Goal: Task Accomplishment & Management: Use online tool/utility

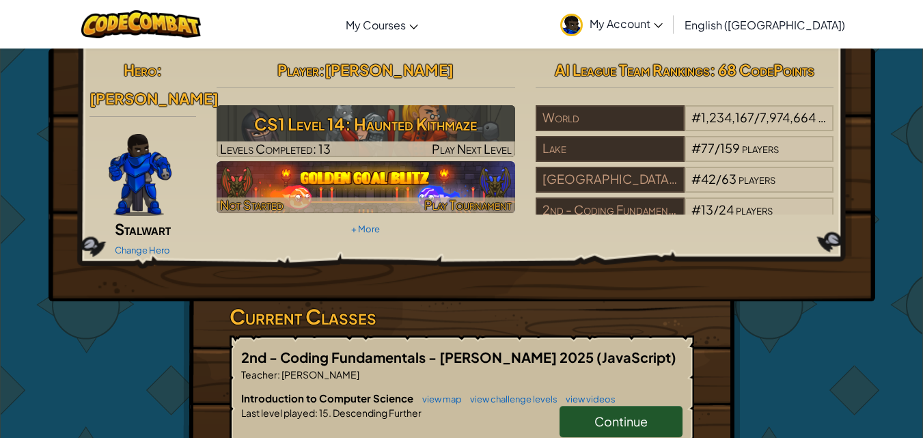
click at [450, 195] on img at bounding box center [366, 187] width 299 height 52
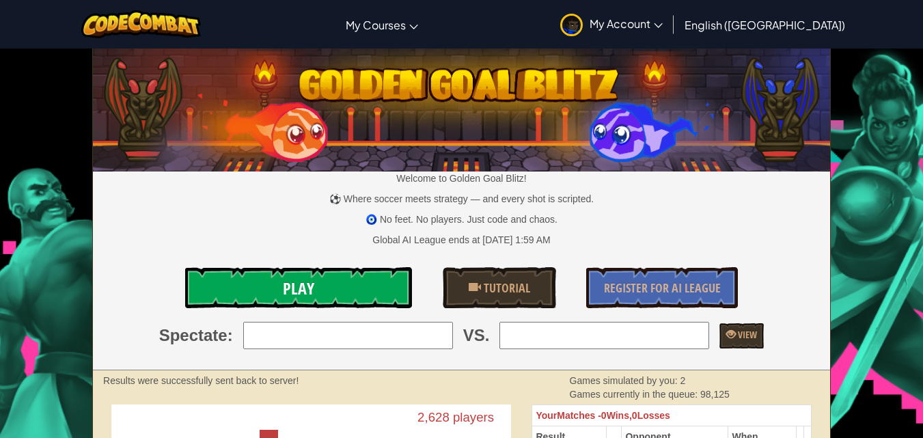
click at [284, 295] on span "Play" at bounding box center [298, 289] width 31 height 22
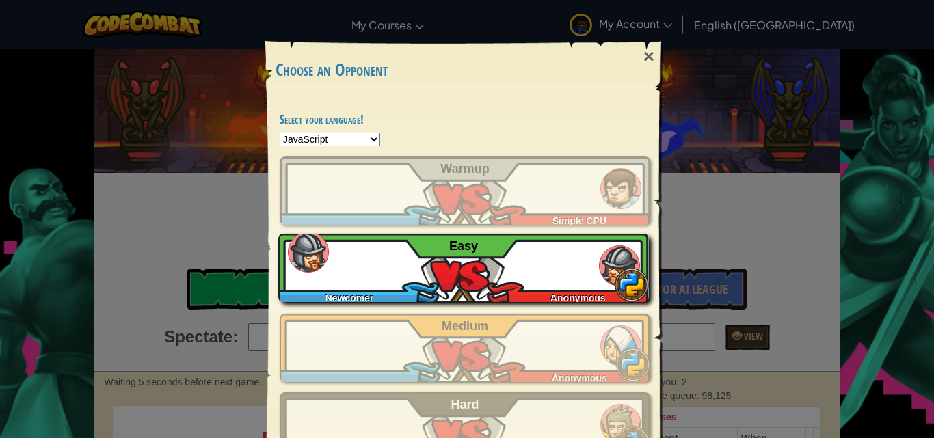
click at [494, 271] on div "Newcomer Anonymous Easy" at bounding box center [463, 268] width 370 height 68
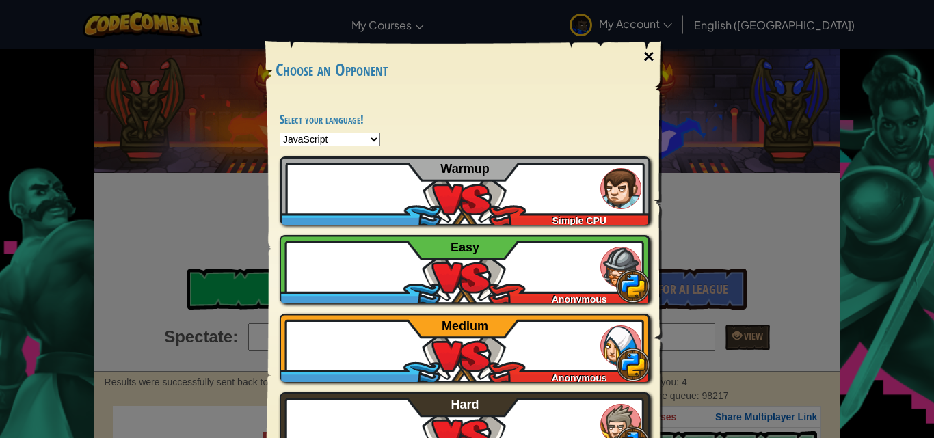
click at [656, 54] on div "×" at bounding box center [648, 57] width 31 height 40
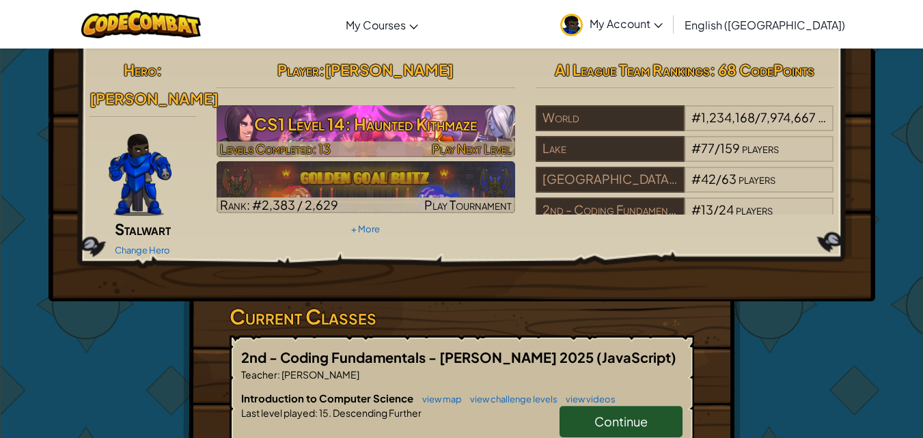
drag, startPoint x: 356, startPoint y: 115, endPoint x: 359, endPoint y: 131, distance: 16.6
click at [359, 131] on h3 "CS1 Level 14: Haunted Kithmaze" at bounding box center [366, 124] width 299 height 31
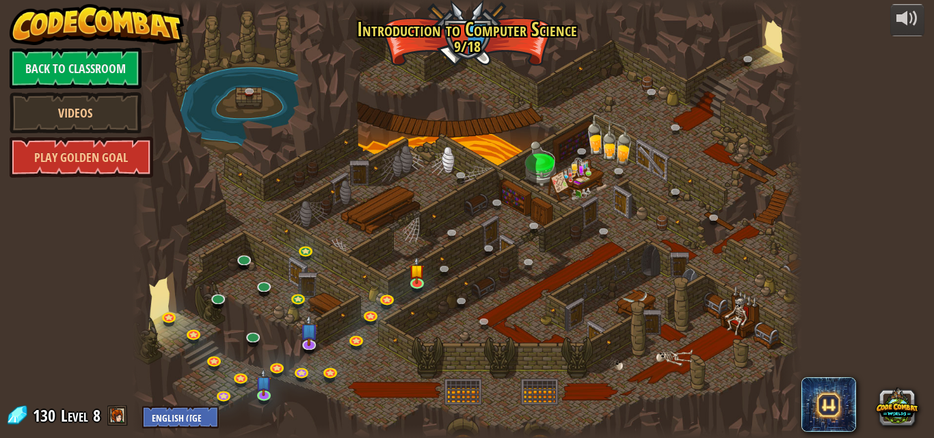
drag, startPoint x: 359, startPoint y: 131, endPoint x: 710, endPoint y: 111, distance: 351.3
click at [710, 111] on div at bounding box center [467, 219] width 671 height 438
click at [411, 275] on img at bounding box center [417, 263] width 16 height 36
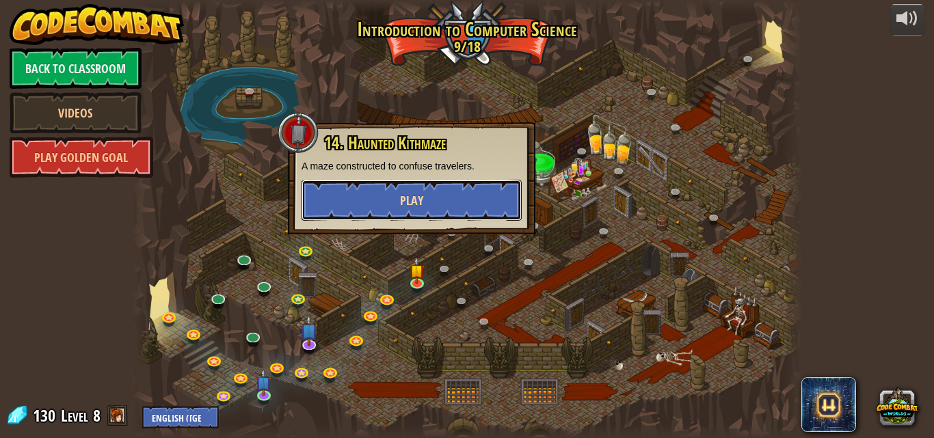
click at [410, 193] on span "Play" at bounding box center [411, 200] width 23 height 17
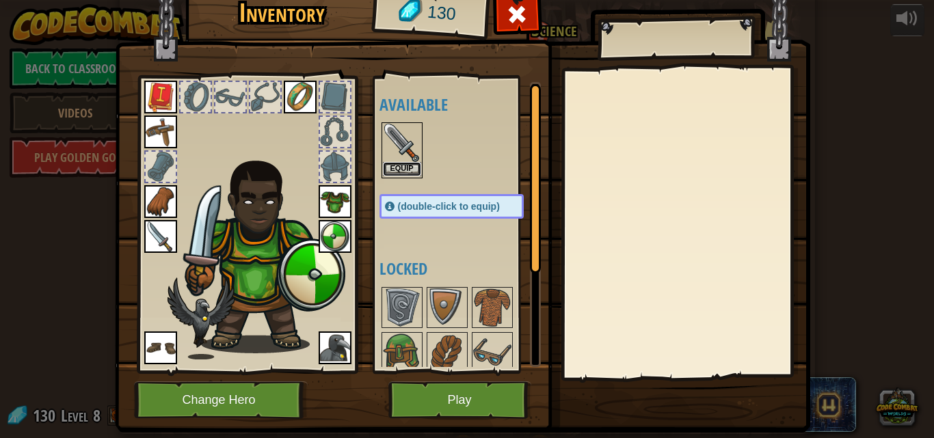
click at [383, 174] on button "Equip" at bounding box center [402, 169] width 38 height 14
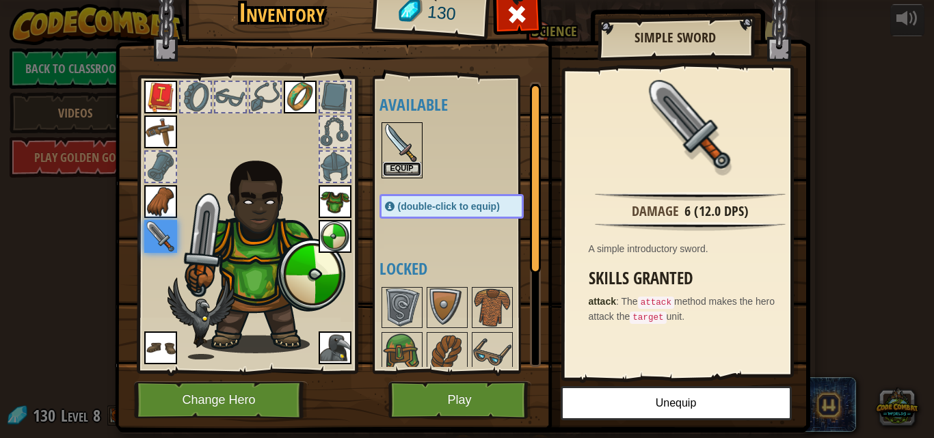
click at [388, 173] on button "Equip" at bounding box center [402, 169] width 38 height 14
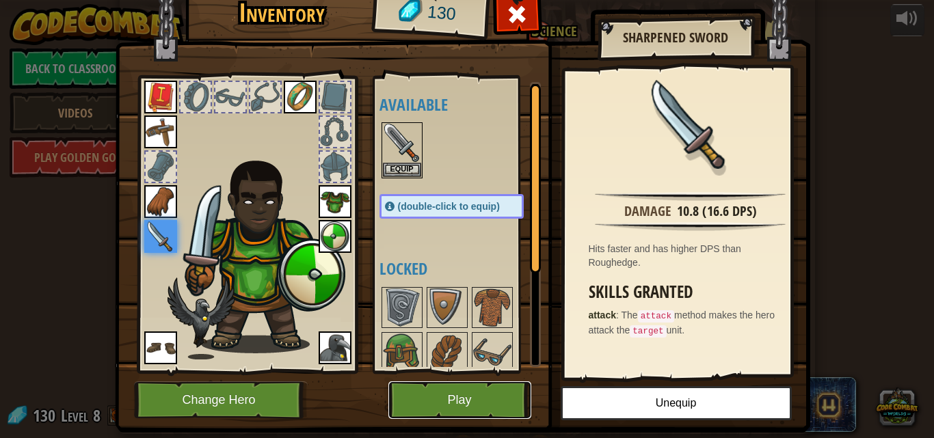
click at [416, 385] on button "Play" at bounding box center [459, 400] width 143 height 38
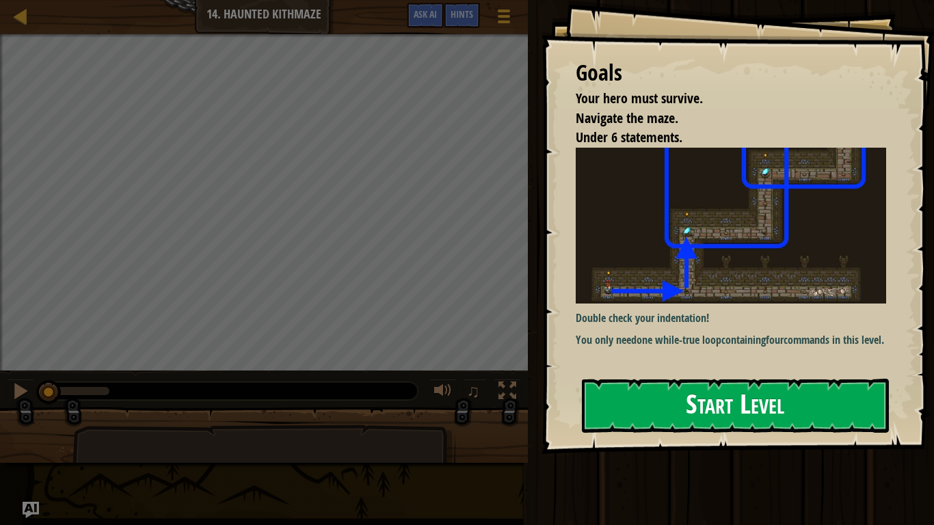
click at [619, 389] on button "Start Level" at bounding box center [735, 406] width 307 height 54
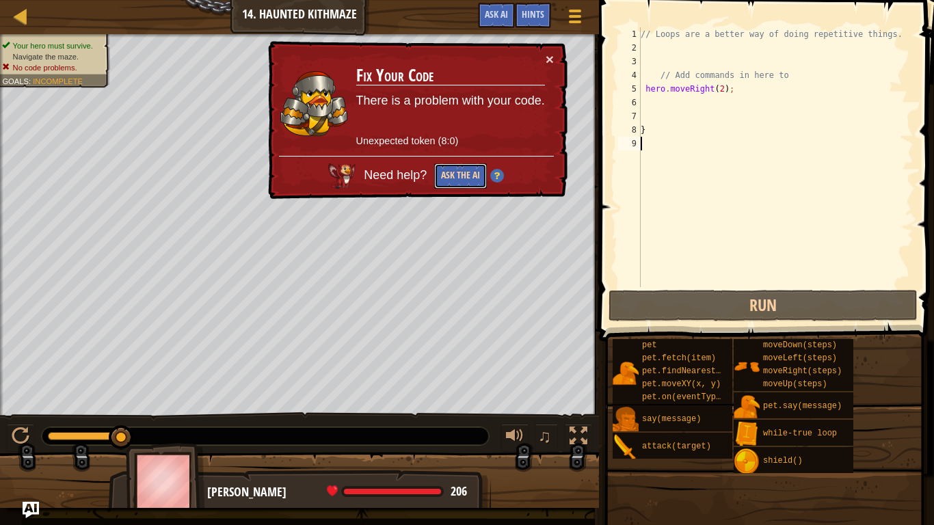
click at [468, 170] on button "Ask the AI" at bounding box center [460, 175] width 53 height 25
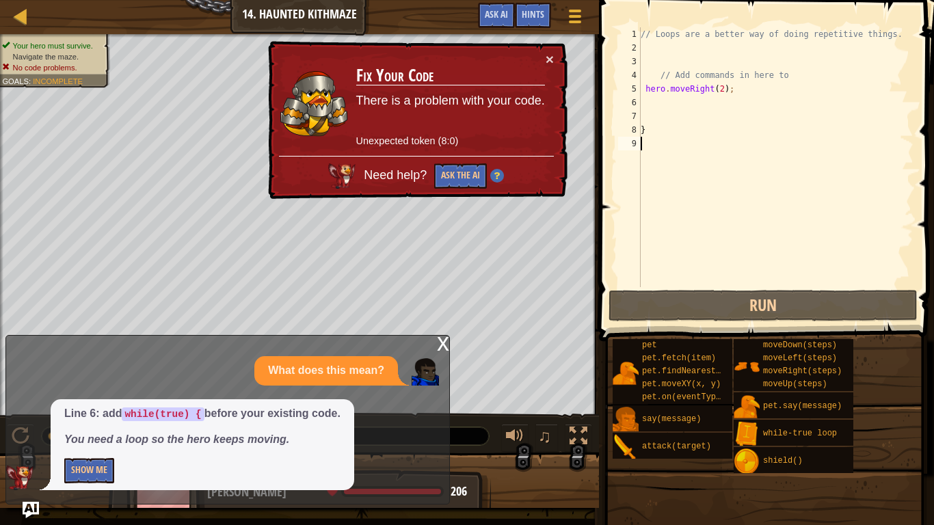
click at [646, 97] on div "// Loops are a better way of doing repetitive things. // Add commands in here t…" at bounding box center [775, 170] width 275 height 287
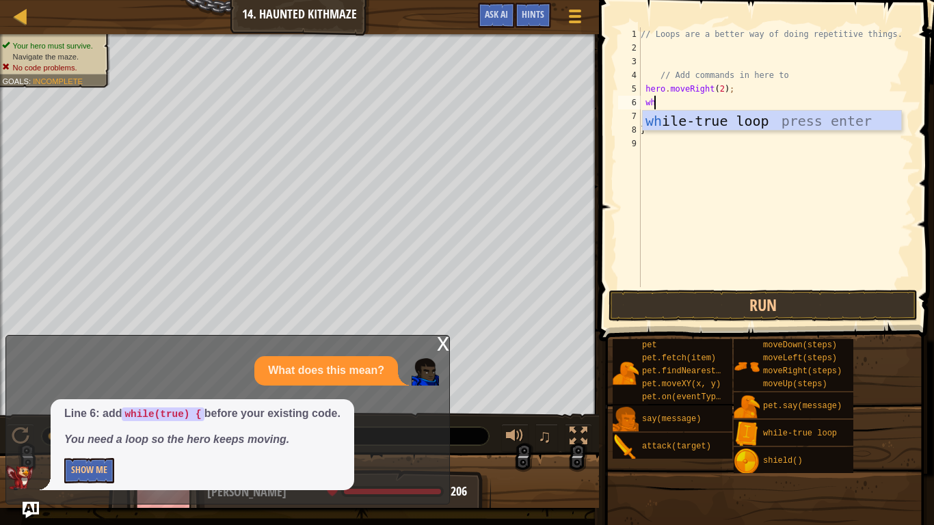
type textarea "whi"
click at [748, 120] on div "whi le-true loop press enter" at bounding box center [772, 142] width 258 height 62
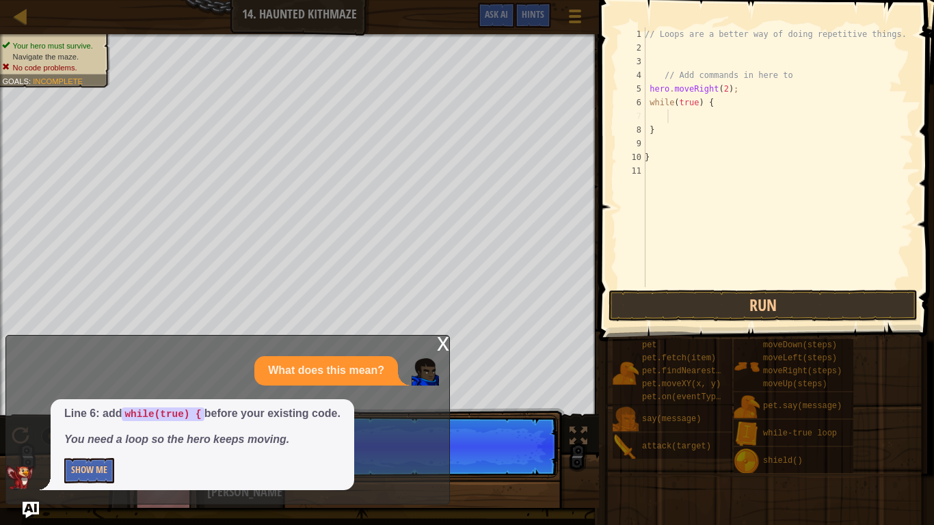
scroll to position [6, 1]
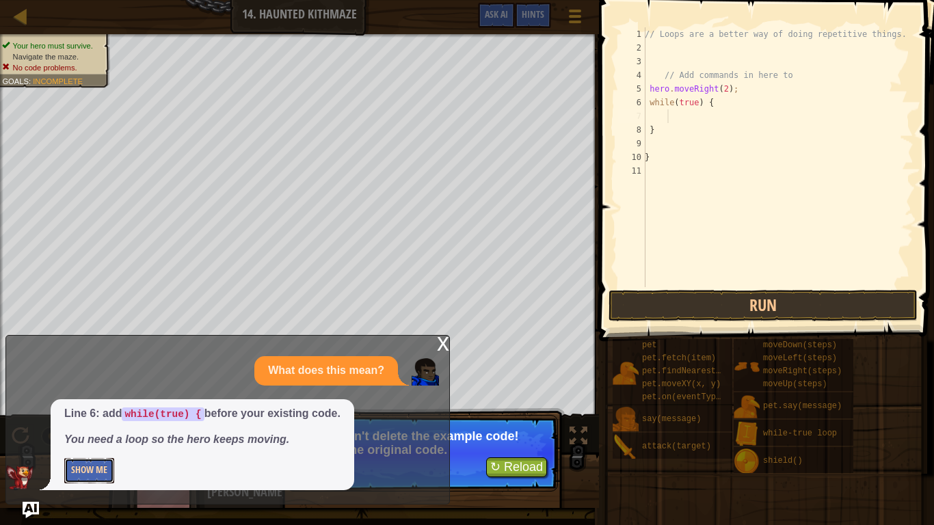
click at [82, 437] on button "Show Me" at bounding box center [89, 470] width 50 height 25
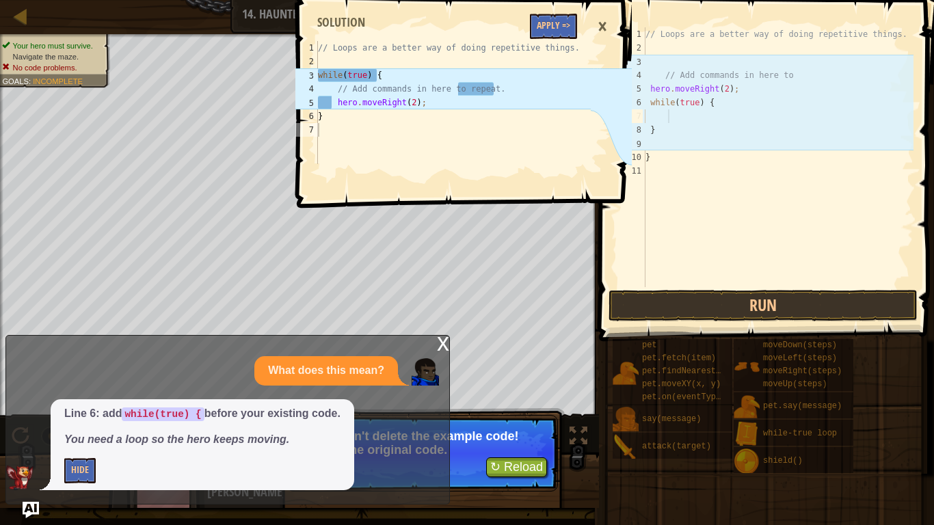
click at [442, 348] on div "1 2 3 4 5 6 7 // Loops are a better way of doing repetitive things. while ( tru…" at bounding box center [462, 262] width 339 height 525
click at [424, 347] on div "1 2 3 4 5 6 7 // Loops are a better way of doing repetitive things. while ( tru…" at bounding box center [462, 262] width 339 height 525
click at [438, 344] on div "1 2 3 4 5 6 7 // Loops are a better way of doing repetitive things. while ( tru…" at bounding box center [462, 262] width 339 height 525
click at [537, 437] on div "1 2 3 4 5 6 7 // Loops are a better way of doing repetitive things. while ( tru…" at bounding box center [462, 262] width 339 height 525
drag, startPoint x: 435, startPoint y: 383, endPoint x: 440, endPoint y: 346, distance: 37.9
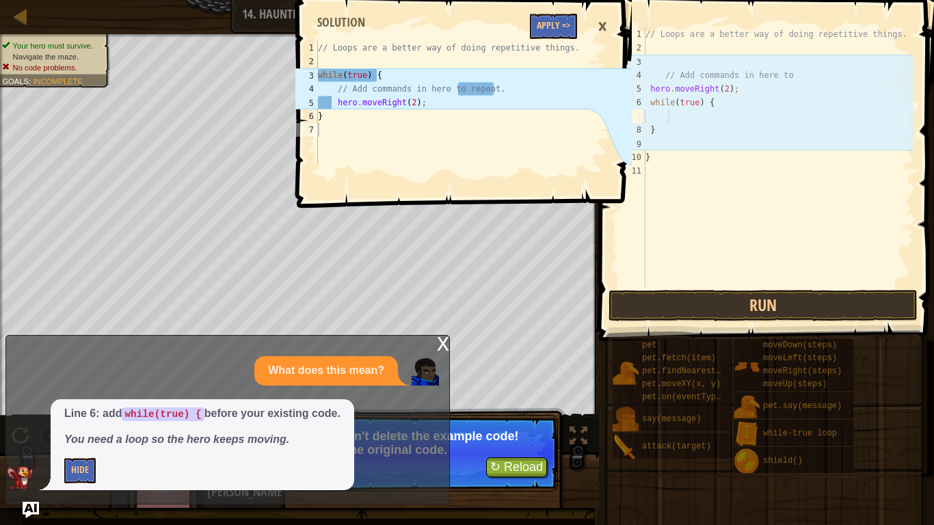
click at [435, 382] on div "1 2 3 4 5 6 7 // Loops are a better way of doing repetitive things. while ( tru…" at bounding box center [462, 262] width 339 height 525
click at [446, 325] on div "1 2 3 4 5 6 7 // Loops are a better way of doing repetitive things. while ( tru…" at bounding box center [462, 262] width 339 height 525
click at [556, 23] on button "Apply =>" at bounding box center [553, 26] width 47 height 25
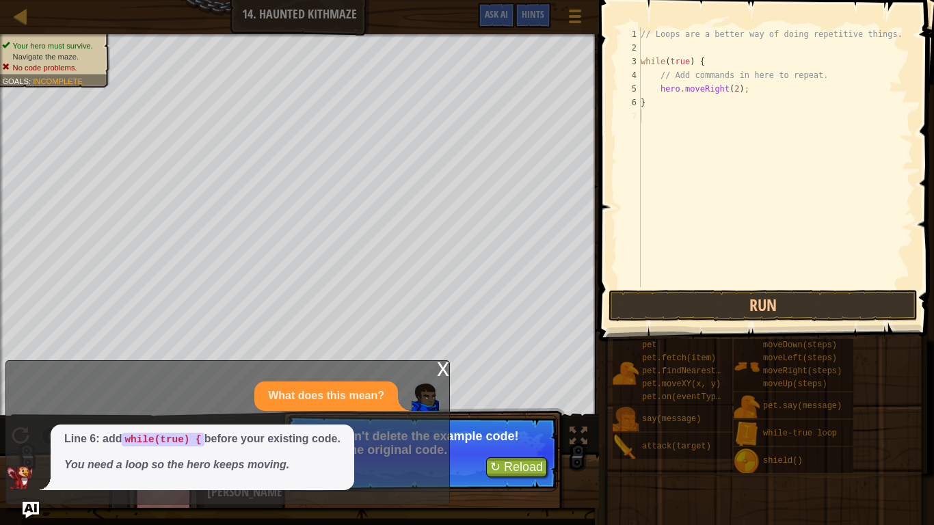
click at [435, 369] on div "x What does this mean? Line 6: add while(true) { before your existing code. You…" at bounding box center [227, 432] width 444 height 144
click at [433, 366] on div "x What does this mean? Line 6: add while(true) { before your existing code. You…" at bounding box center [227, 432] width 444 height 144
click at [444, 364] on div "x" at bounding box center [443, 368] width 12 height 14
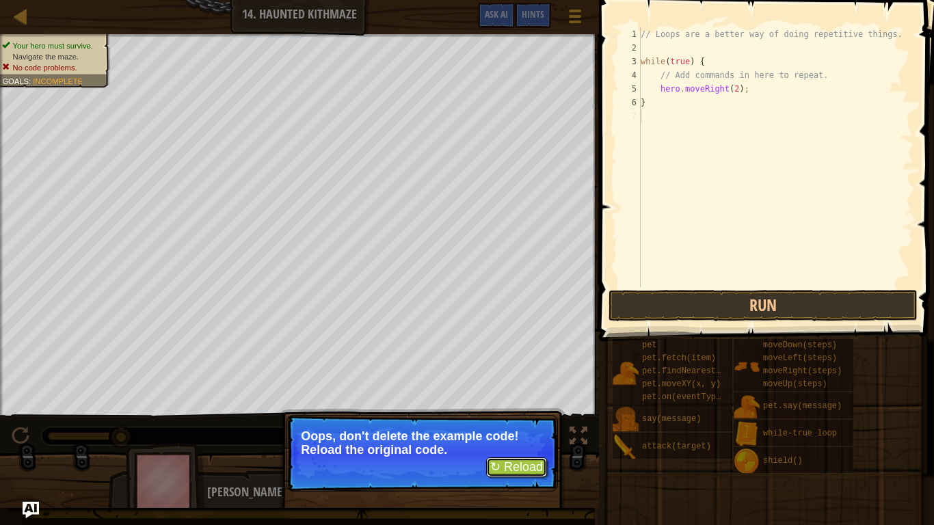
click at [498, 437] on button "↻ Reload" at bounding box center [516, 467] width 61 height 21
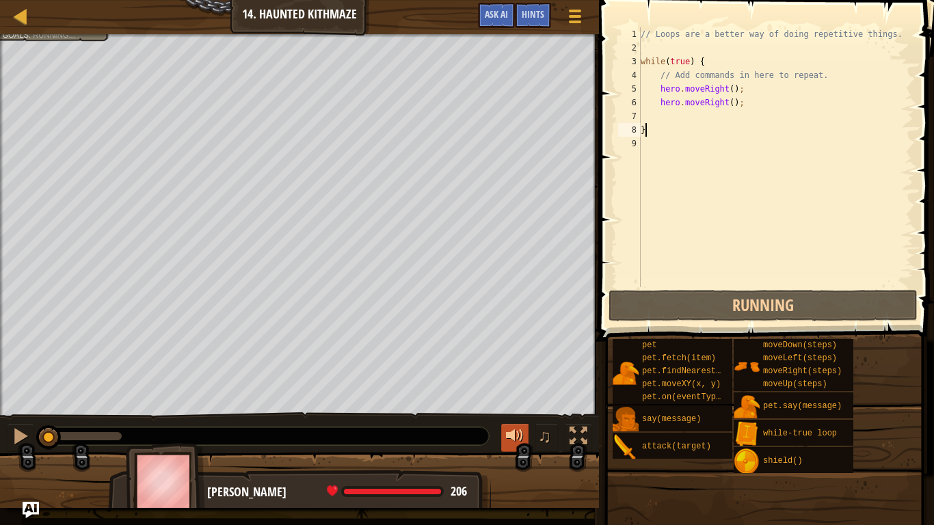
scroll to position [6, 0]
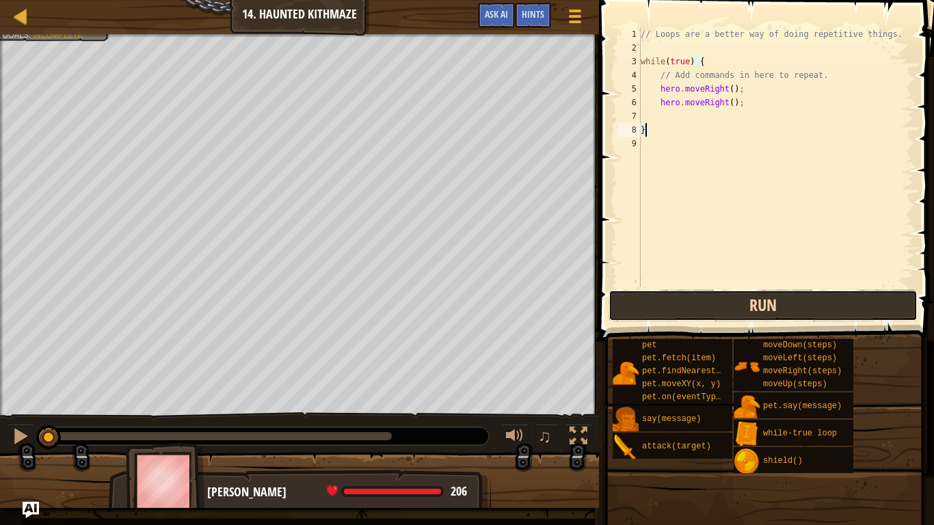
click at [698, 297] on button "Run" at bounding box center [762, 305] width 309 height 31
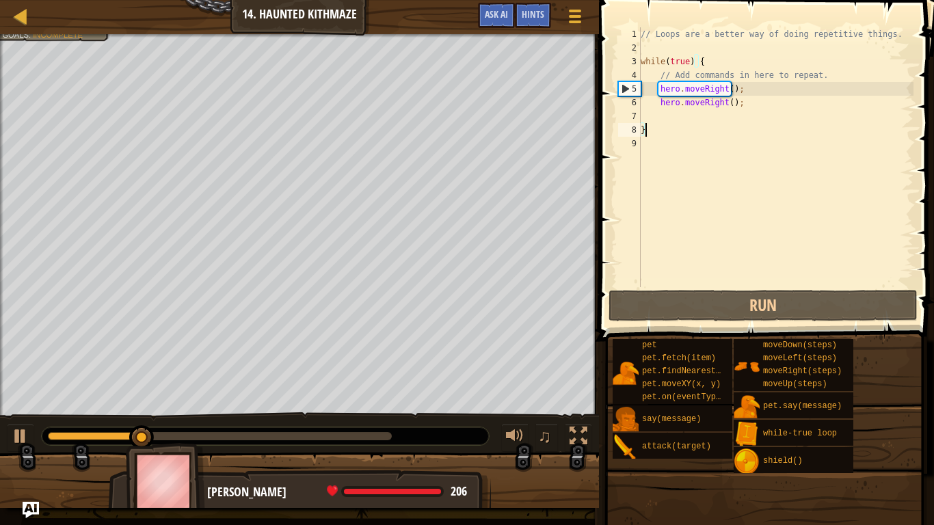
click at [741, 87] on div "// Loops are a better way of doing repetitive things. while ( true ) { // Add c…" at bounding box center [775, 170] width 275 height 287
type textarea "hero.moveRight();"
click at [742, 111] on div "// Loops are a better way of doing repetitive things. while ( true ) { // Add c…" at bounding box center [775, 170] width 275 height 287
click at [739, 107] on div "// Loops are a better way of doing repetitive things. while ( true ) { // Add c…" at bounding box center [775, 170] width 275 height 287
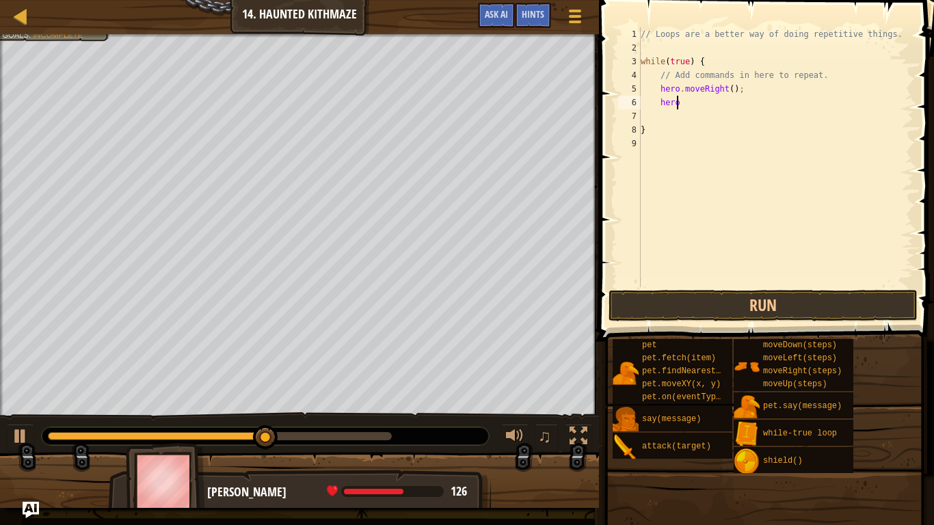
scroll to position [6, 3]
type textarea "hero. m"
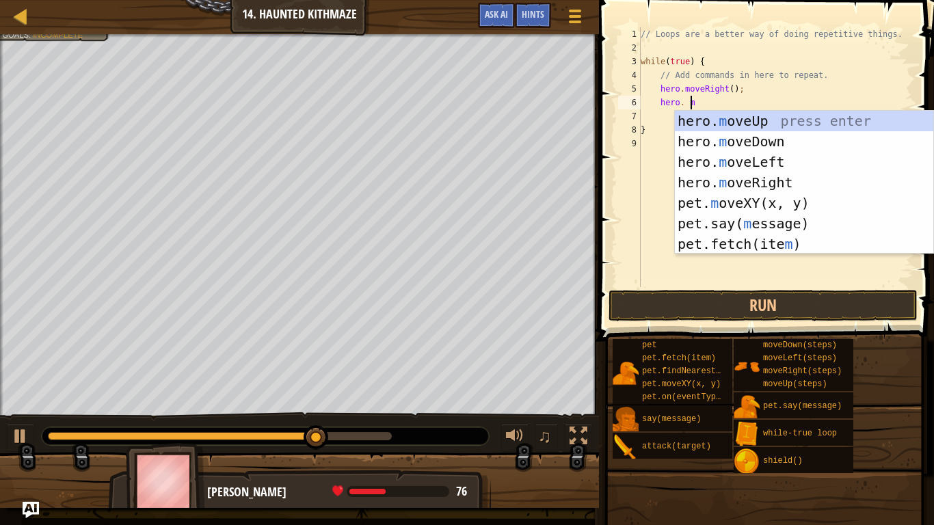
click at [732, 141] on div "hero. m oveUp press enter hero. m oveDown press enter hero. m oveLeft press ent…" at bounding box center [804, 203] width 258 height 185
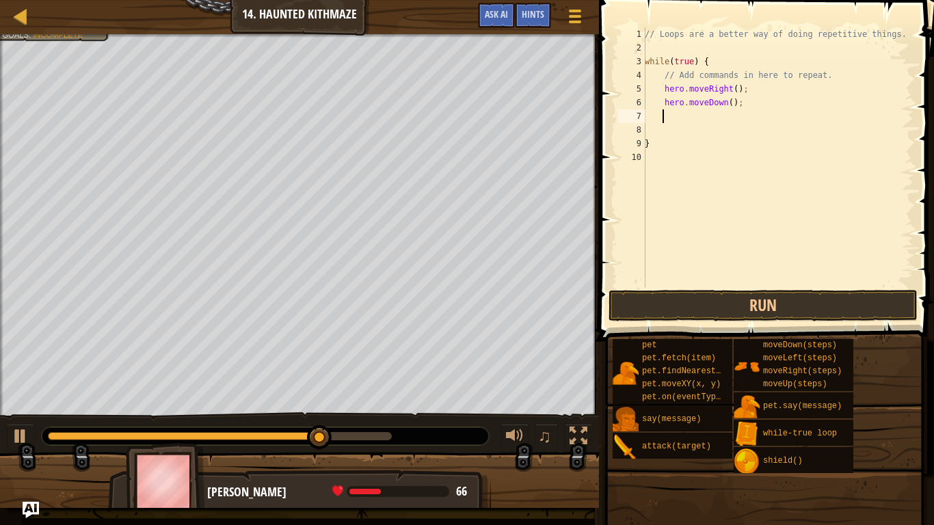
scroll to position [6, 1]
click at [703, 310] on button "Run" at bounding box center [762, 305] width 309 height 31
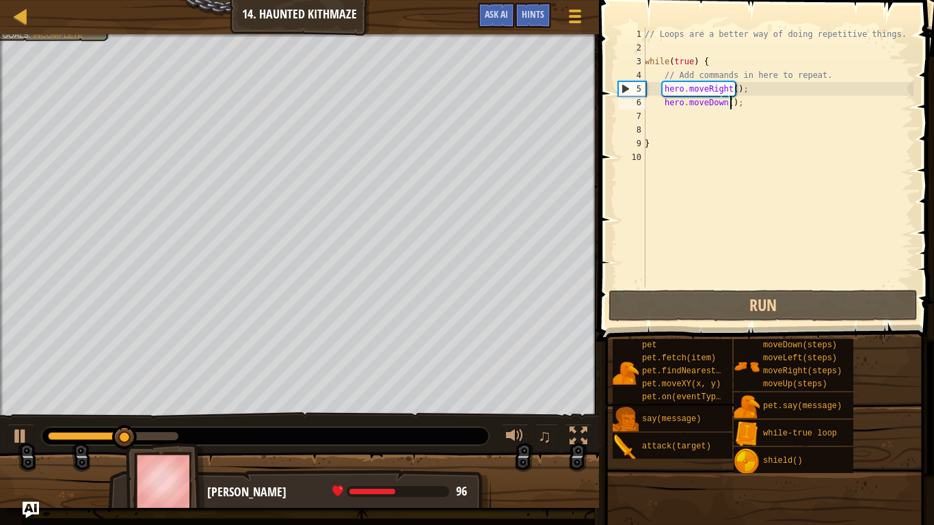
click at [732, 100] on div "// Loops are a better way of doing repetitive things. while ( true ) { // Add c…" at bounding box center [777, 170] width 271 height 287
click at [733, 100] on div "// Loops are a better way of doing repetitive things. while ( true ) { // Add c…" at bounding box center [777, 170] width 271 height 287
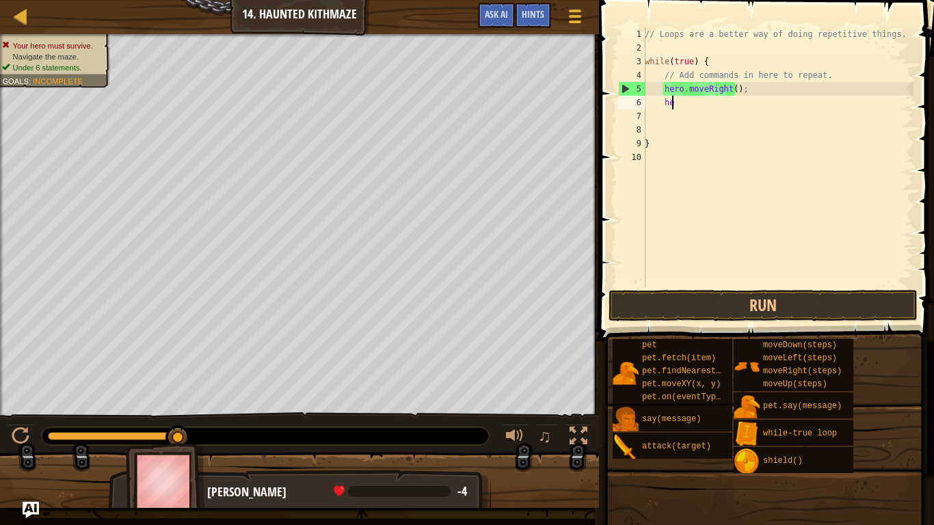
type textarea "h"
click at [738, 90] on div "// Loops are a better way of doing repetitive things. while ( true ) { // Add c…" at bounding box center [777, 170] width 271 height 287
click at [727, 89] on div "// Loops are a better way of doing repetitive things. while ( true ) { // Add c…" at bounding box center [777, 170] width 271 height 287
click at [730, 88] on div "// Loops are a better way of doing repetitive things. while ( true ) { // Add c…" at bounding box center [777, 170] width 271 height 287
type textarea "hero.moveRight(2);"
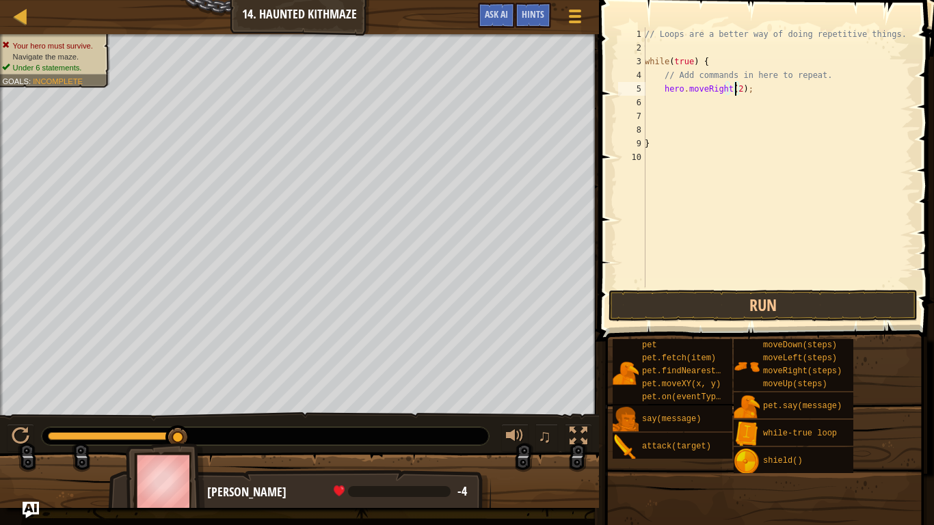
scroll to position [6, 8]
click at [646, 104] on div "// Loops are a better way of doing repetitive things. while ( true ) { // Add c…" at bounding box center [777, 170] width 271 height 287
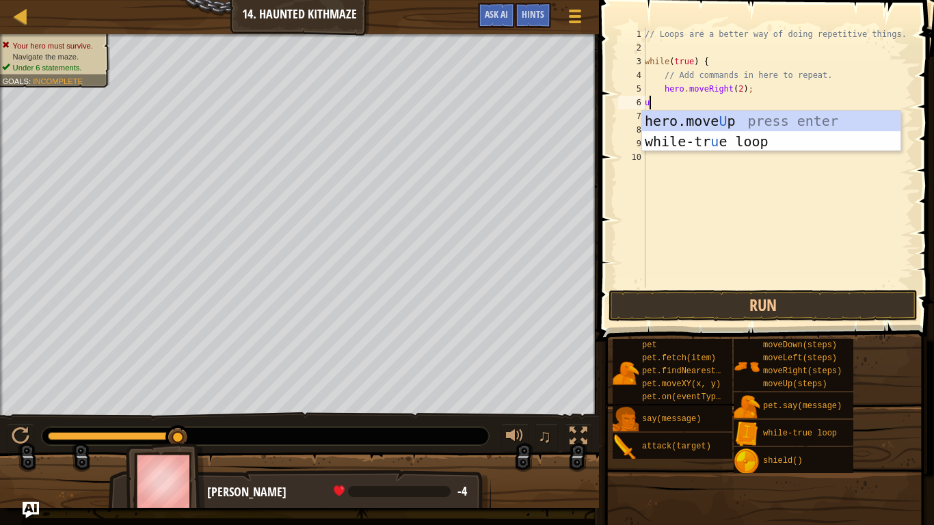
type textarea "up"
click at [754, 126] on div "hero.move Up press enter while-tr u e loo p press enter" at bounding box center [771, 152] width 258 height 82
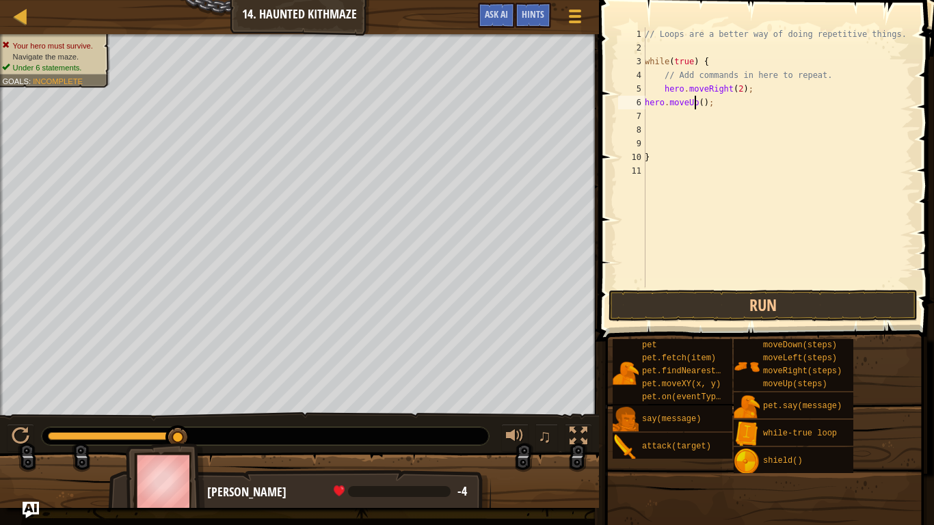
click at [697, 100] on div "// Loops are a better way of doing repetitive things. while ( true ) { // Add c…" at bounding box center [777, 170] width 271 height 287
click at [697, 103] on div "// Loops are a better way of doing repetitive things. while ( true ) { // Add c…" at bounding box center [777, 170] width 271 height 287
click at [697, 103] on div "// Loops are a better way of doing repetitive things. while ( true ) { // Add c…" at bounding box center [777, 157] width 271 height 260
click at [696, 103] on div "// Loops are a better way of doing repetitive things. while ( true ) { // Add c…" at bounding box center [777, 170] width 271 height 287
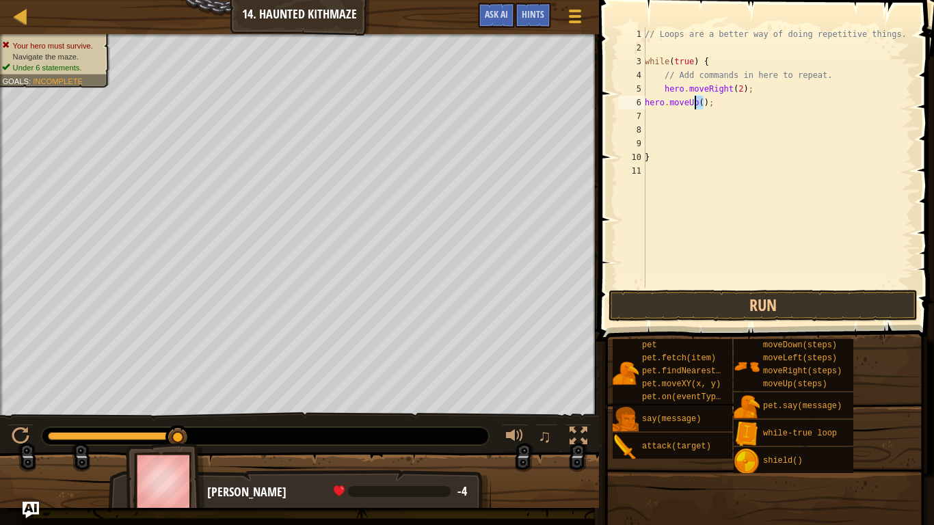
click at [700, 101] on div "// Loops are a better way of doing repetitive things. while ( true ) { // Add c…" at bounding box center [777, 157] width 271 height 260
click at [700, 101] on div "// Loops are a better way of doing repetitive things. while ( true ) { // Add c…" at bounding box center [777, 170] width 271 height 287
click at [699, 101] on div "// Loops are a better way of doing repetitive things. while ( true ) { // Add c…" at bounding box center [777, 157] width 271 height 260
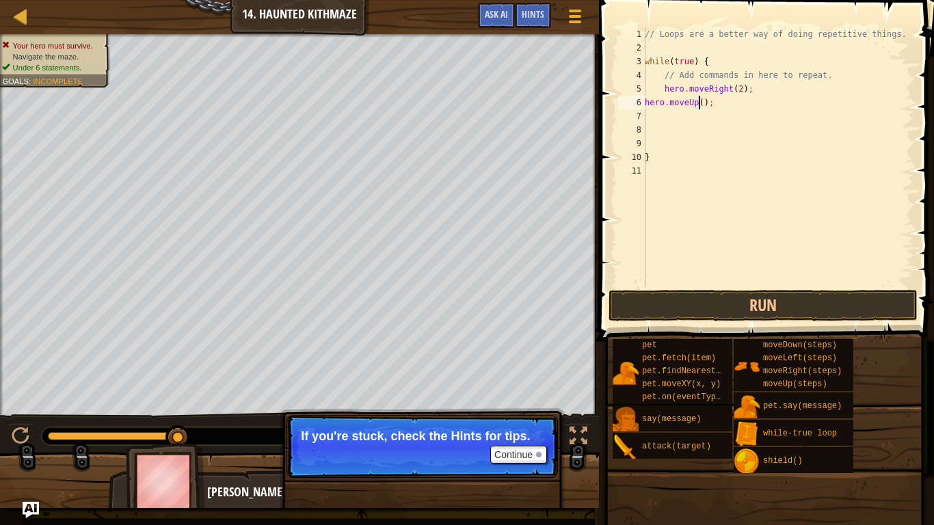
type textarea "hero.moveUp(2);"
click at [679, 117] on div "// Loops are a better way of doing repetitive things. while ( true ) { // Add c…" at bounding box center [777, 170] width 271 height 287
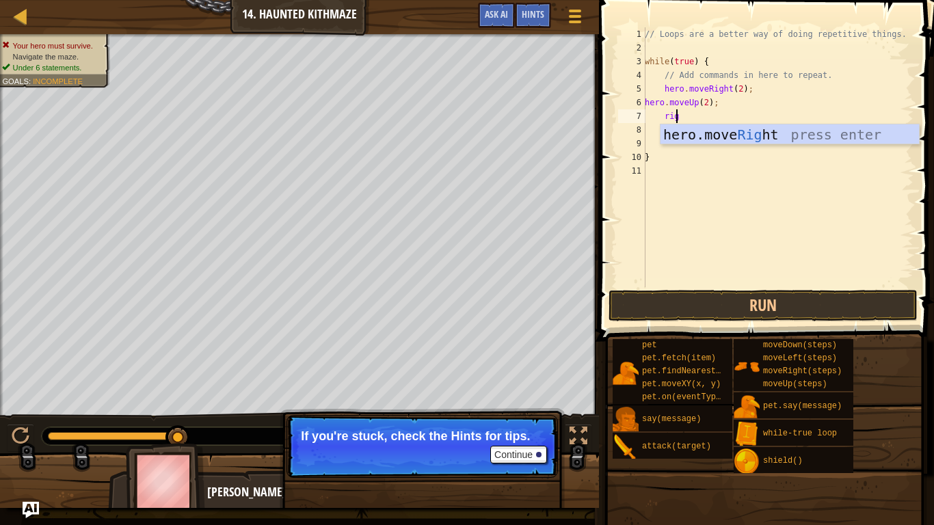
type textarea "right"
drag, startPoint x: 692, startPoint y: 128, endPoint x: 718, endPoint y: 126, distance: 26.7
click at [692, 128] on div "hero.move Right press enter" at bounding box center [789, 155] width 258 height 62
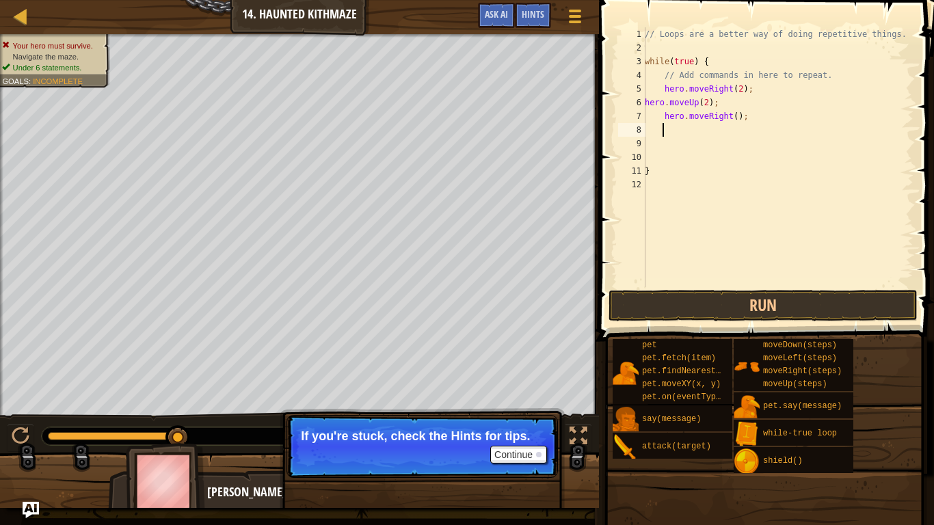
scroll to position [6, 1]
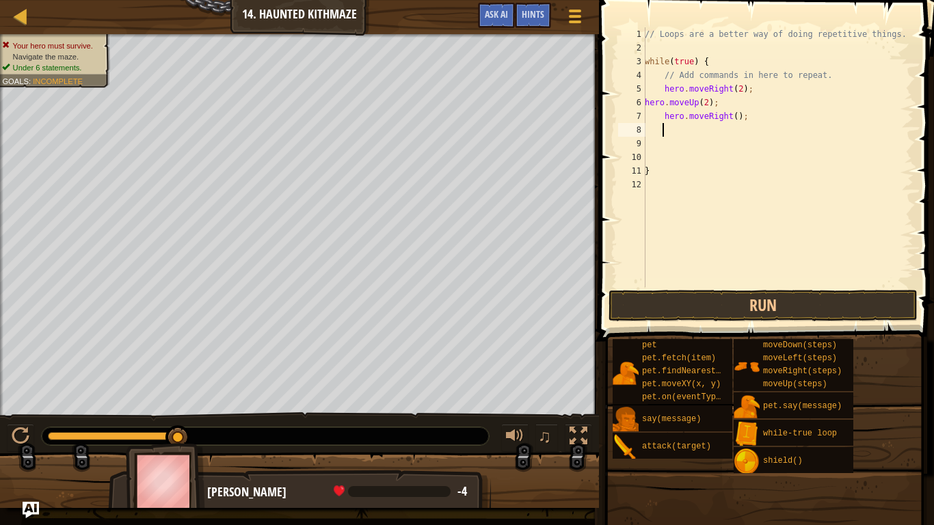
click at [729, 111] on div "// Loops are a better way of doing repetitive things. while ( true ) { // Add c…" at bounding box center [777, 170] width 271 height 287
type textarea "hero.moveRight(2);"
click at [660, 128] on div "// Loops are a better way of doing repetitive things. while ( true ) { // Add c…" at bounding box center [777, 170] width 271 height 287
click at [649, 130] on div "// Loops are a better way of doing repetitive things. while ( true ) { // Add c…" at bounding box center [777, 170] width 271 height 287
type textarea "u"
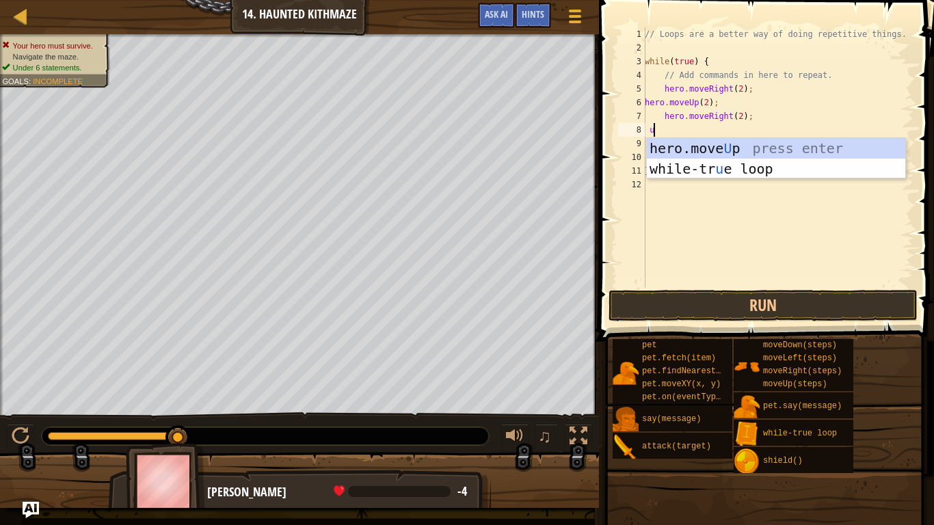
scroll to position [6, 1]
click at [751, 144] on div "hero.move U p press enter while-tr u e loop press enter" at bounding box center [776, 179] width 258 height 82
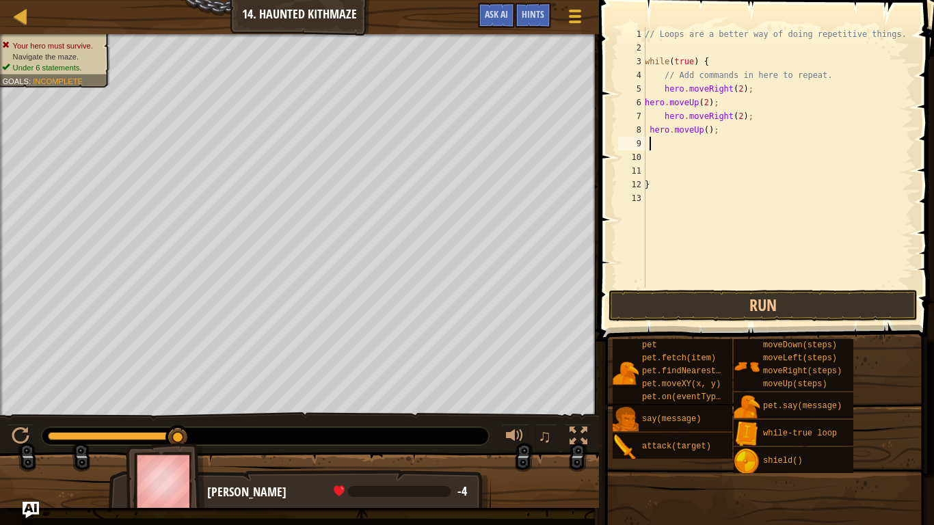
scroll to position [6, 1]
click at [819, 307] on button "Run" at bounding box center [762, 305] width 309 height 31
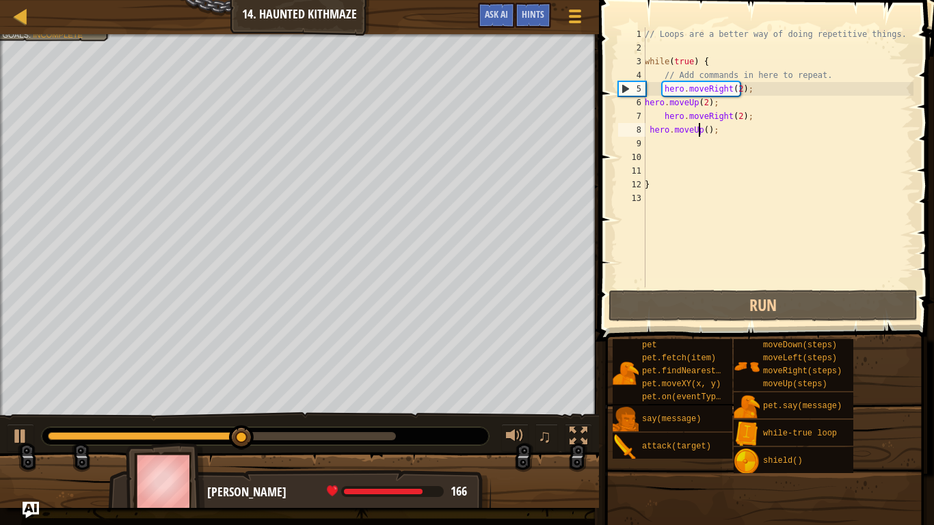
click at [701, 129] on div "// Loops are a better way of doing repetitive things. while ( true ) { // Add c…" at bounding box center [777, 170] width 271 height 287
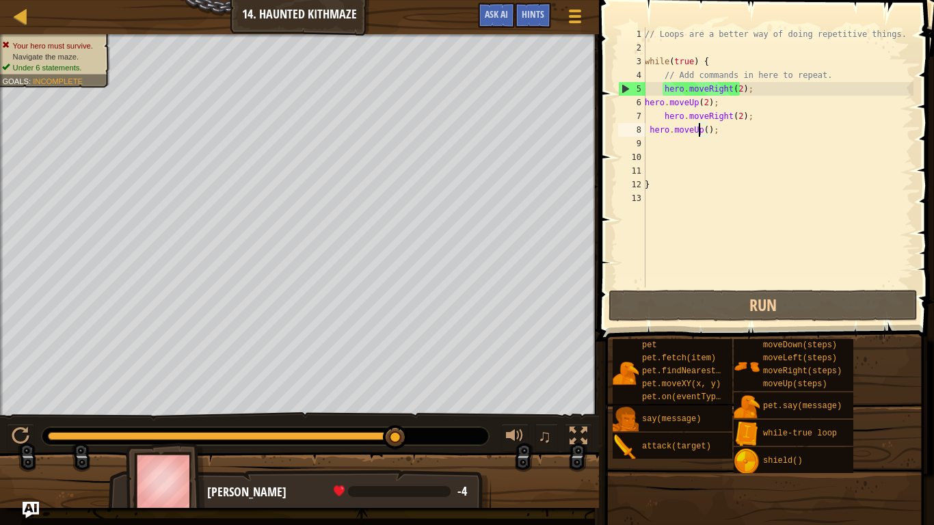
click at [703, 128] on div "// Loops are a better way of doing repetitive things. while ( true ) { // Add c…" at bounding box center [777, 170] width 271 height 287
type textarea "hero.moveUp(2);"
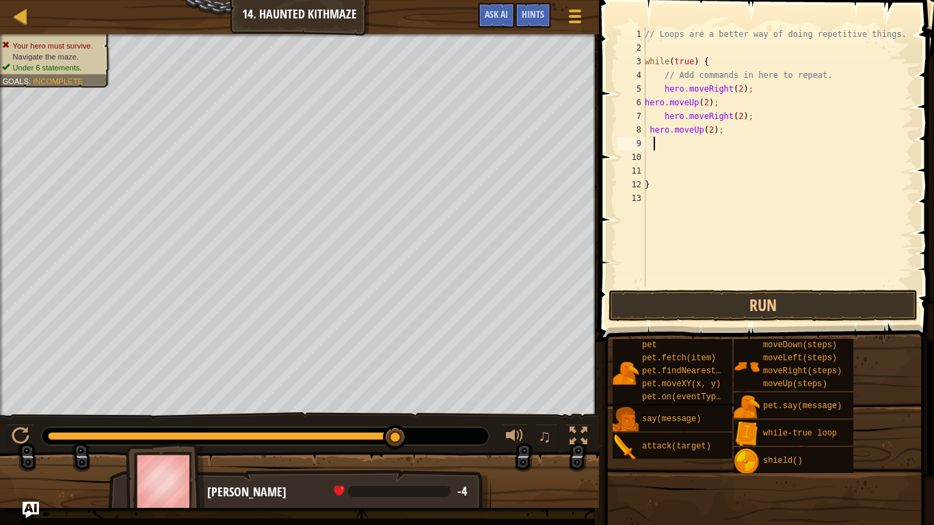
click at [654, 146] on div "// Loops are a better way of doing repetitive things. while ( true ) { // Add c…" at bounding box center [777, 170] width 271 height 287
type textarea "r"
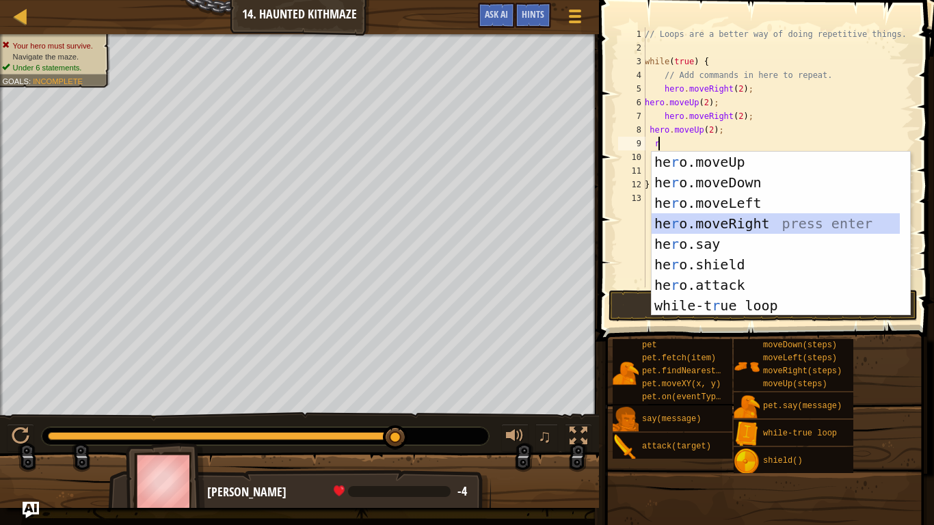
click at [672, 217] on div "he r o.moveUp press enter he r o.moveDown press enter he r o.moveLeft press ent…" at bounding box center [775, 254] width 248 height 205
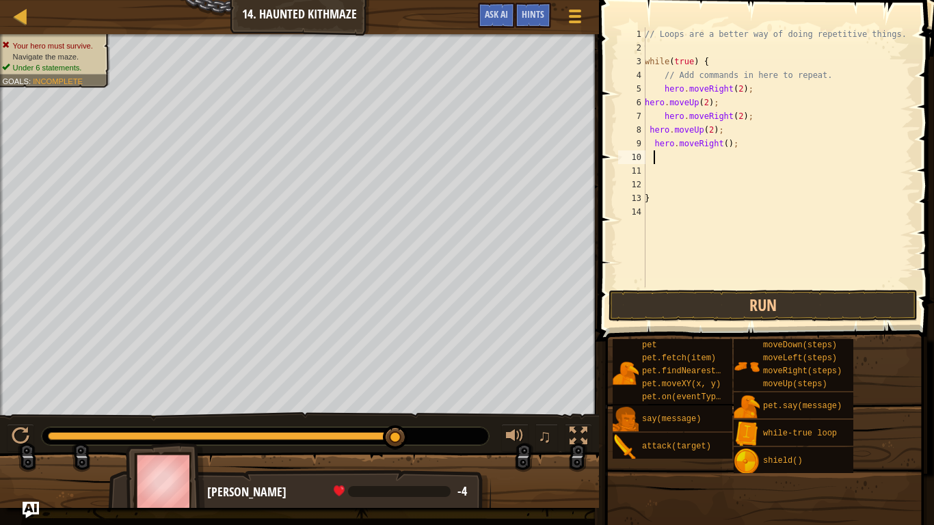
click at [720, 140] on div "// Loops are a better way of doing repetitive things. while ( true ) { // Add c…" at bounding box center [777, 170] width 271 height 287
click at [721, 140] on div "// Loops are a better way of doing repetitive things. while ( true ) { // Add c…" at bounding box center [777, 157] width 271 height 260
click at [721, 143] on div "// Loops are a better way of doing repetitive things. while ( true ) { // Add c…" at bounding box center [777, 170] width 271 height 287
click at [696, 310] on button "Run" at bounding box center [762, 305] width 309 height 31
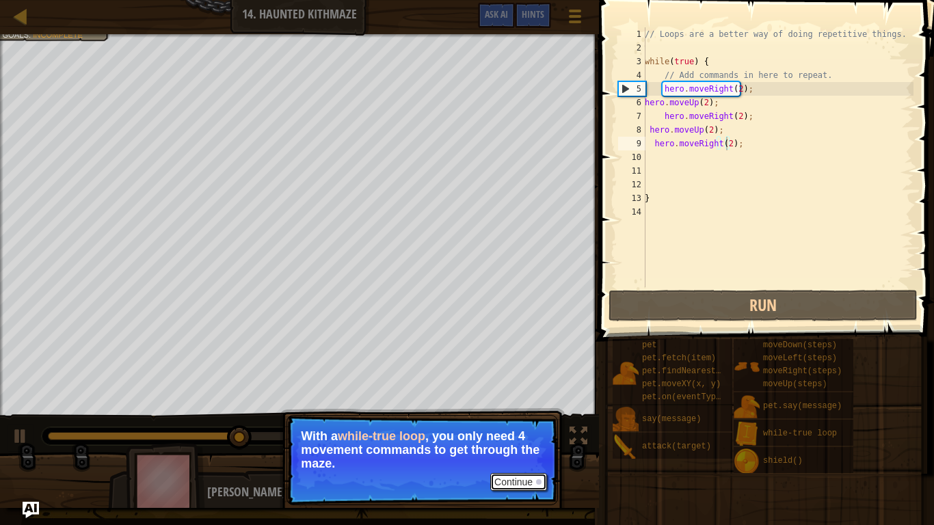
click at [539, 437] on button "Continue" at bounding box center [518, 482] width 57 height 18
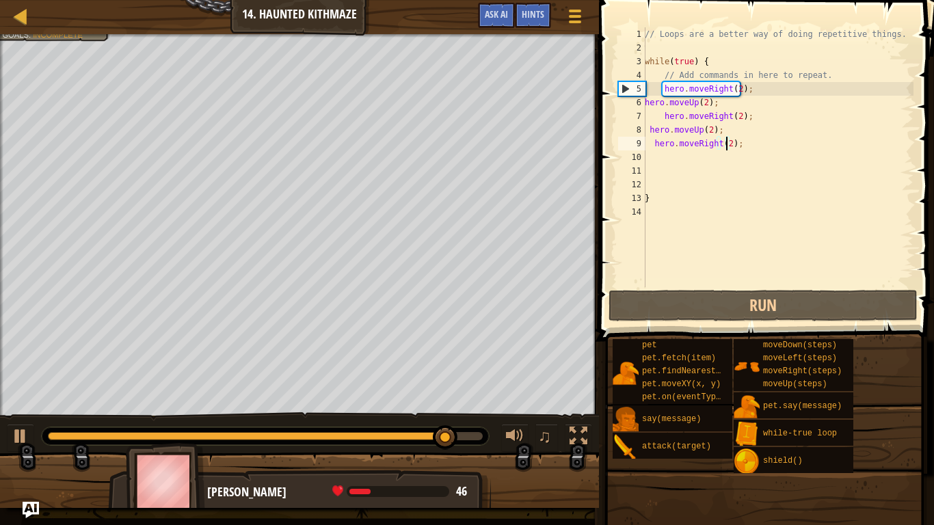
click at [741, 144] on div "// Loops are a better way of doing repetitive things. while ( true ) { // Add c…" at bounding box center [777, 170] width 271 height 287
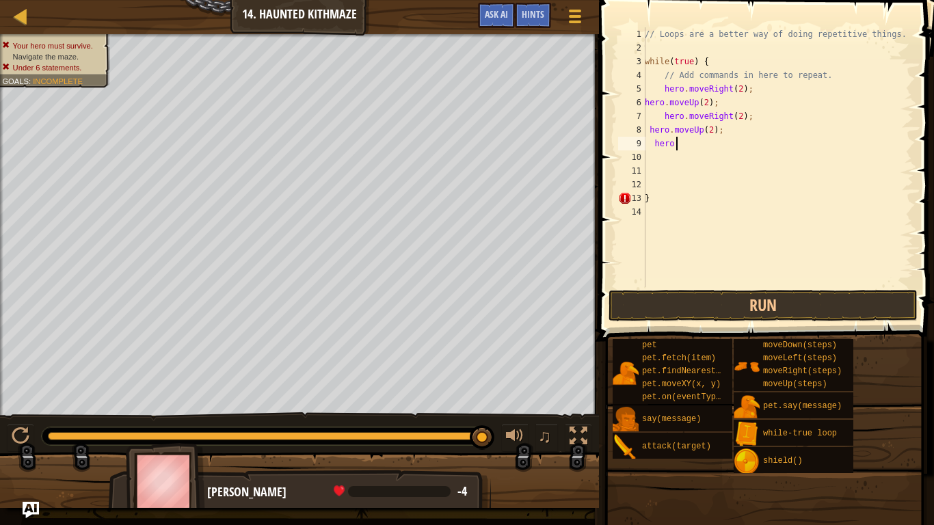
type textarea "hero"
click at [679, 308] on button "Run" at bounding box center [762, 305] width 309 height 31
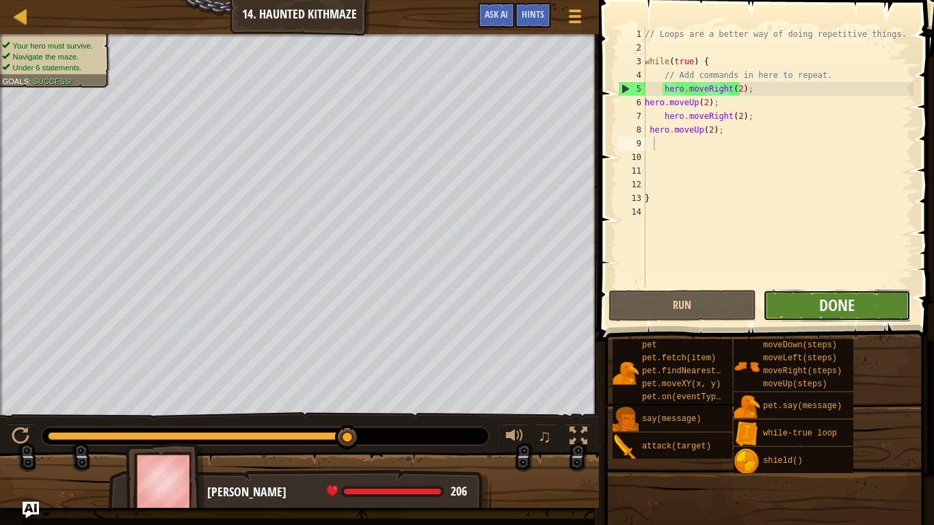
click at [815, 314] on button "Done" at bounding box center [837, 305] width 148 height 31
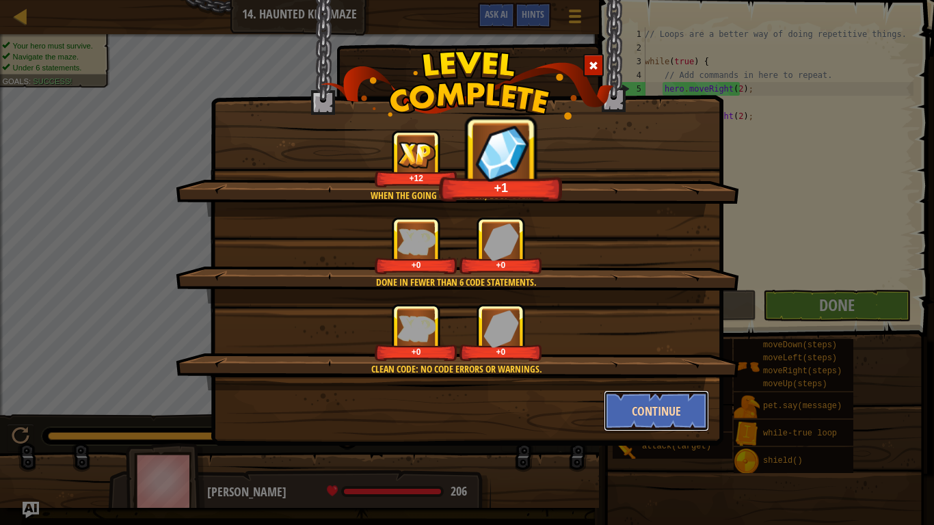
click at [650, 401] on button "Continue" at bounding box center [657, 410] width 106 height 41
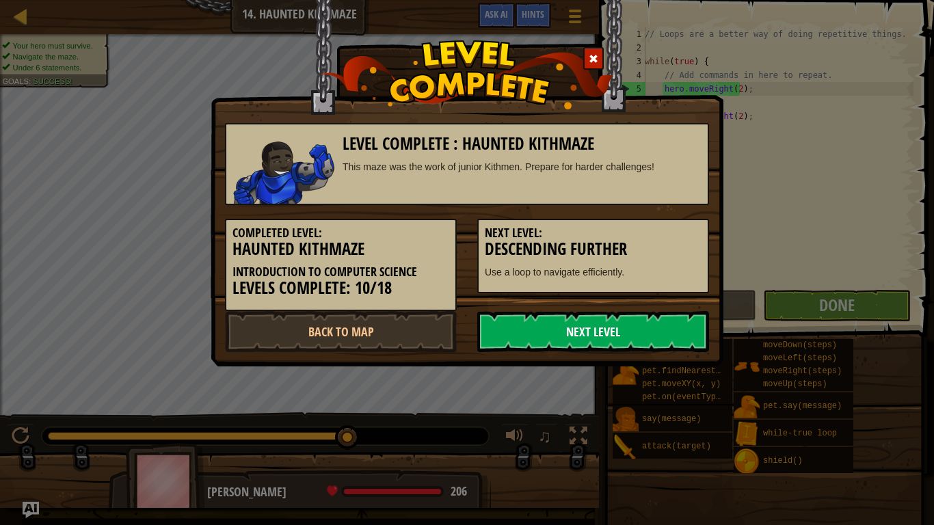
click at [674, 345] on link "Next Level" at bounding box center [593, 331] width 232 height 41
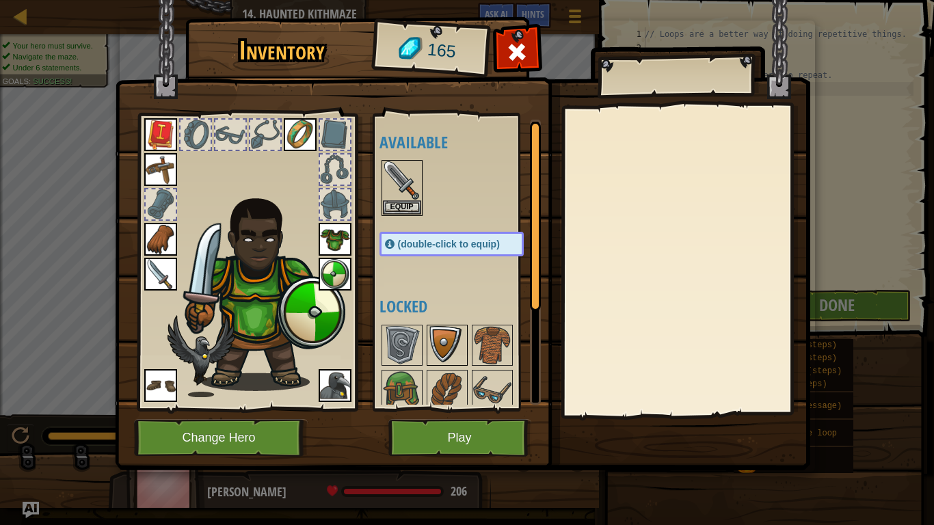
click at [448, 362] on img at bounding box center [447, 345] width 38 height 38
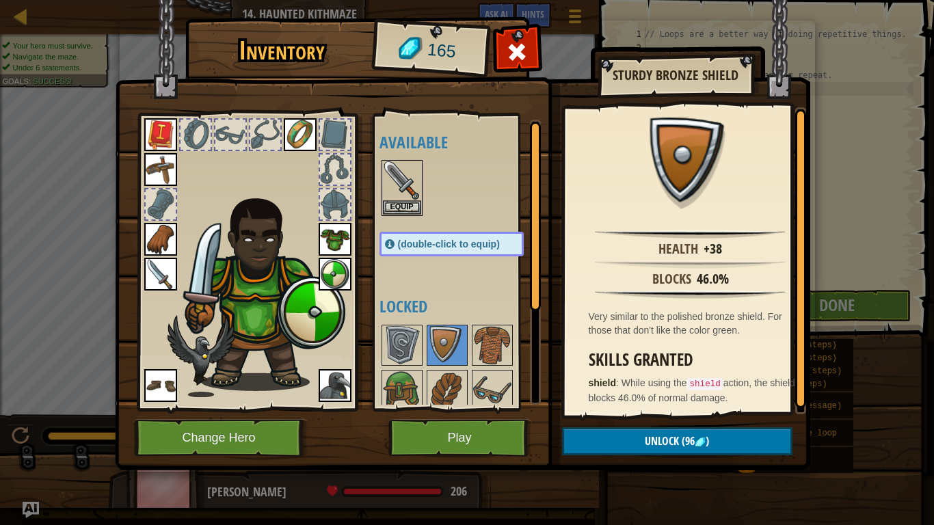
click at [335, 281] on img at bounding box center [335, 274] width 33 height 33
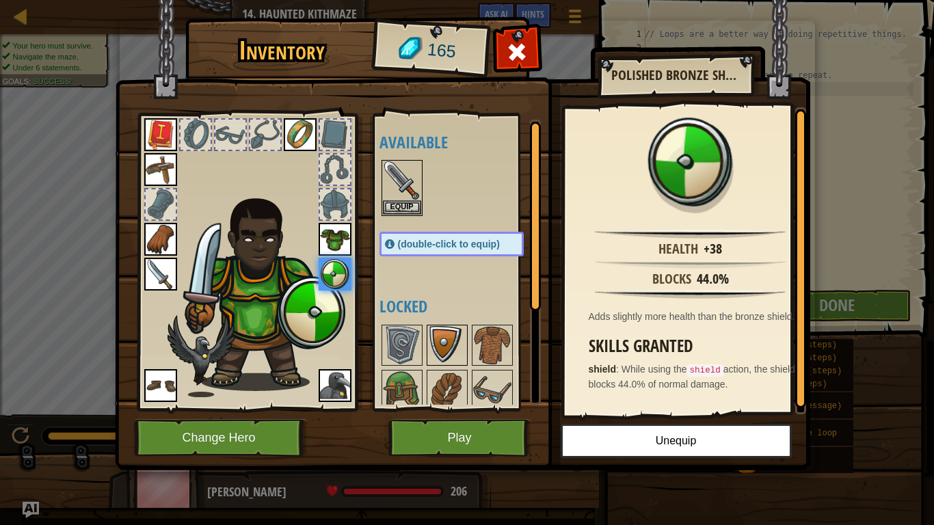
click at [451, 337] on img at bounding box center [447, 345] width 38 height 38
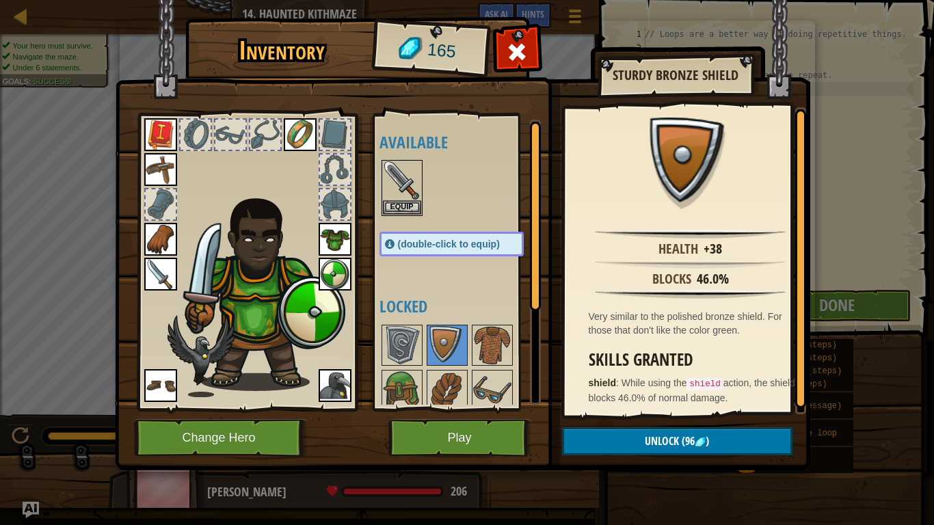
click at [339, 288] on img at bounding box center [335, 274] width 33 height 33
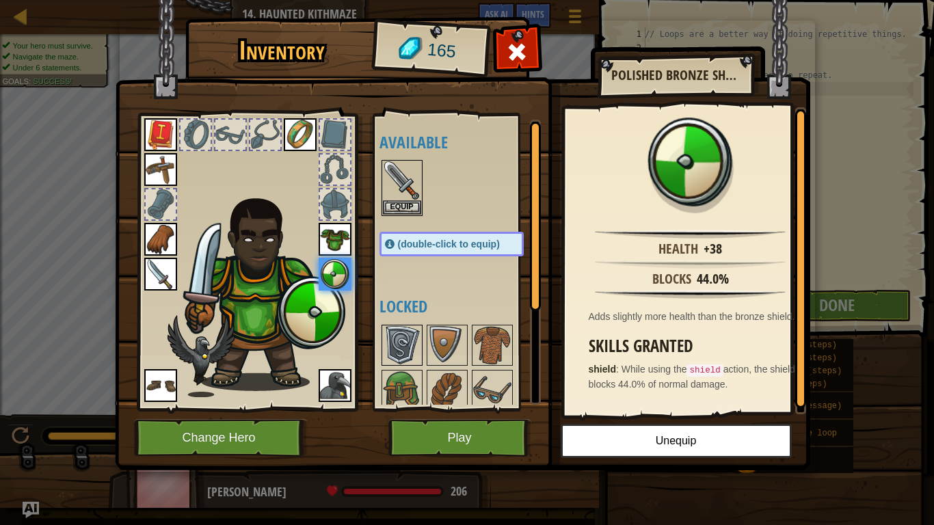
click at [415, 339] on img at bounding box center [402, 345] width 38 height 38
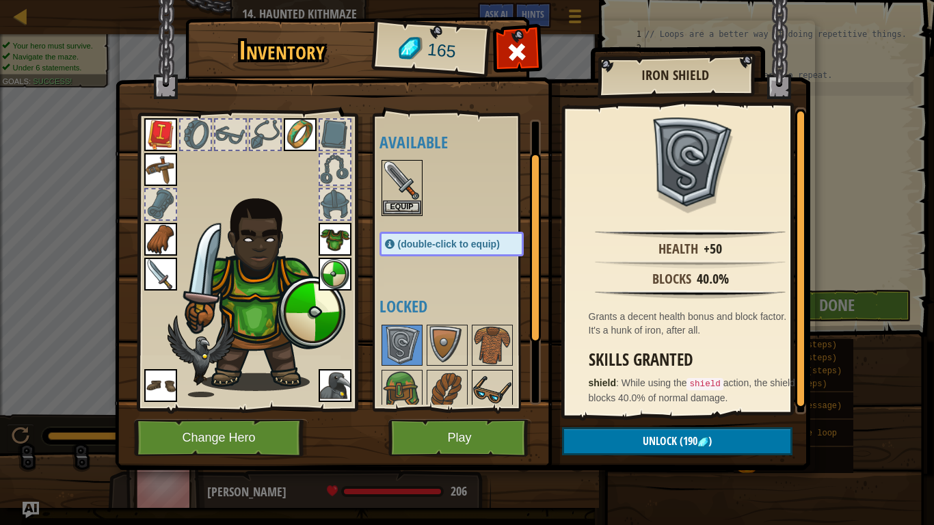
scroll to position [137, 0]
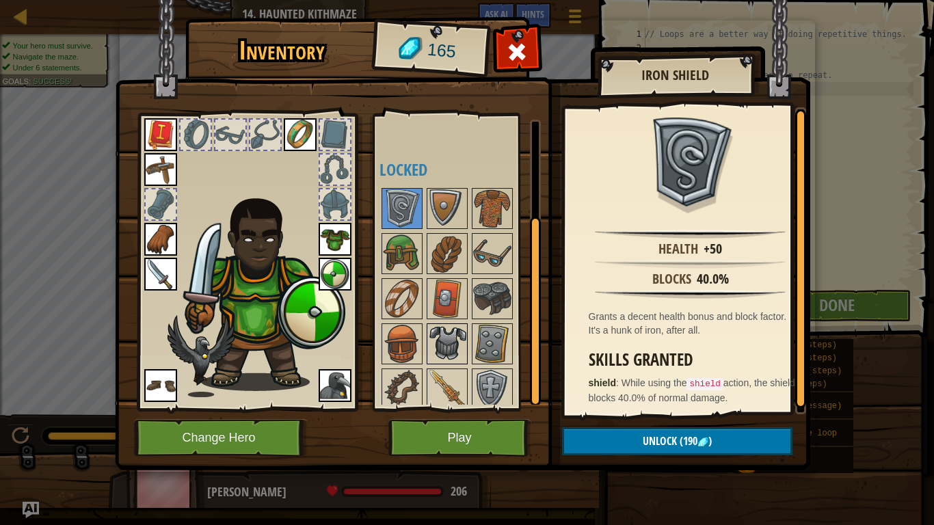
click at [432, 334] on img at bounding box center [447, 344] width 38 height 38
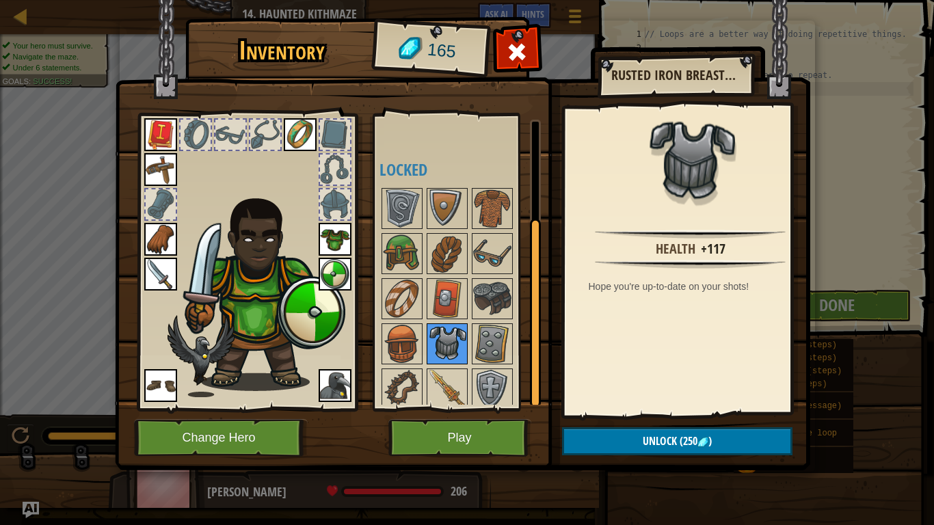
scroll to position [144, 0]
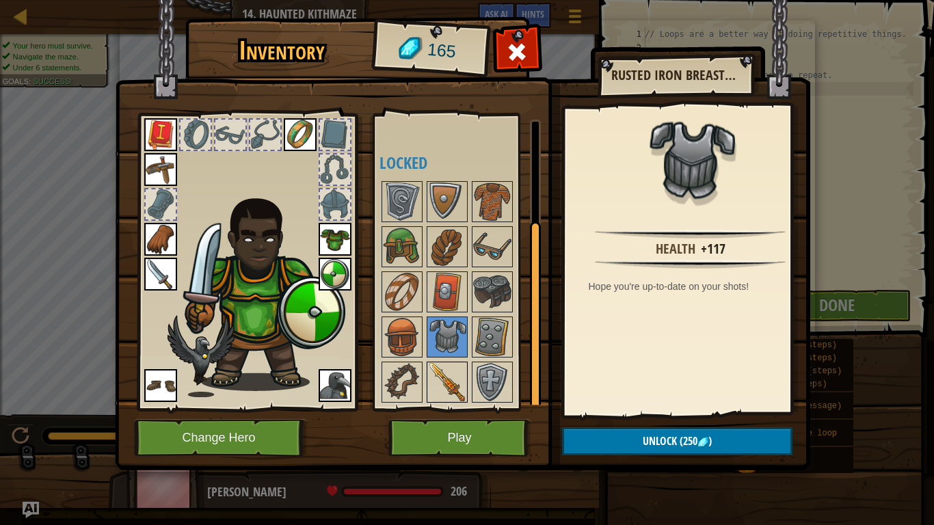
click at [427, 364] on div at bounding box center [447, 382] width 41 height 41
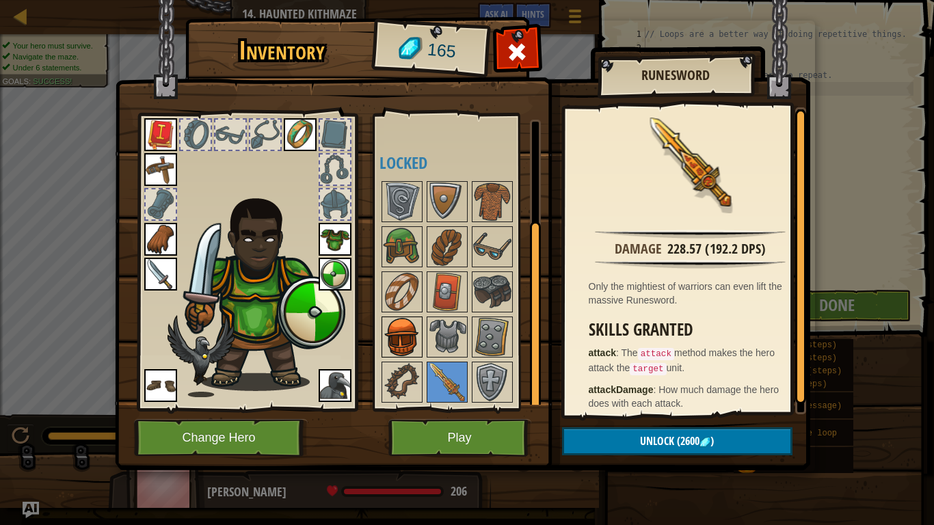
click at [421, 338] on div at bounding box center [401, 336] width 41 height 41
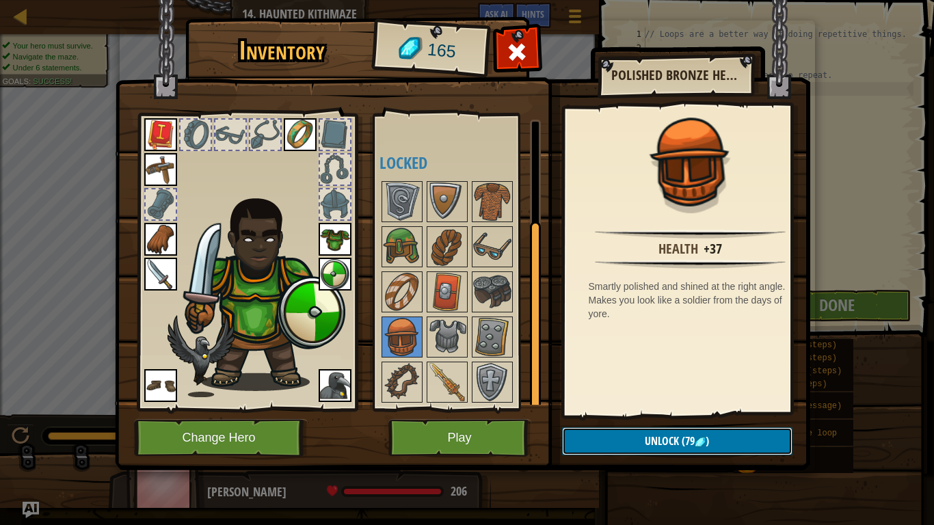
click at [682, 433] on span "(79" at bounding box center [687, 440] width 16 height 15
click at [763, 437] on button "Confirm" at bounding box center [677, 441] width 230 height 28
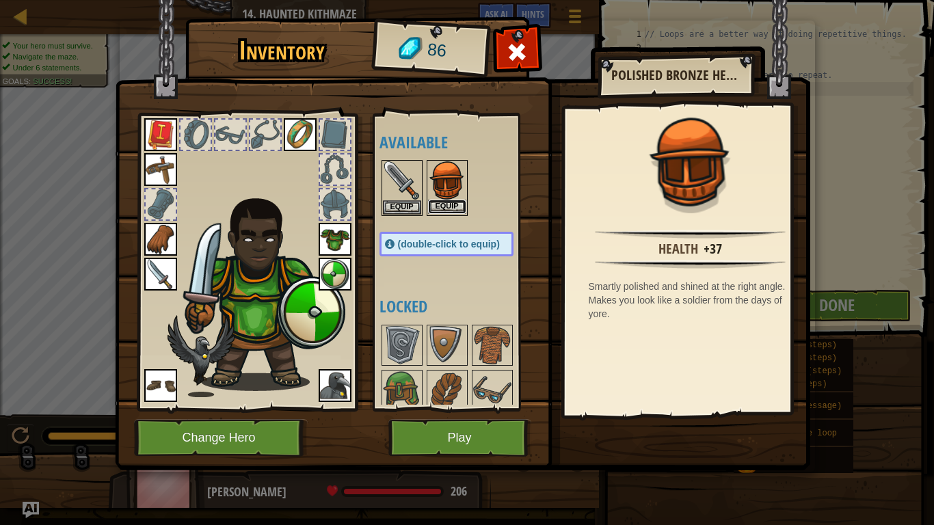
click at [437, 211] on button "Equip" at bounding box center [447, 207] width 38 height 14
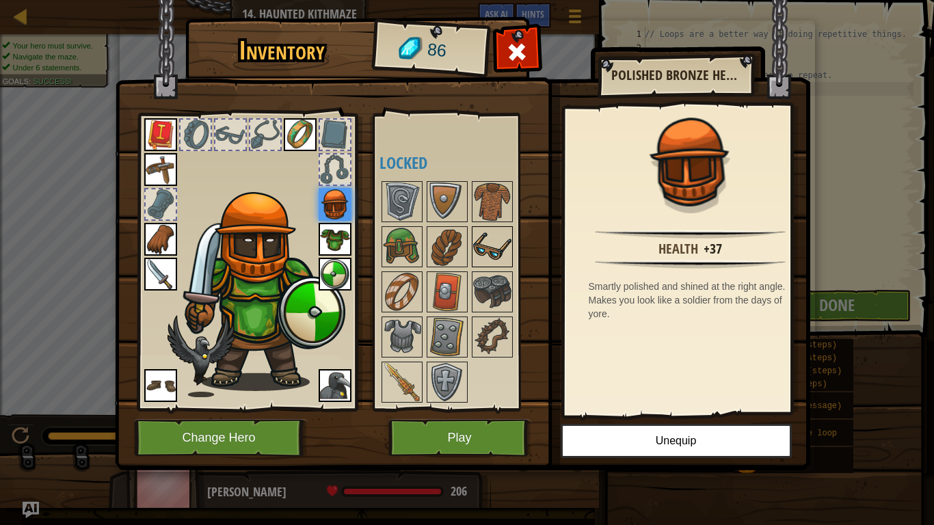
click at [487, 241] on img at bounding box center [492, 247] width 38 height 38
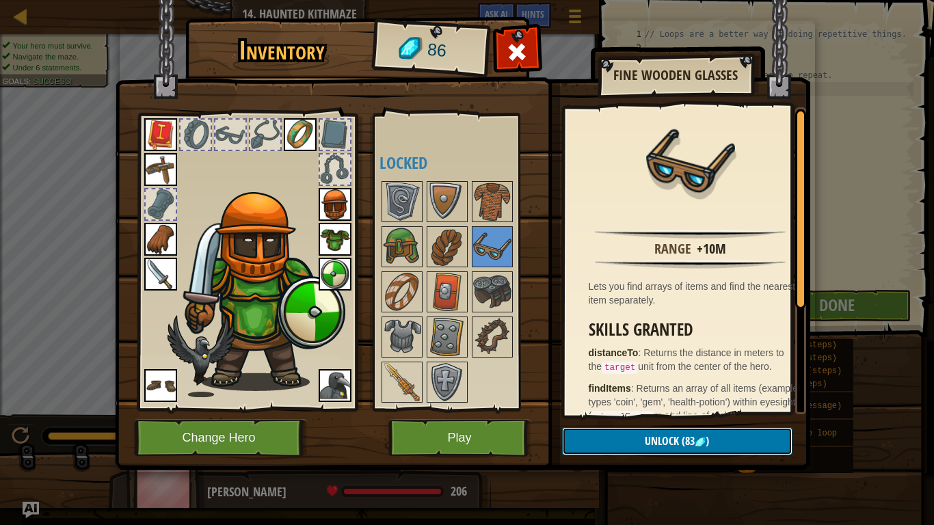
click at [705, 437] on span ")" at bounding box center [706, 440] width 3 height 15
click at [659, 434] on button "Confirm" at bounding box center [677, 441] width 230 height 28
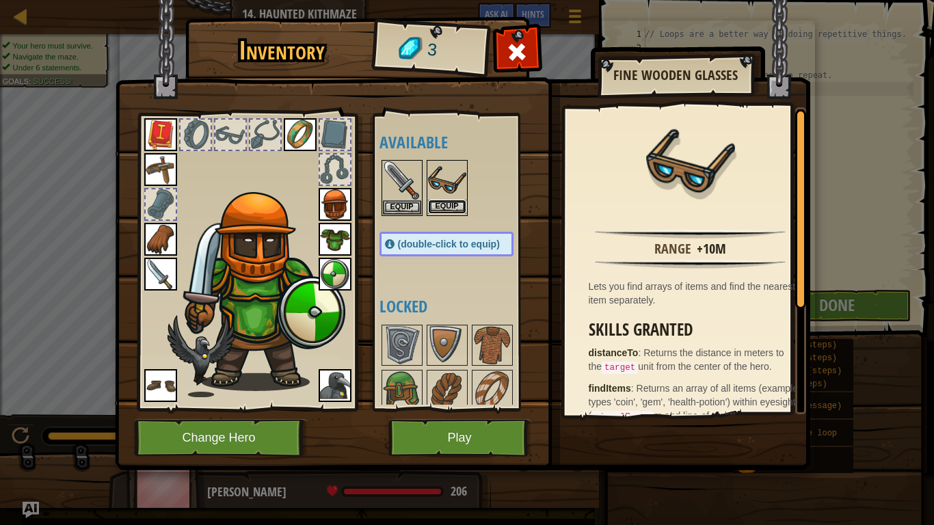
click at [450, 211] on button "Equip" at bounding box center [447, 207] width 38 height 14
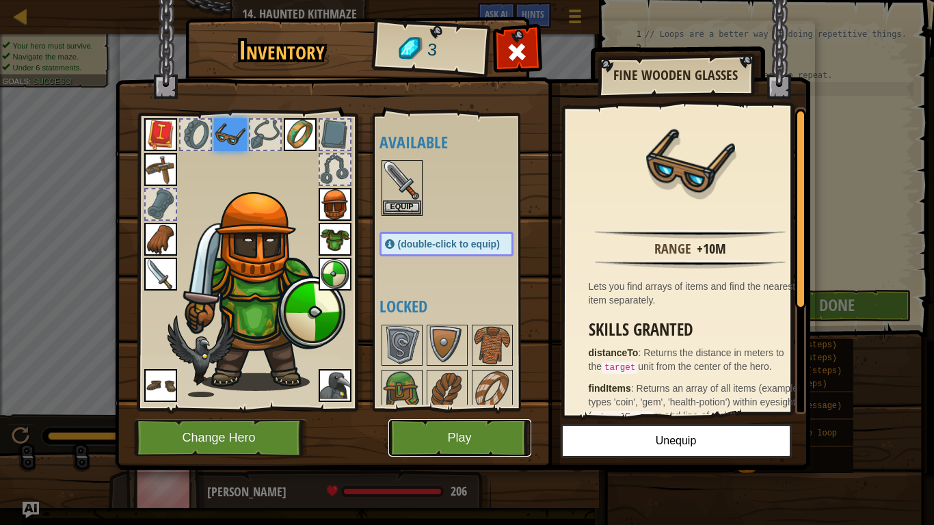
click at [487, 433] on button "Play" at bounding box center [459, 438] width 143 height 38
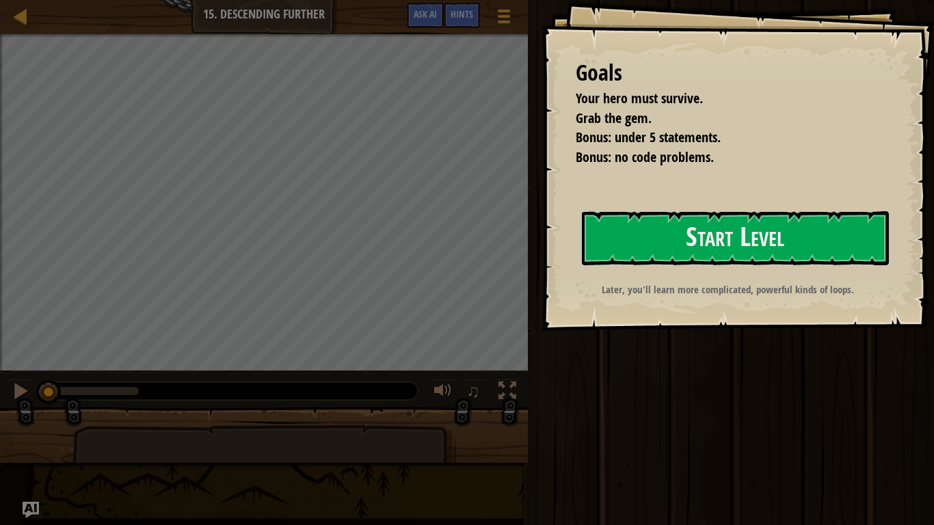
click at [891, 271] on div "Goals Your hero must survive. Grab the gem. Bonus: under 5 statements. Bonus: n…" at bounding box center [737, 165] width 392 height 331
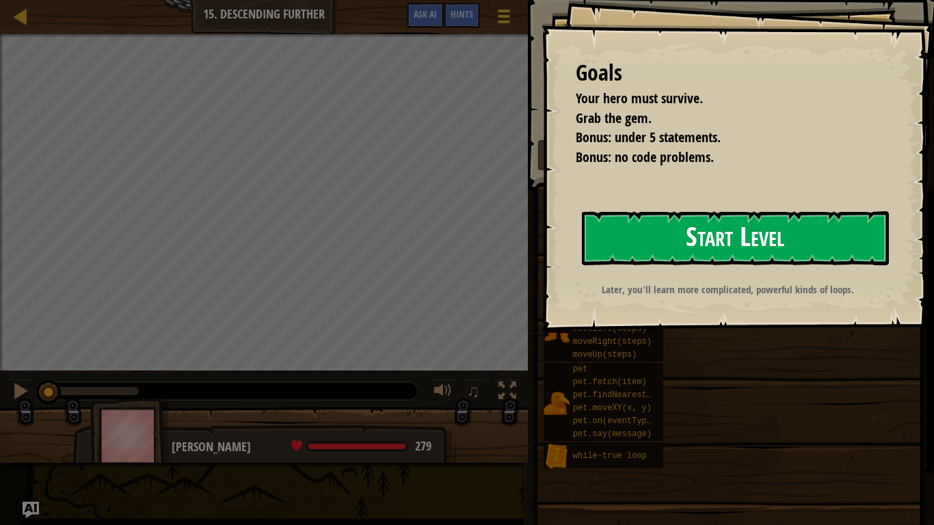
click at [789, 247] on button "Start Level" at bounding box center [735, 238] width 307 height 54
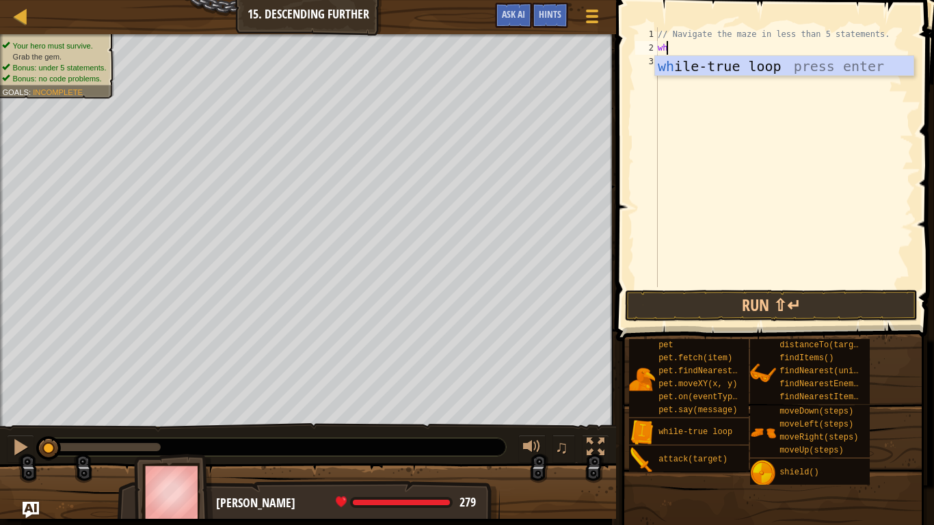
scroll to position [6, 0]
type textarea "whi"
click at [718, 62] on div "whi le-true loop press enter" at bounding box center [784, 87] width 258 height 62
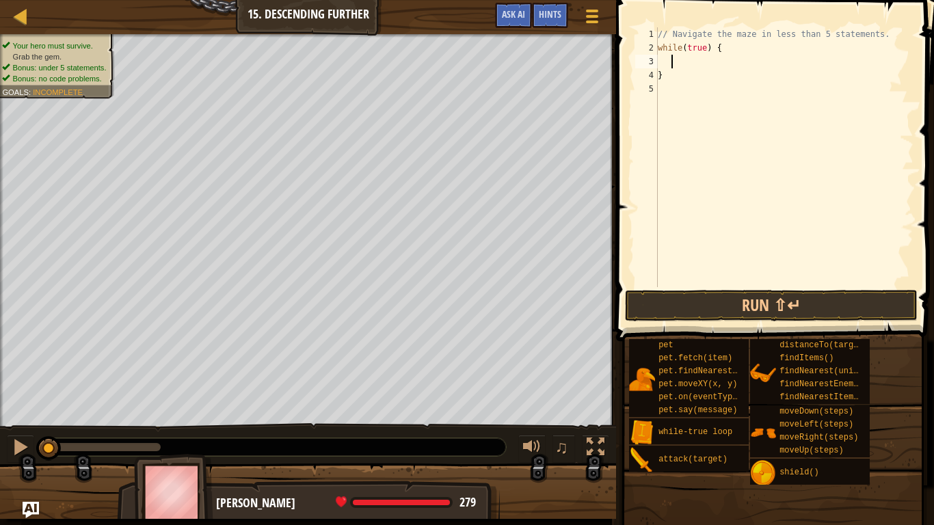
click at [670, 64] on div "// Navigate the maze in less than 5 statements. while ( true ) { }" at bounding box center [784, 170] width 258 height 287
click at [649, 59] on div "3" at bounding box center [646, 62] width 23 height 14
type textarea "}"
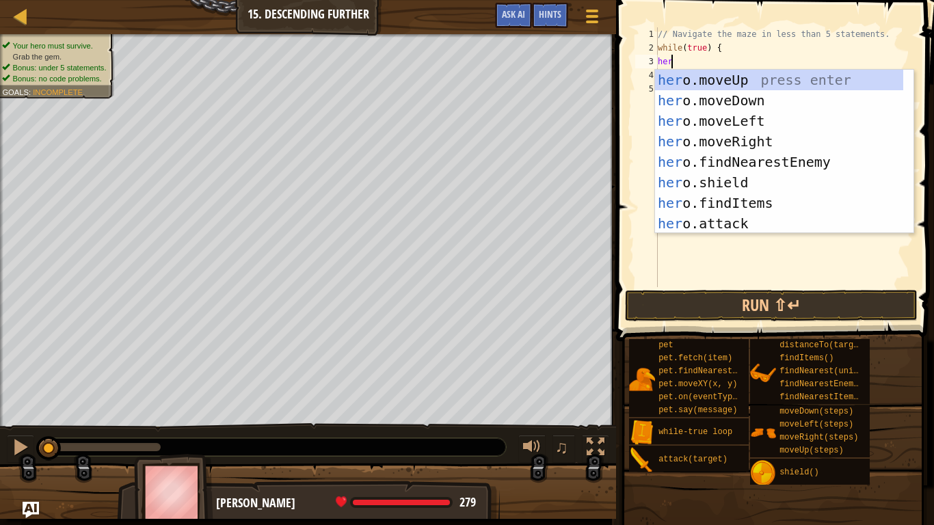
type textarea "hero"
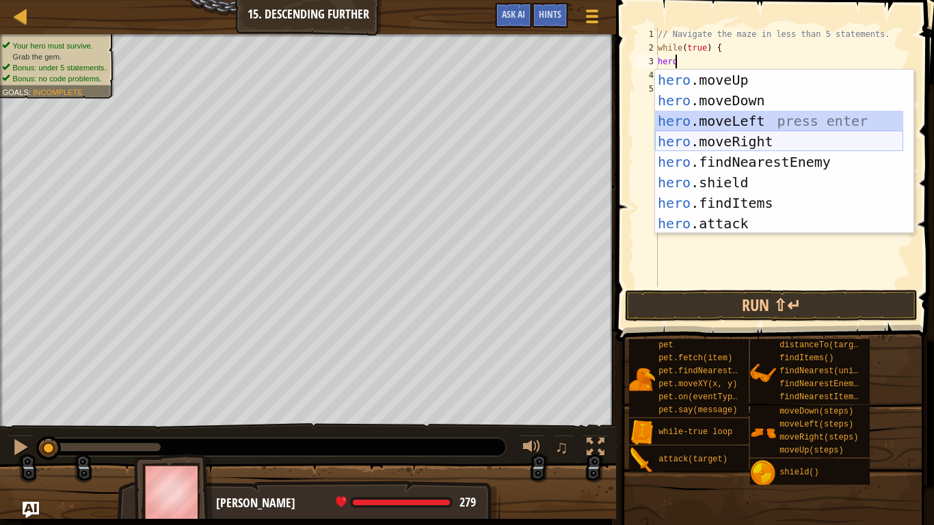
click at [707, 135] on div "hero .moveUp press enter hero .moveDown press enter hero .moveLeft press enter …" at bounding box center [779, 172] width 248 height 205
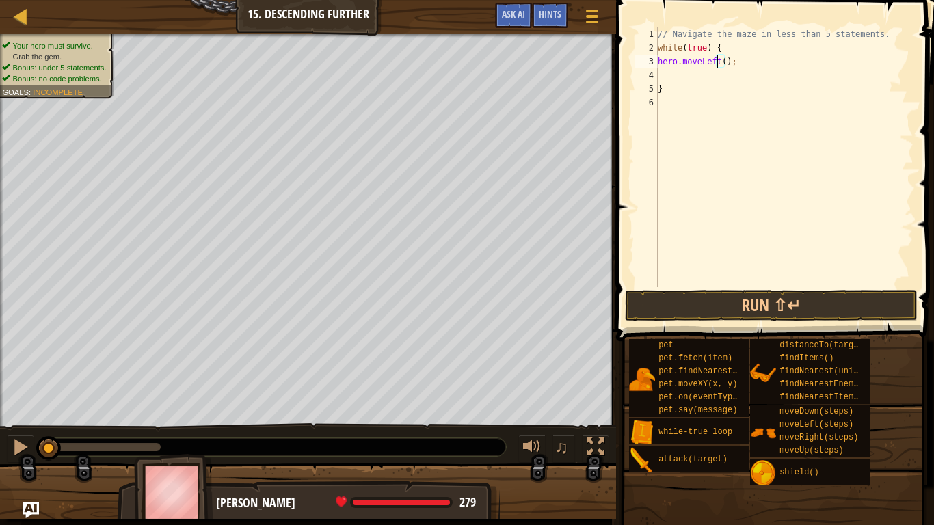
click at [716, 60] on div "// Navigate the maze in less than 5 statements. while ( true ) { hero . moveLef…" at bounding box center [784, 170] width 258 height 287
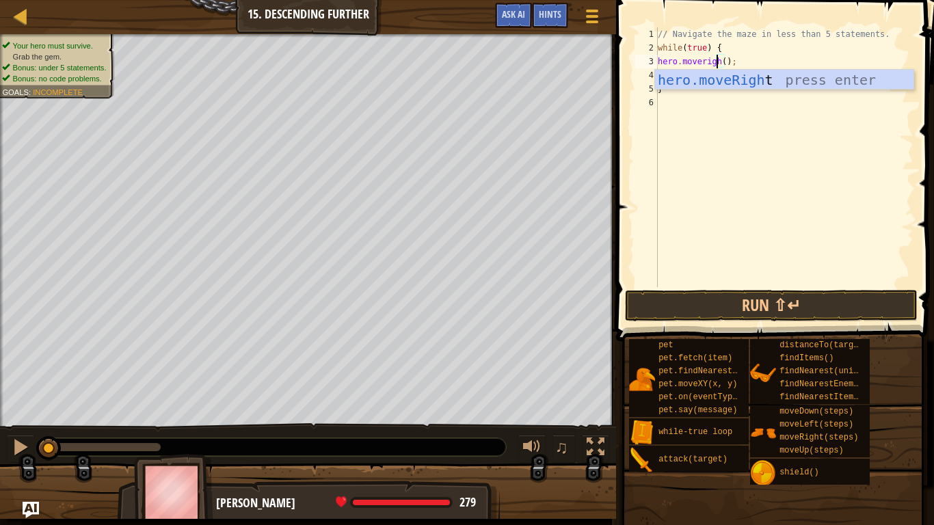
scroll to position [6, 5]
click at [710, 85] on div "hero.moveRight press enter" at bounding box center [784, 101] width 258 height 62
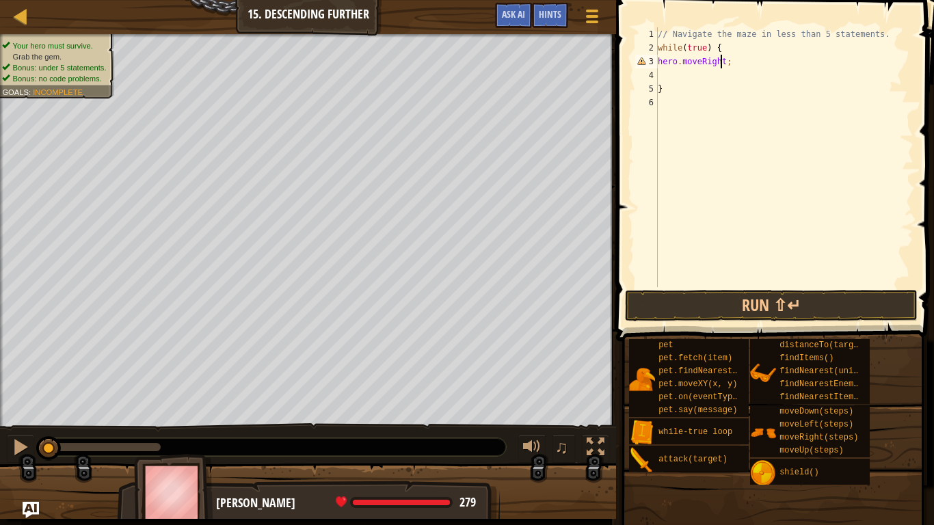
click at [733, 68] on div "// Navigate the maze in less than 5 statements. while ( true ) { hero . moveRig…" at bounding box center [784, 170] width 258 height 287
type textarea "h"
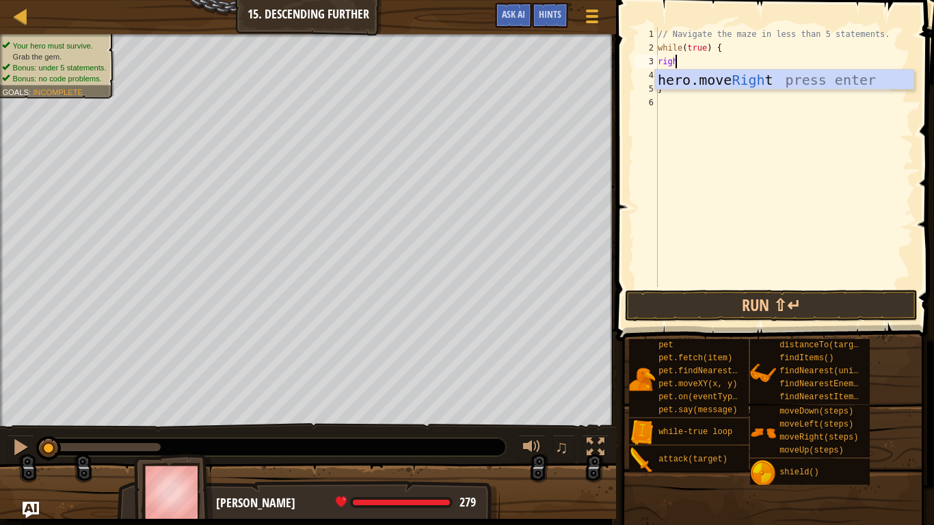
scroll to position [6, 1]
type textarea "right"
click at [728, 82] on div "hero.move Right press enter" at bounding box center [784, 101] width 258 height 62
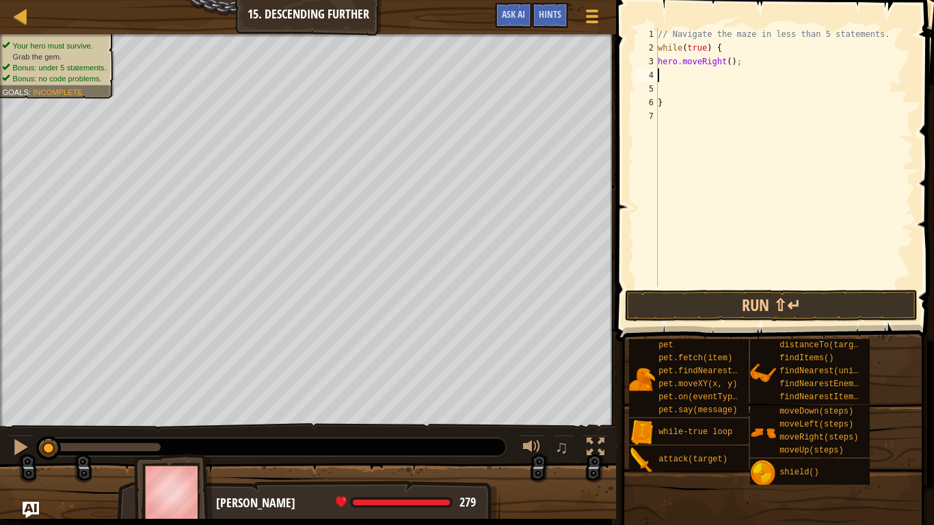
click at [725, 59] on div "// Navigate the maze in less than 5 statements. while ( true ) { hero . moveRig…" at bounding box center [784, 170] width 258 height 287
type textarea "hero.moveRight(2);"
click at [664, 83] on div "// Navigate the maze in less than 5 statements. while ( true ) { hero . moveRig…" at bounding box center [784, 170] width 258 height 287
click at [663, 83] on div "// Navigate the maze in less than 5 statements. while ( true ) { hero . moveRig…" at bounding box center [784, 170] width 258 height 287
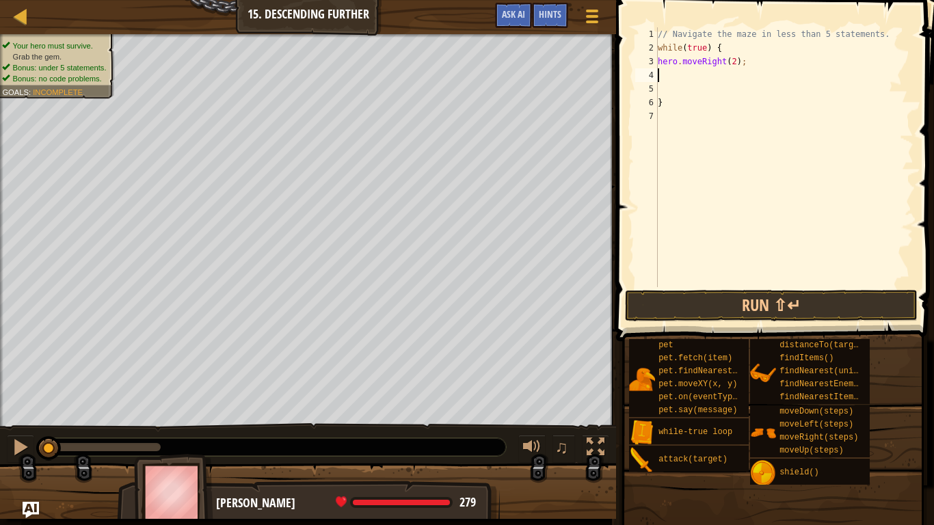
click at [662, 79] on div "// Navigate the maze in less than 5 statements. while ( true ) { hero . moveRig…" at bounding box center [784, 170] width 258 height 287
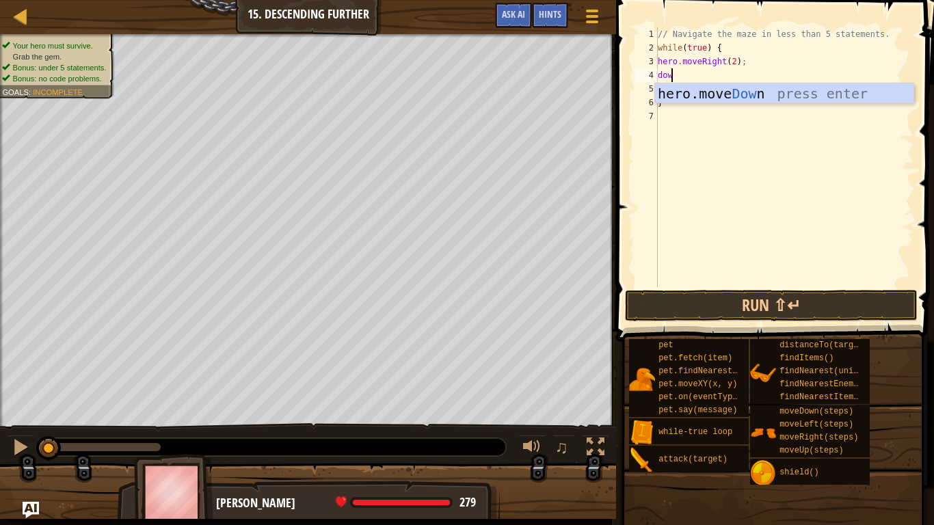
type textarea "down"
click at [694, 87] on div "hero.move Down press enter" at bounding box center [784, 114] width 258 height 62
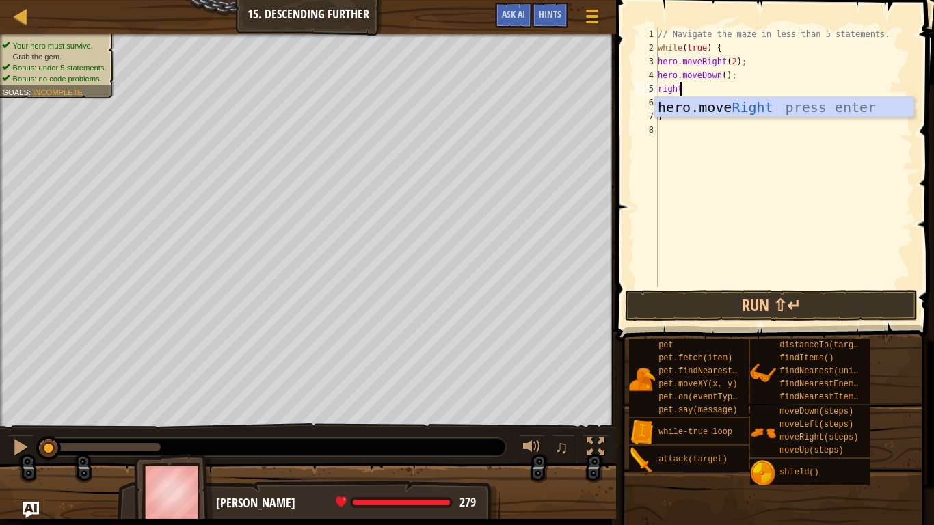
type textarea "right"
click at [709, 103] on div "hero.move Right press enter" at bounding box center [784, 128] width 258 height 62
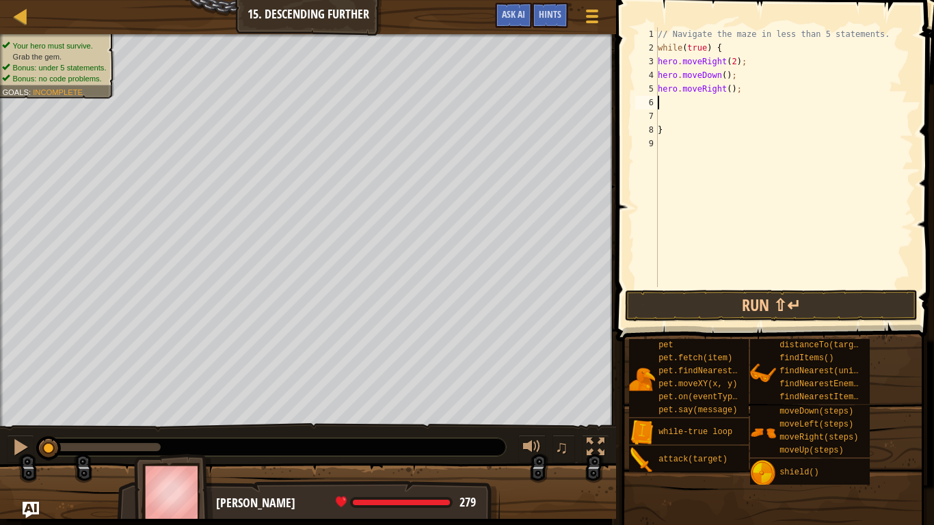
scroll to position [6, 0]
click at [722, 91] on div "// Navigate the maze in less than 5 statements. while ( true ) { hero . moveRig…" at bounding box center [784, 170] width 258 height 287
click at [722, 88] on div "// Navigate the maze in less than 5 statements. while ( true ) { hero . moveRig…" at bounding box center [784, 170] width 258 height 287
click at [723, 88] on div "// Navigate the maze in less than 5 statements. while ( true ) { hero . moveRig…" at bounding box center [784, 170] width 258 height 287
type textarea "hero.moveRight(2);"
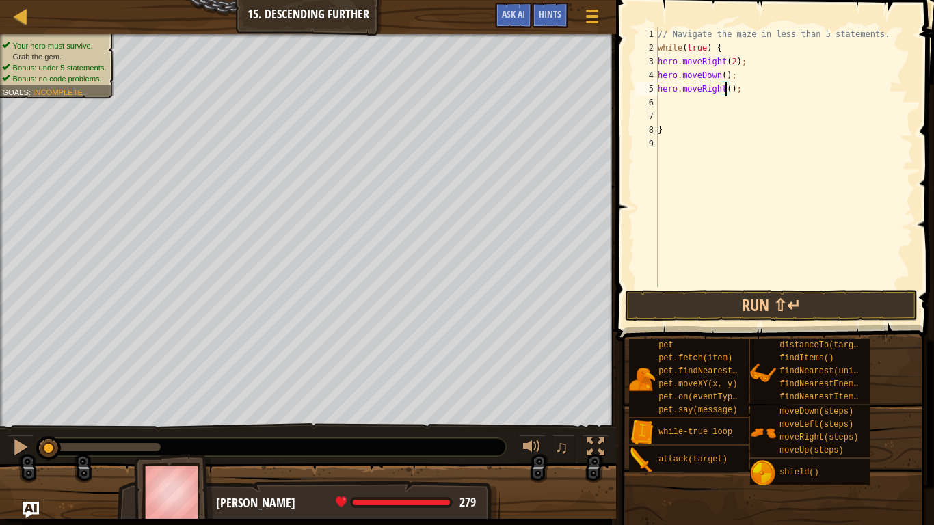
scroll to position [6, 5]
click at [671, 99] on div "// Navigate the maze in less than 5 statements. while ( true ) { hero . moveRig…" at bounding box center [784, 170] width 258 height 287
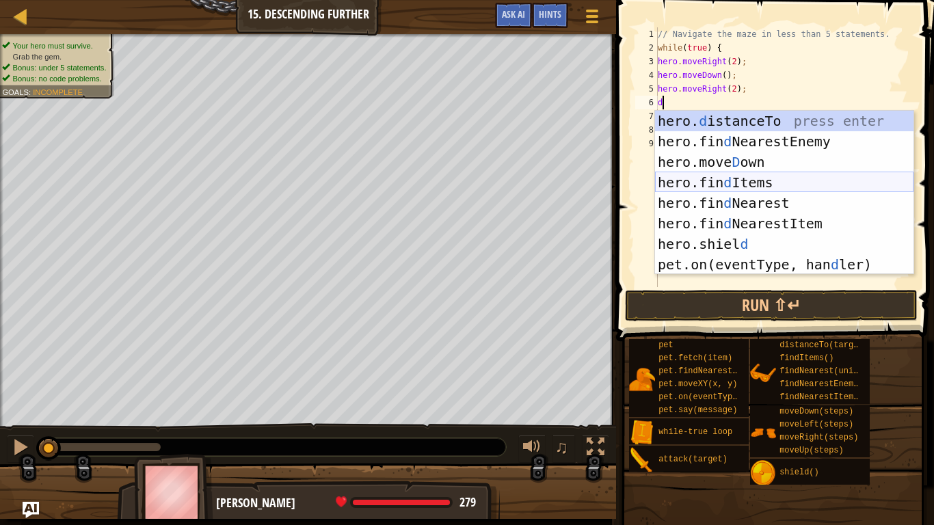
type textarea "do"
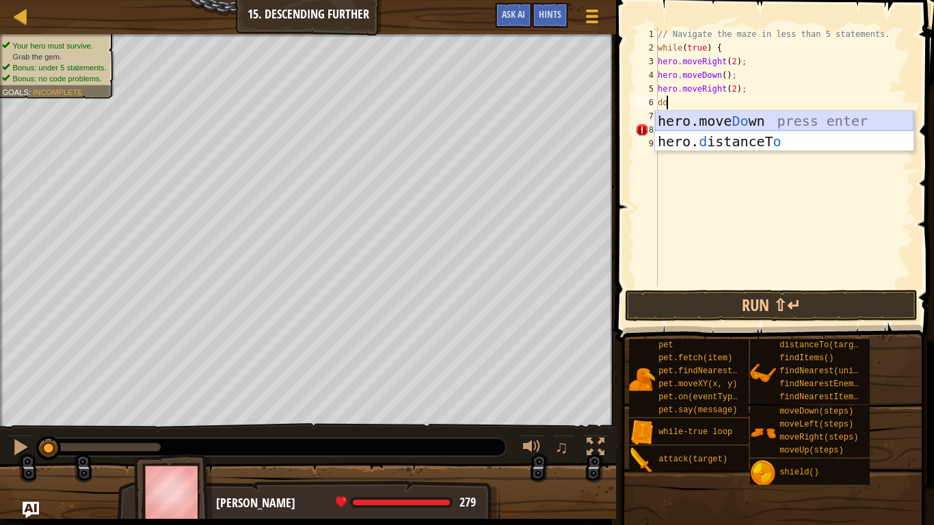
click at [768, 124] on div "hero.move Do wn press enter hero. d istanceT o press enter" at bounding box center [784, 152] width 258 height 82
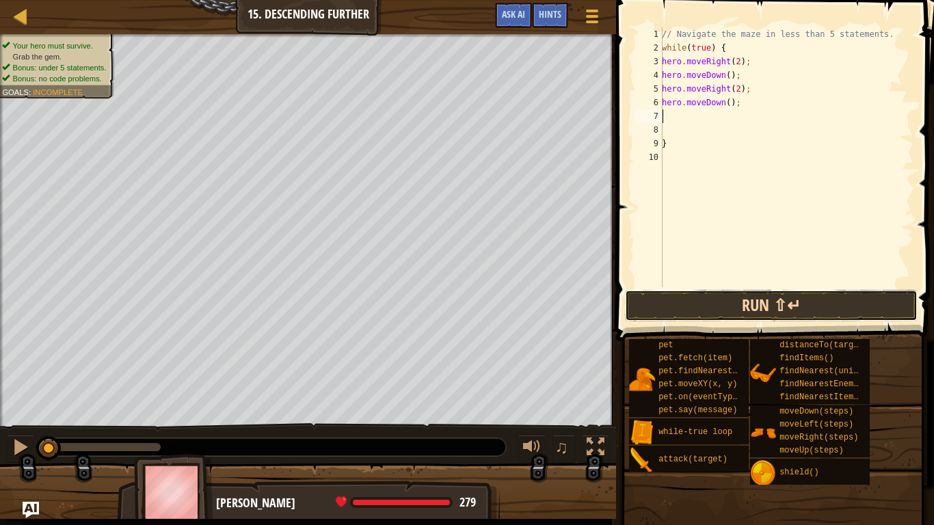
click at [696, 293] on button "Run ⇧↵" at bounding box center [771, 305] width 293 height 31
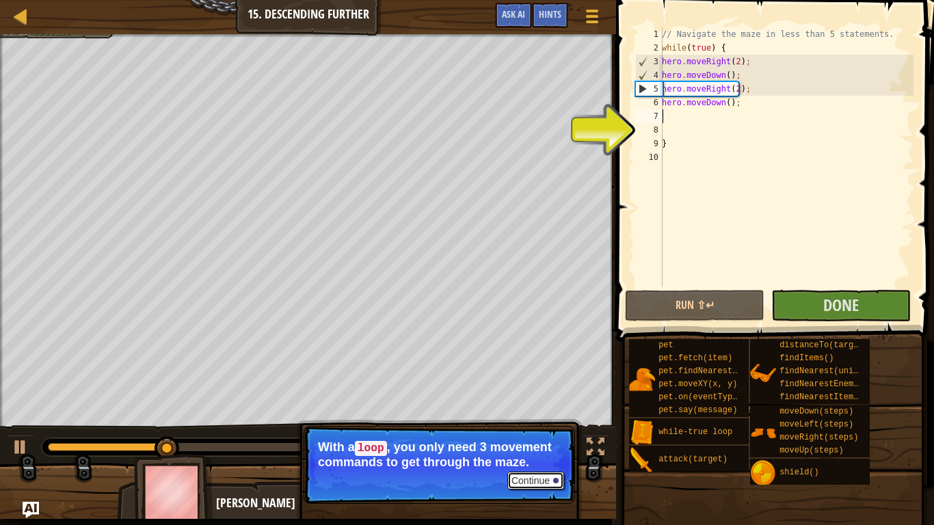
click at [509, 437] on button "Continue" at bounding box center [535, 481] width 57 height 18
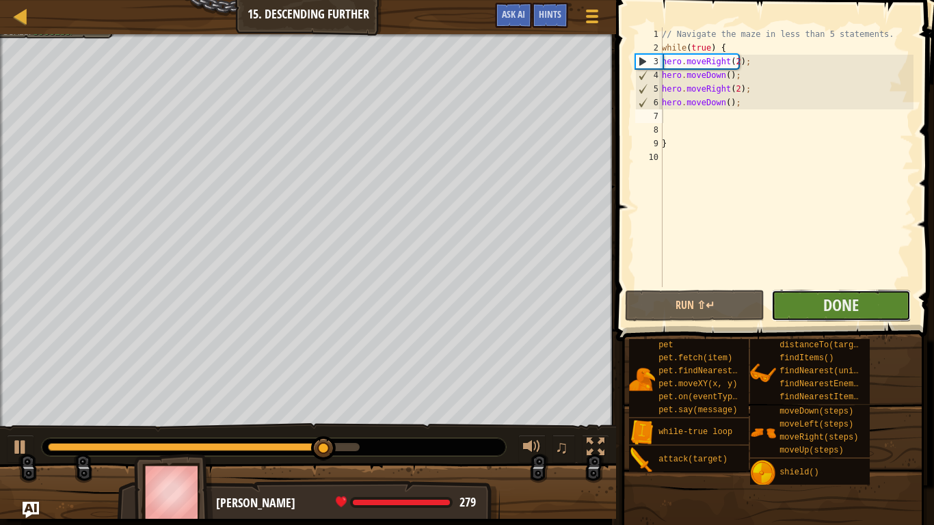
click at [794, 308] on button "Done" at bounding box center [840, 305] width 139 height 31
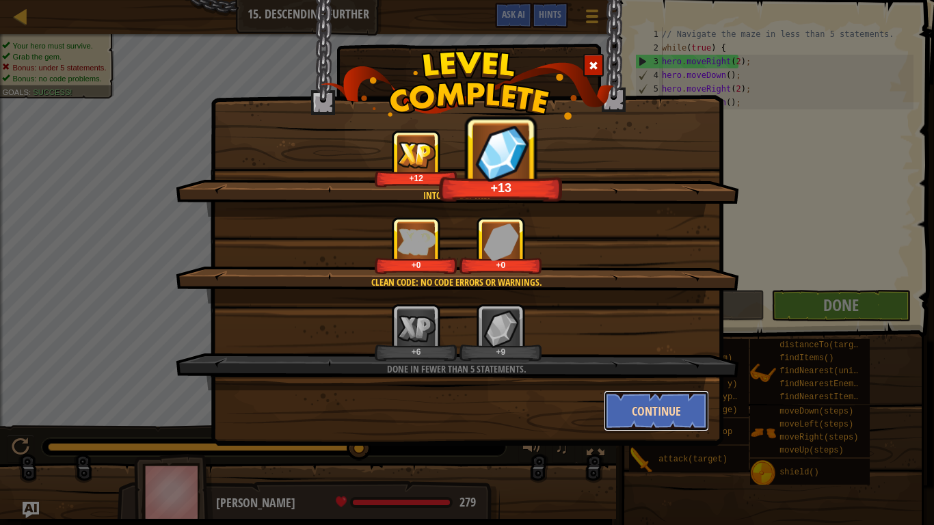
click at [638, 412] on button "Continue" at bounding box center [657, 410] width 106 height 41
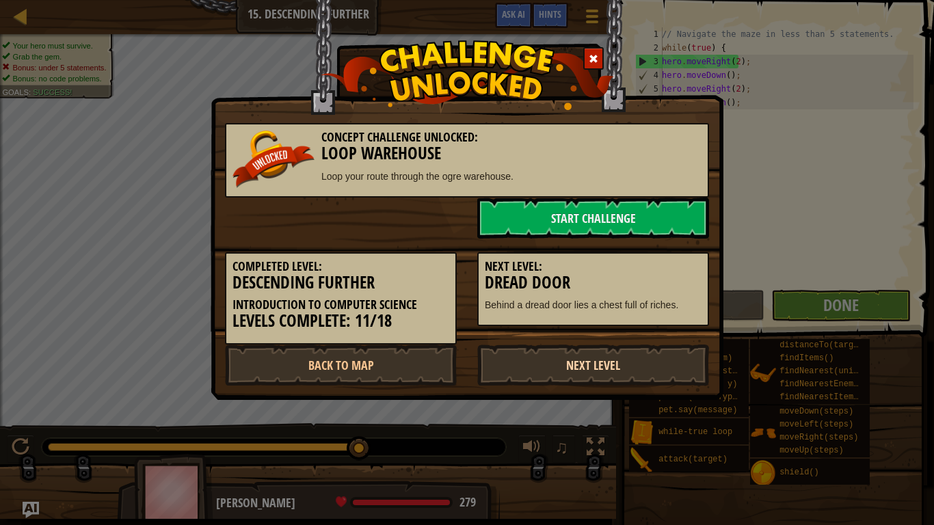
click at [607, 379] on link "Next Level" at bounding box center [593, 365] width 232 height 41
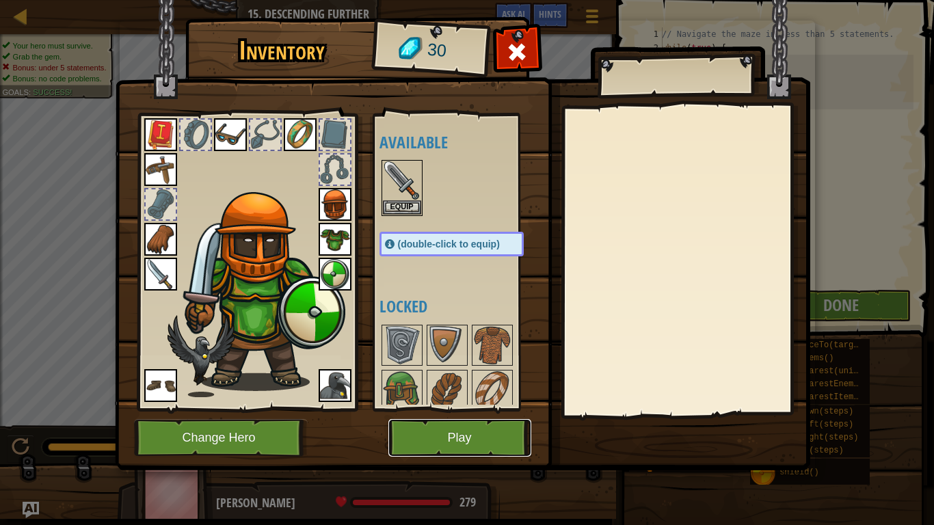
click at [485, 424] on button "Play" at bounding box center [459, 438] width 143 height 38
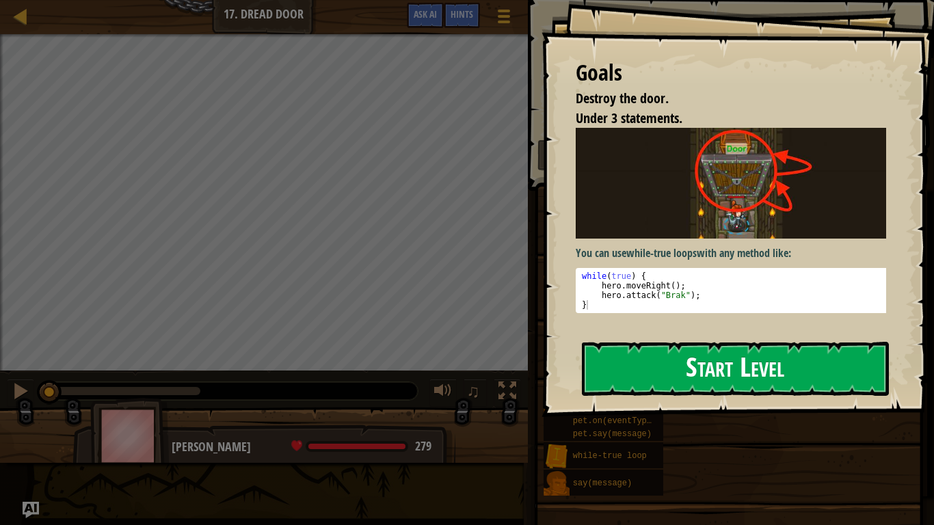
click at [653, 362] on button "Start Level" at bounding box center [735, 369] width 307 height 54
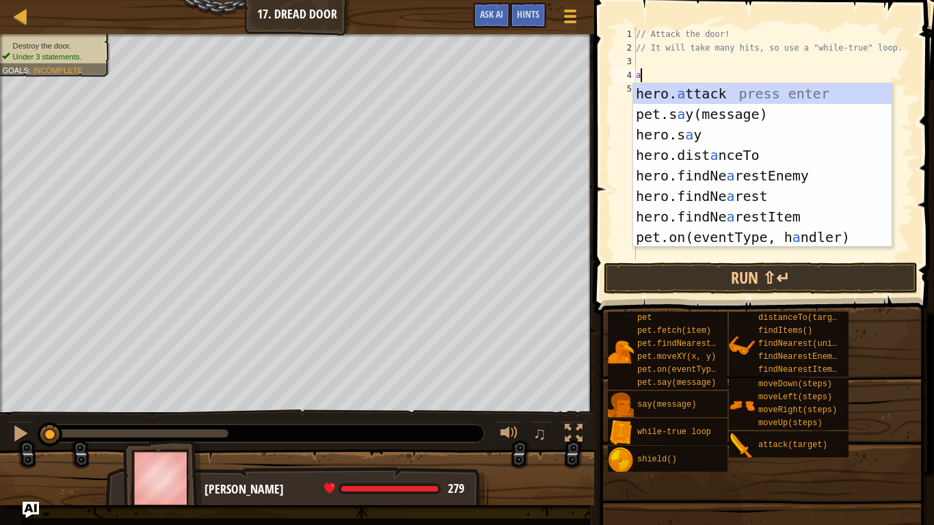
scroll to position [6, 0]
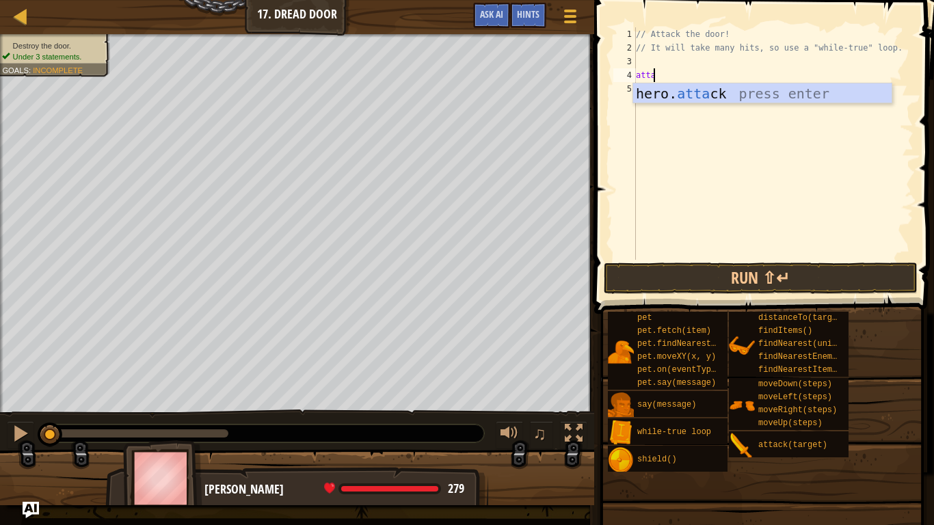
type textarea "attack"
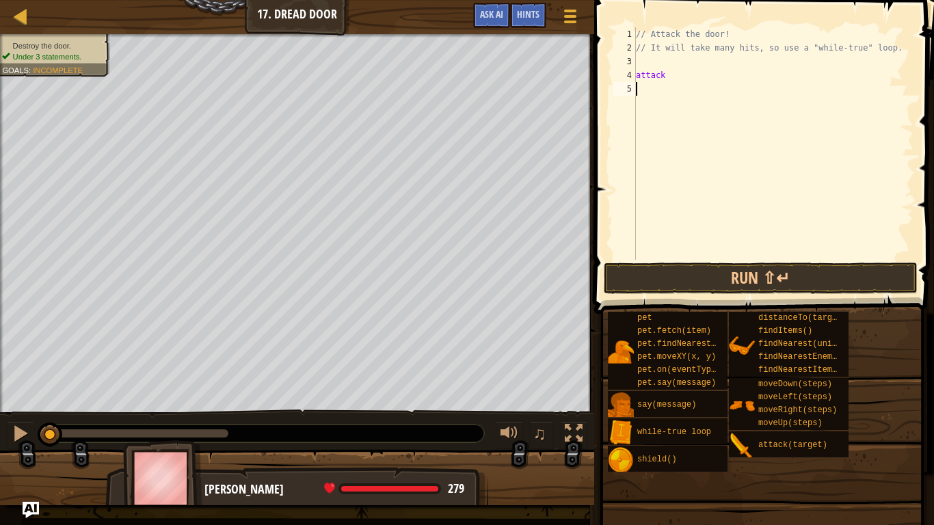
click at [742, 103] on div "// Attack the door! // It will take many hits, so use a "while-true" loop. atta…" at bounding box center [773, 157] width 280 height 260
click at [686, 81] on div "// Attack the door! // It will take many hits, so use a "while-true" loop. atta…" at bounding box center [773, 157] width 280 height 260
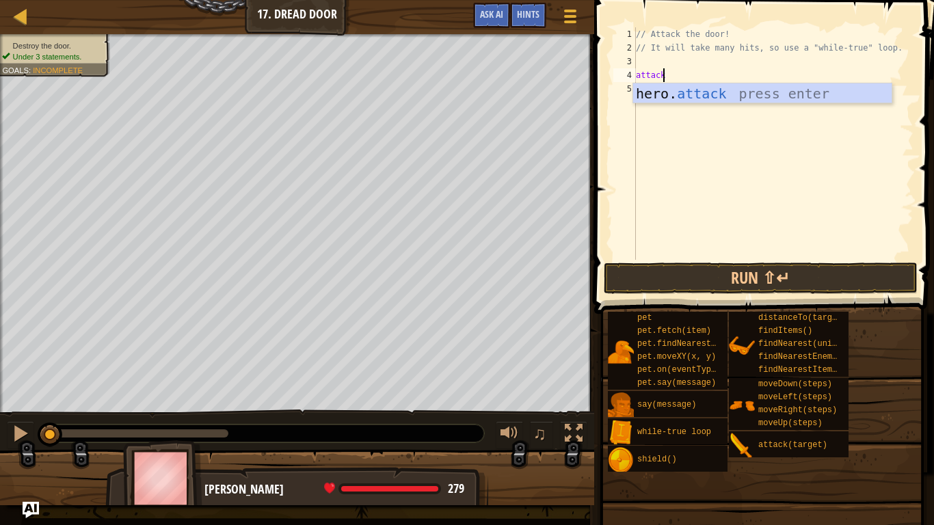
scroll to position [6, 1]
click at [683, 85] on div "hero. attack press enter" at bounding box center [762, 114] width 258 height 62
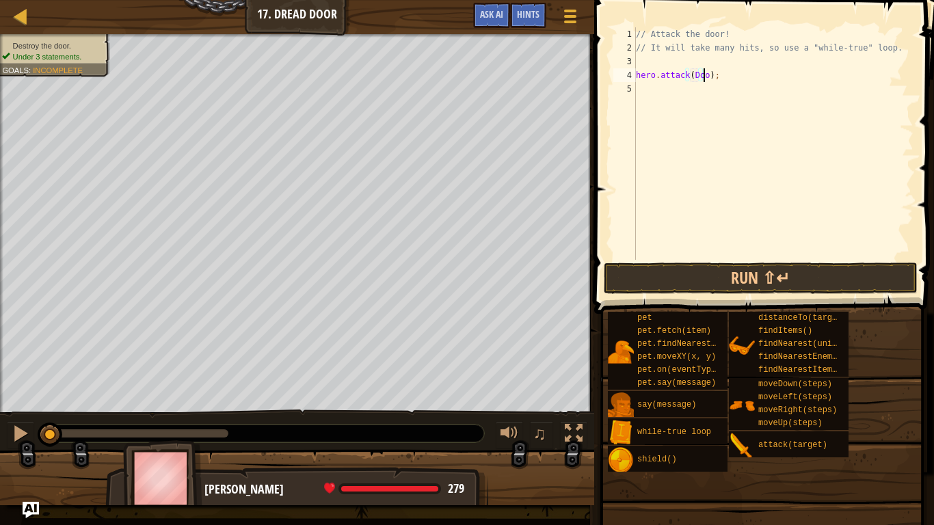
scroll to position [6, 5]
click at [672, 280] on button "Run ⇧↵" at bounding box center [761, 277] width 314 height 31
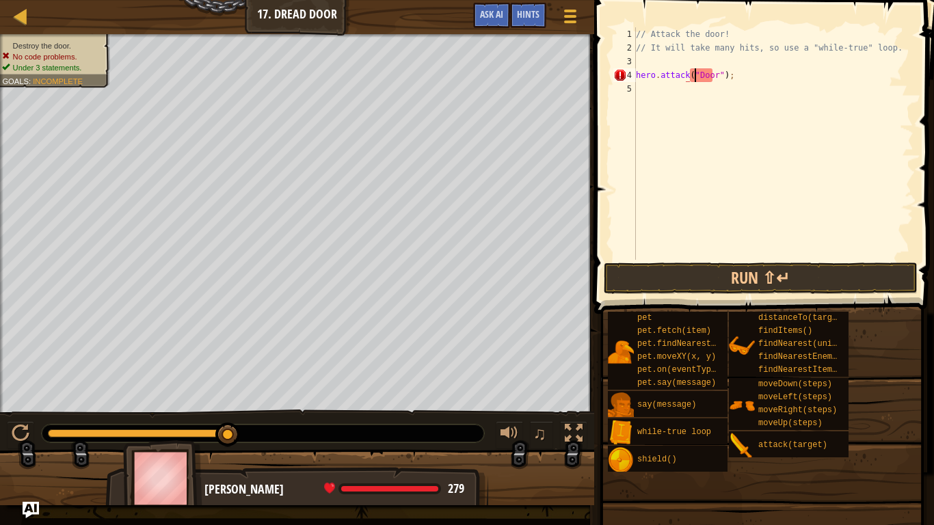
scroll to position [6, 5]
type textarea "hero.attack("Door");"
click at [656, 266] on button "Run ⇧↵" at bounding box center [761, 277] width 314 height 31
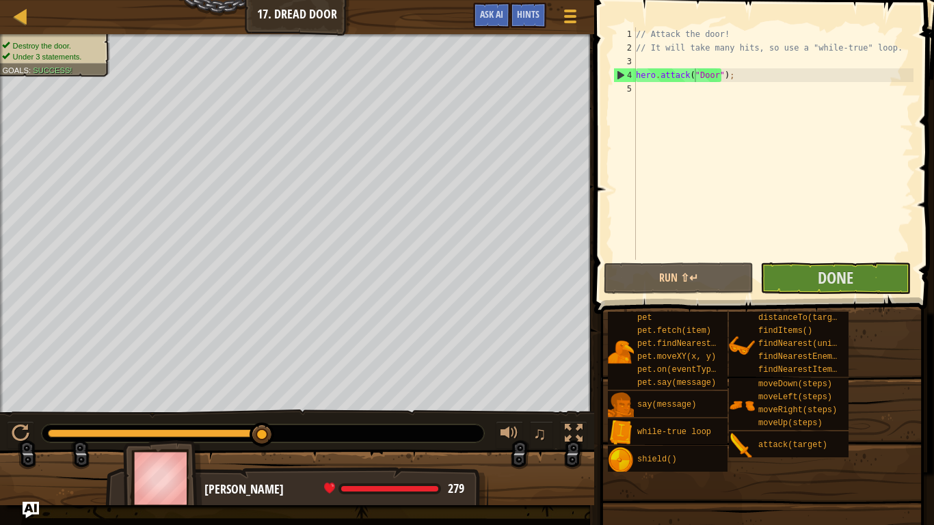
click at [826, 299] on span at bounding box center [762, 499] width 330 height 405
click at [843, 291] on button "Done" at bounding box center [835, 277] width 150 height 31
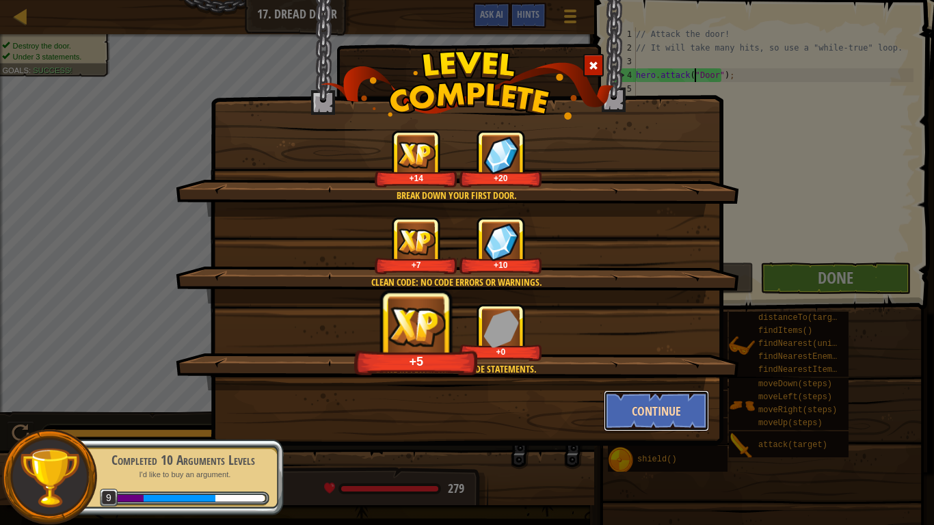
click at [634, 424] on button "Continue" at bounding box center [657, 410] width 106 height 41
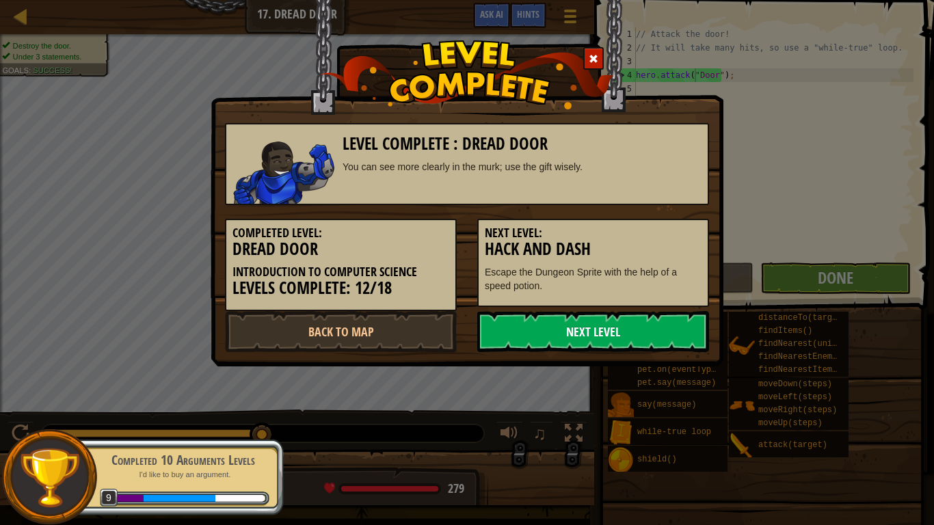
click at [554, 313] on link "Next Level" at bounding box center [593, 331] width 232 height 41
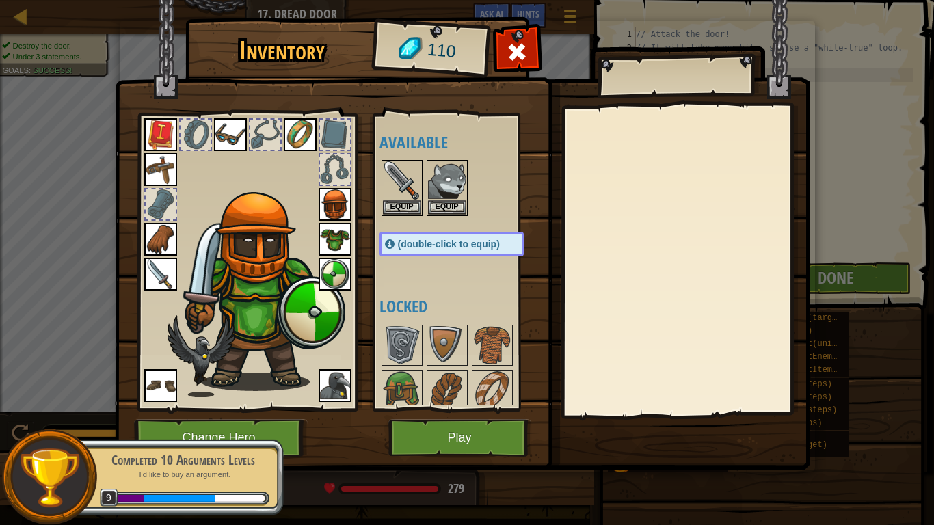
drag, startPoint x: 452, startPoint y: 418, endPoint x: 476, endPoint y: 197, distance: 222.8
click at [477, 198] on div "Inventory 110 Available Equip Equip Equip Equip Equip Equip Equip Equip Equip E…" at bounding box center [467, 246] width 695 height 451
click at [446, 203] on button "Equip" at bounding box center [447, 207] width 38 height 14
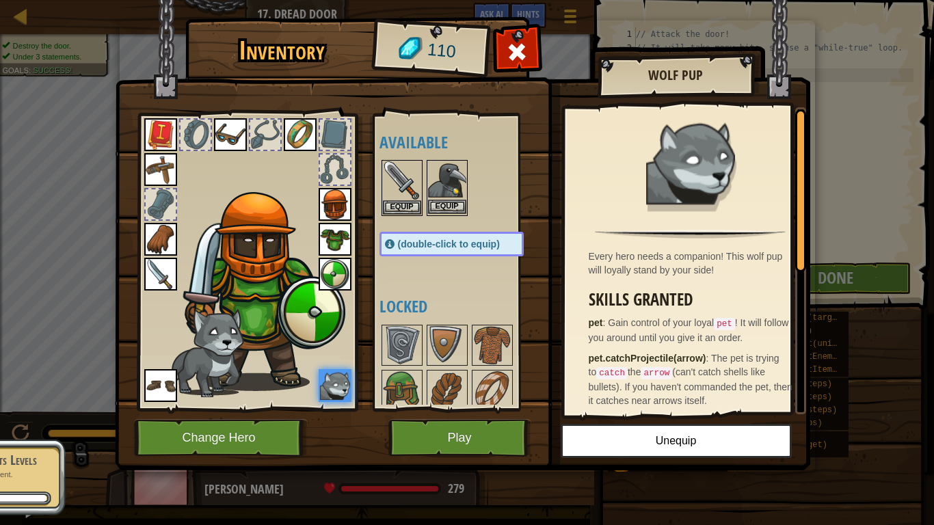
click at [442, 185] on img at bounding box center [447, 180] width 38 height 38
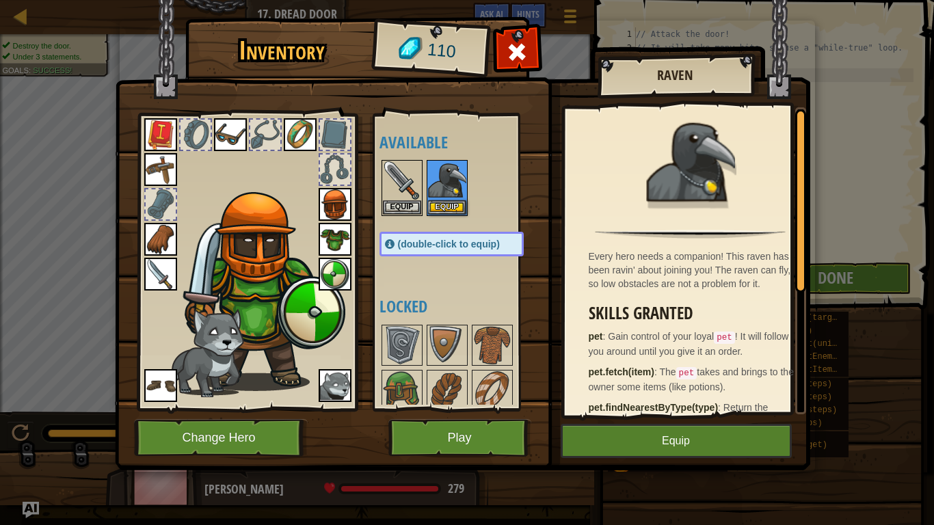
scroll to position [68, 0]
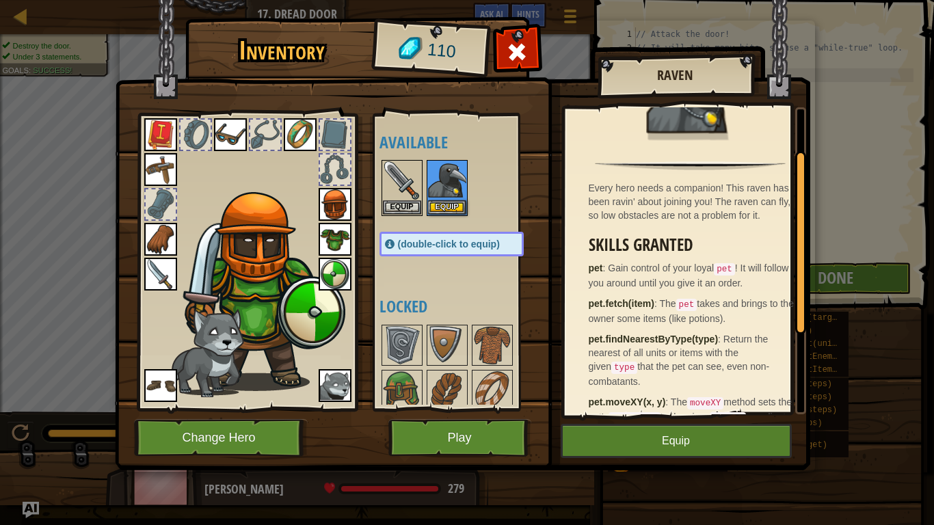
click at [234, 351] on img at bounding box center [205, 352] width 77 height 89
click at [344, 390] on img at bounding box center [335, 385] width 33 height 33
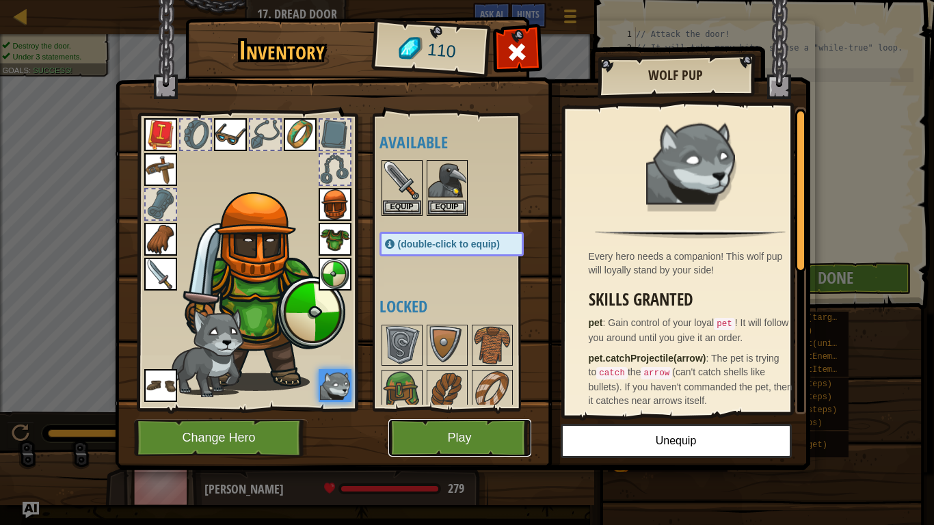
click at [472, 421] on button "Play" at bounding box center [459, 438] width 143 height 38
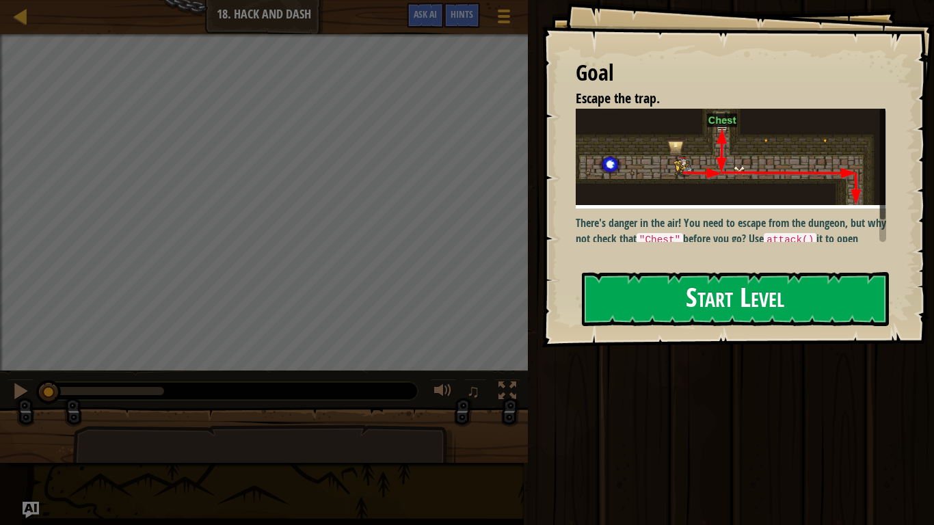
click at [620, 306] on button "Start Level" at bounding box center [735, 299] width 307 height 54
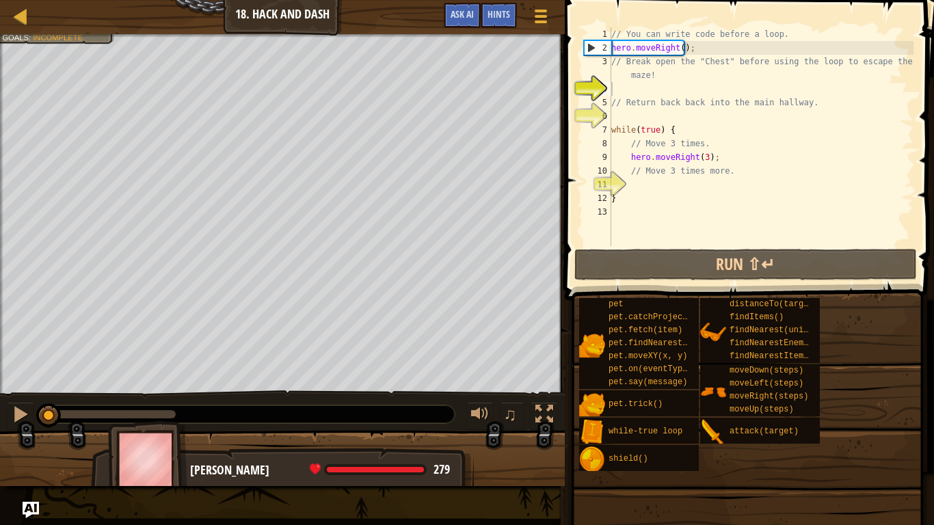
click at [662, 287] on span at bounding box center [747, 486] width 360 height 405
click at [677, 248] on span at bounding box center [750, 130] width 380 height 340
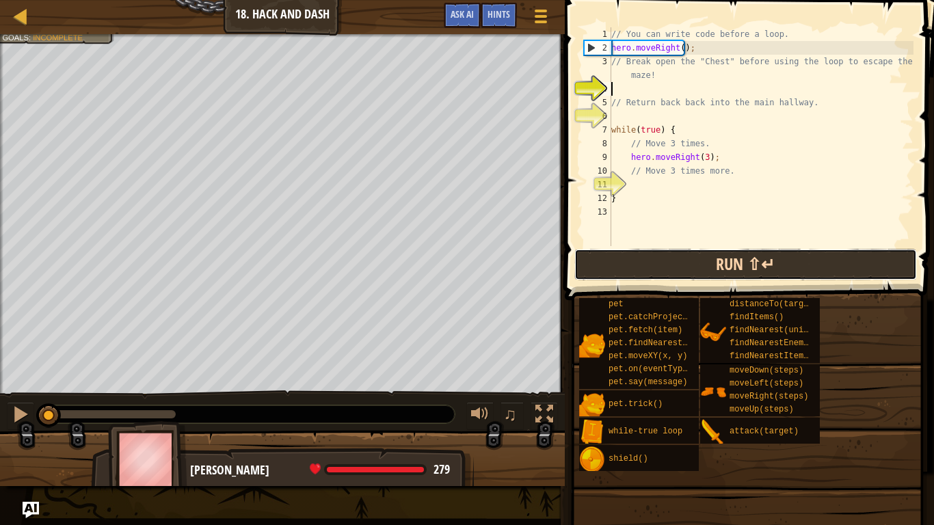
click at [677, 249] on button "Run ⇧↵" at bounding box center [745, 264] width 342 height 31
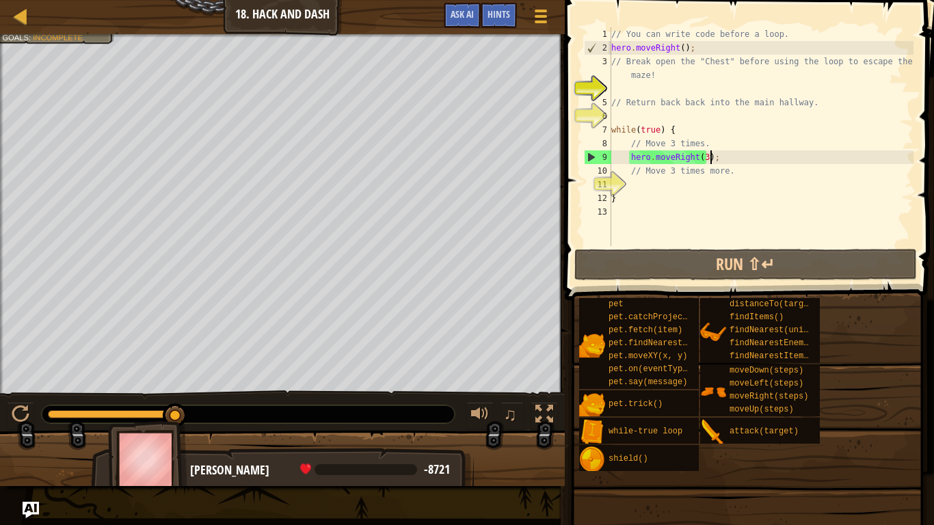
click at [718, 156] on div "// You can write code before a loop. hero . moveRight ( ) ; // Break open the "…" at bounding box center [760, 150] width 305 height 246
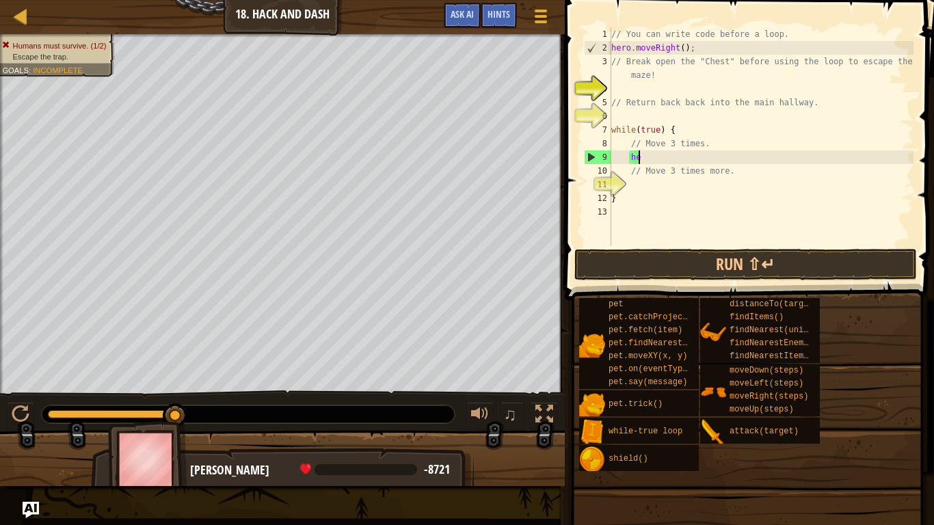
type textarea "h"
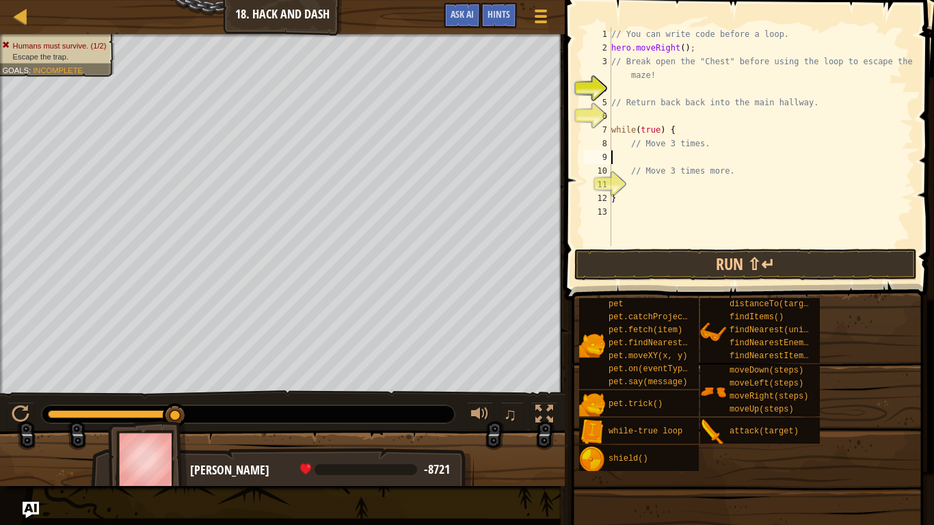
click at [678, 46] on div "// You can write code before a loop. hero . moveRight ( ) ; // Break open the "…" at bounding box center [760, 150] width 305 height 246
click at [709, 265] on button "Run ⇧↵" at bounding box center [745, 264] width 342 height 31
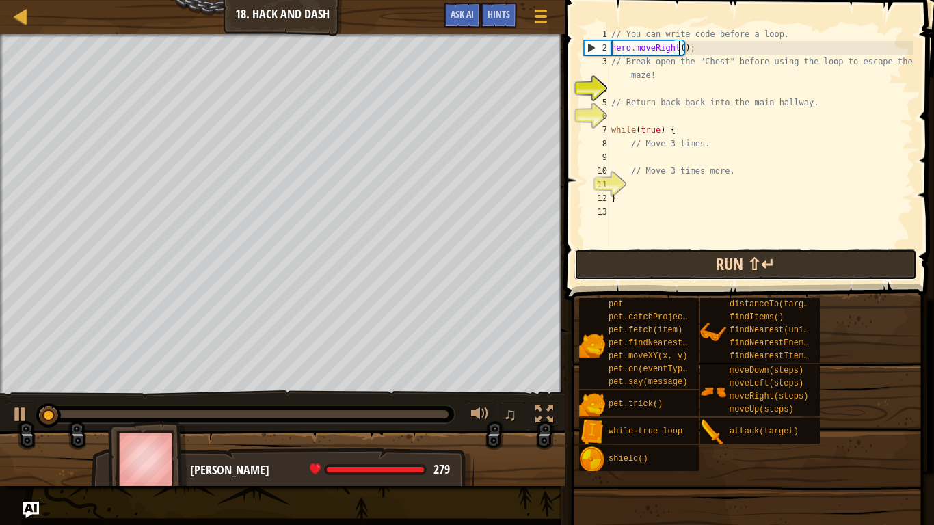
click at [709, 265] on button "Run ⇧↵" at bounding box center [745, 264] width 342 height 31
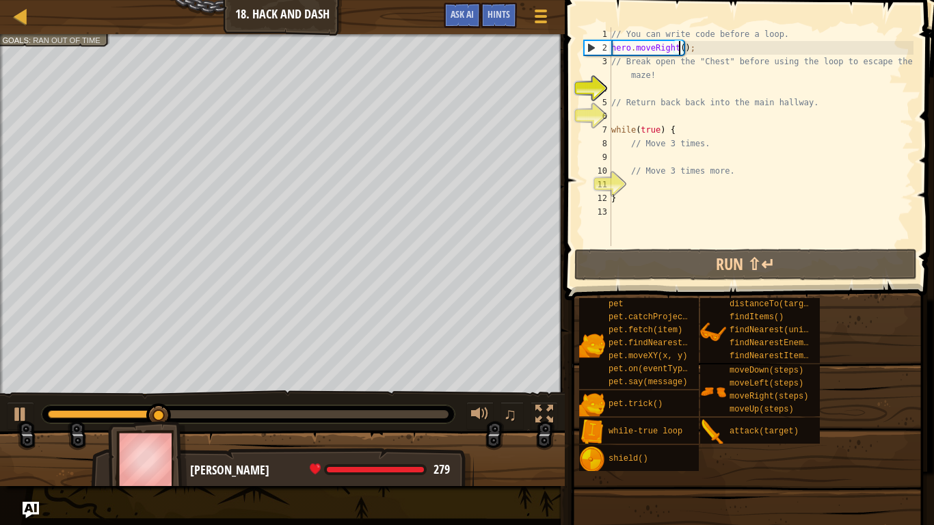
scroll to position [6, 5]
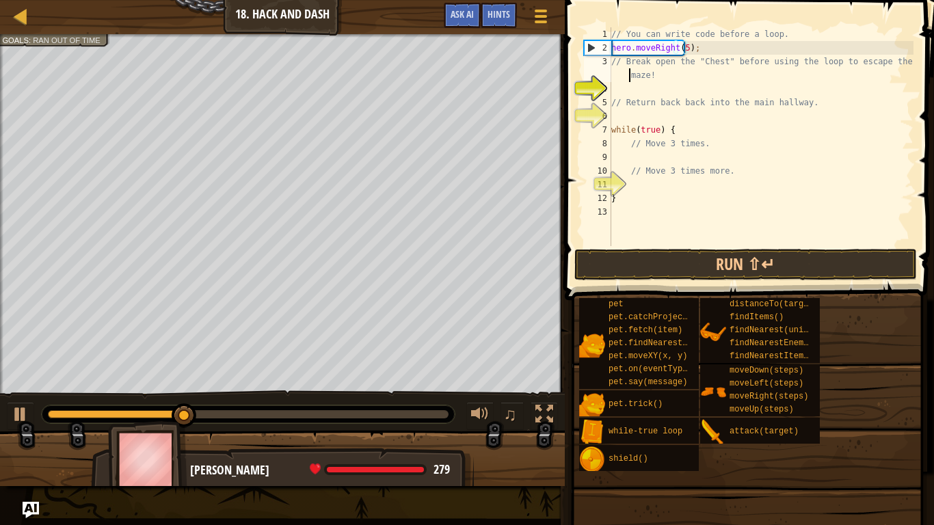
click at [618, 80] on div "// You can write code before a loop. hero . moveRight ( 5 ) ; // Break open the…" at bounding box center [760, 150] width 305 height 246
type textarea "// Break open the "Chest" before using the loop to escape the maze!"
click at [613, 85] on div "// You can write code before a loop. hero . moveRight ( 5 ) ; // Break open the…" at bounding box center [760, 150] width 305 height 246
click at [680, 44] on div "// You can write code before a loop. hero . moveRight ( 5 ) ; // Break open the…" at bounding box center [760, 150] width 305 height 246
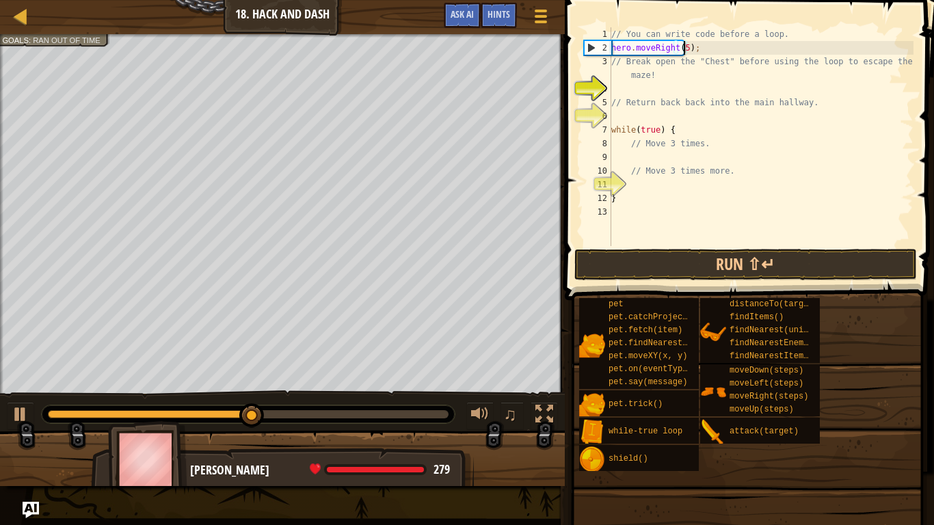
click at [684, 44] on div "// You can write code before a loop. hero . moveRight ( 5 ) ; // Break open the…" at bounding box center [760, 150] width 305 height 246
click at [679, 47] on div "// You can write code before a loop. hero . moveRight ( 5 ) ; // Break open the…" at bounding box center [760, 150] width 305 height 246
click at [683, 47] on div "// You can write code before a loop. hero . moveRight ( 5 ) ; // Break open the…" at bounding box center [760, 150] width 305 height 246
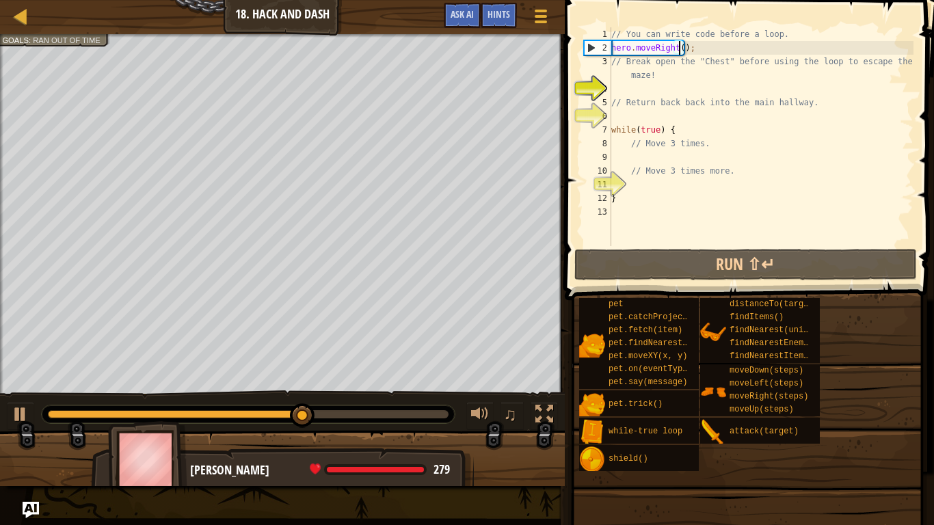
type textarea "hero.moveRight(2);"
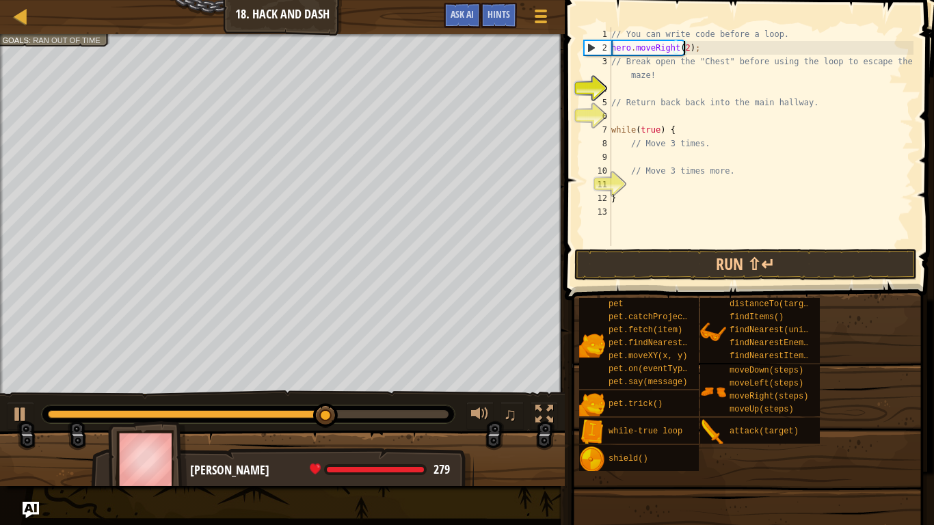
click at [631, 85] on div "// You can write code before a loop. hero . moveRight ( 2 ) ; // Break open the…" at bounding box center [760, 150] width 305 height 246
type textarea "u"
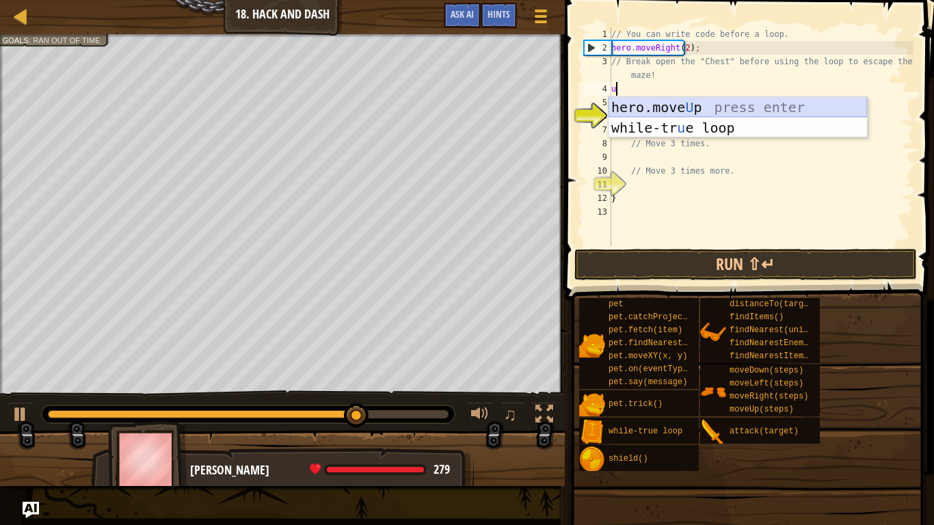
click at [686, 100] on div "hero.move U p press enter while-tr u e loop press enter" at bounding box center [737, 138] width 258 height 82
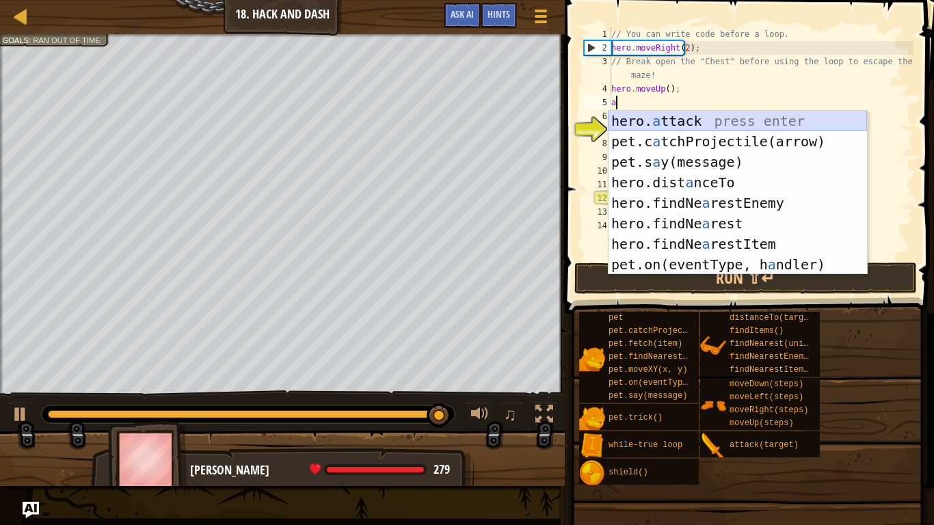
click at [733, 122] on div "hero. a ttack press enter pet.c a tchProjectile(arrow) press enter pet.s a y(me…" at bounding box center [737, 213] width 258 height 205
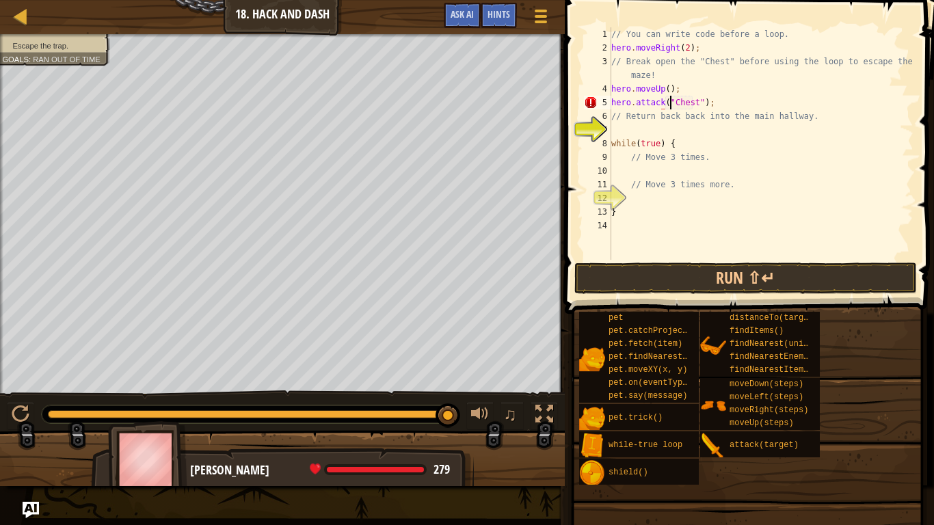
scroll to position [6, 5]
type textarea "hero.attack("Chest");"
click at [719, 275] on button "Run ⇧↵" at bounding box center [745, 277] width 342 height 31
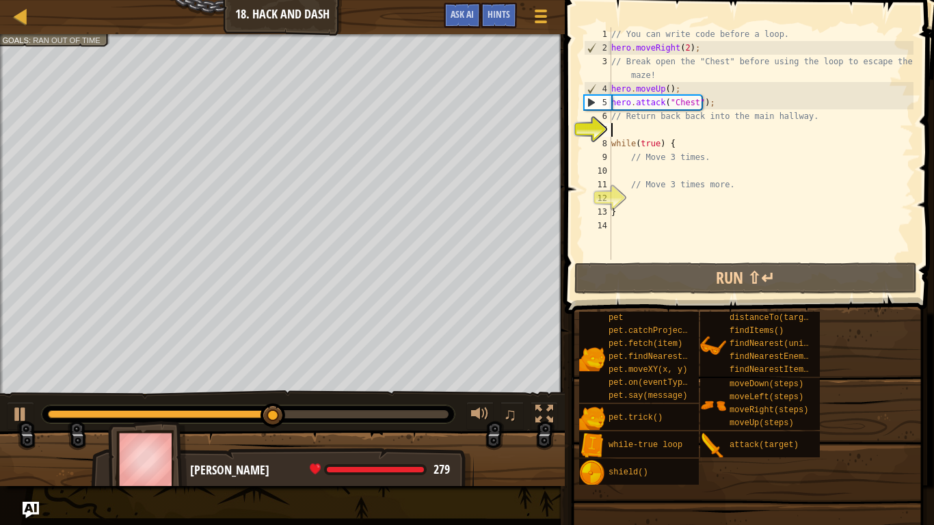
click at [615, 124] on div "// You can write code before a loop. hero . moveRight ( 2 ) ; // Break open the…" at bounding box center [760, 157] width 305 height 260
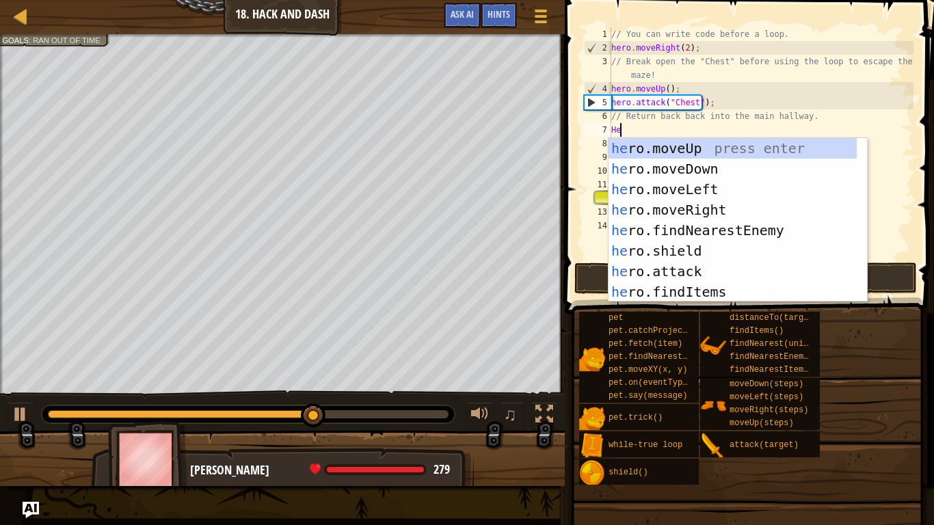
type textarea "Hero"
click at [688, 167] on div "hero .moveUp press enter hero .moveDown press enter hero .moveLeft press enter …" at bounding box center [732, 240] width 248 height 205
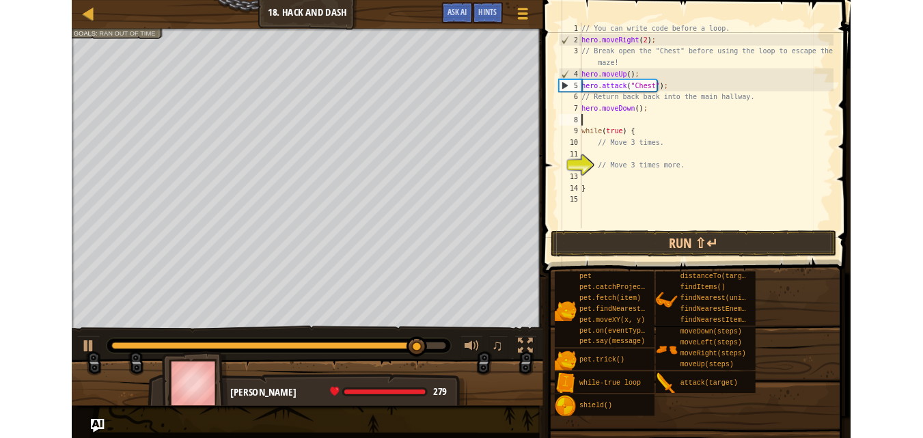
scroll to position [6, 0]
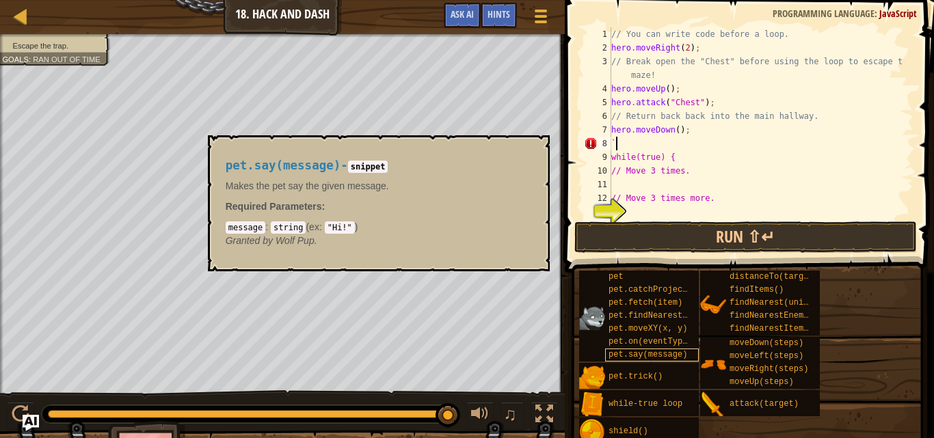
type textarea "`"
click at [647, 353] on span "pet.say(message)" at bounding box center [647, 355] width 79 height 10
click at [540, 148] on div "pet.say(message) - [PERSON_NAME] Makes the pet say the given message. Required …" at bounding box center [379, 203] width 342 height 136
click at [537, 148] on div "pet.say(message) - [PERSON_NAME] Makes the pet say the given message. Required …" at bounding box center [379, 203] width 342 height 136
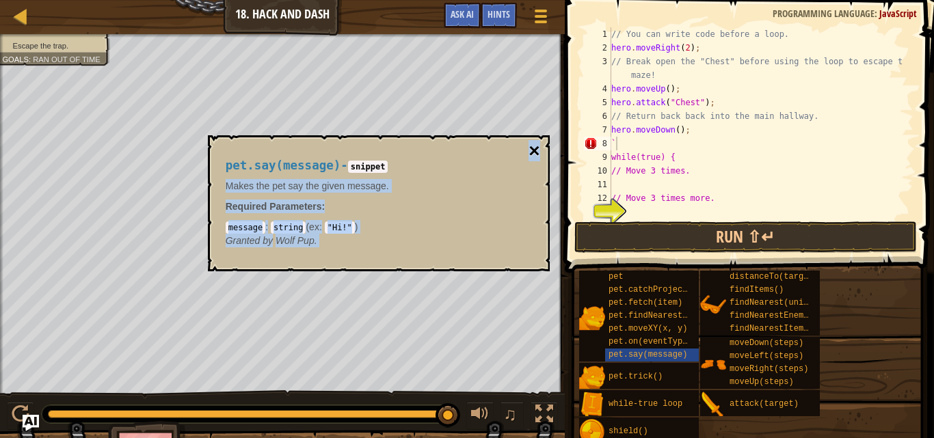
click at [534, 148] on button "×" at bounding box center [533, 150] width 11 height 19
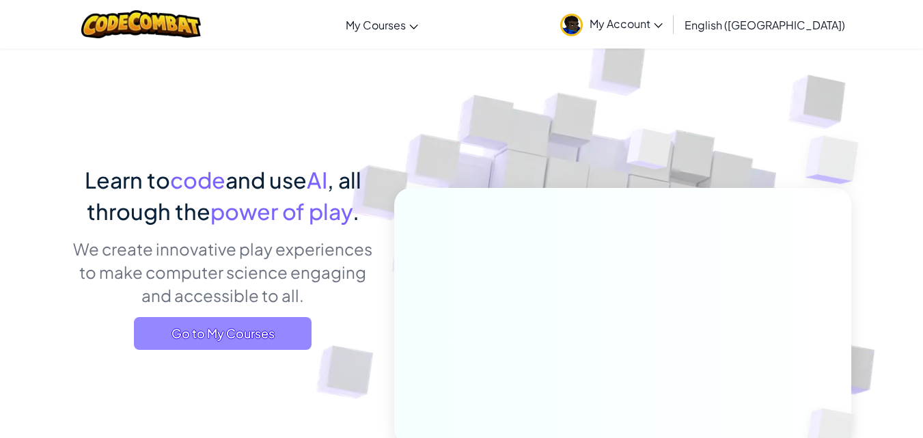
click at [282, 327] on span "Go to My Courses" at bounding box center [223, 333] width 178 height 33
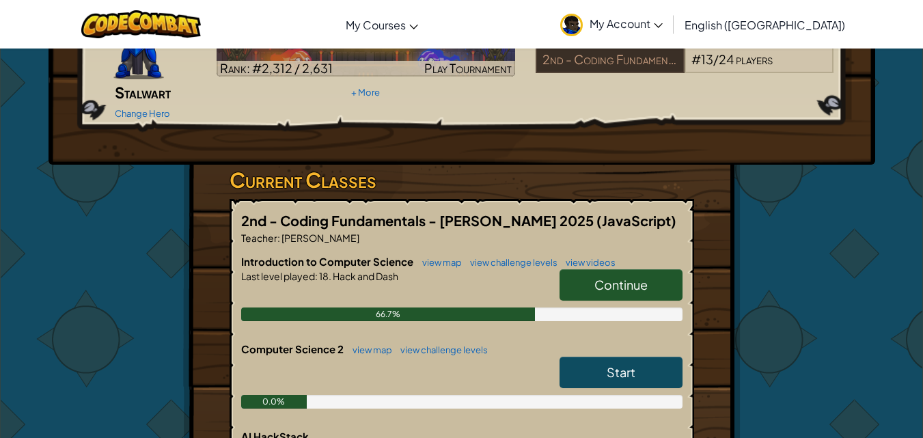
scroll to position [342, 0]
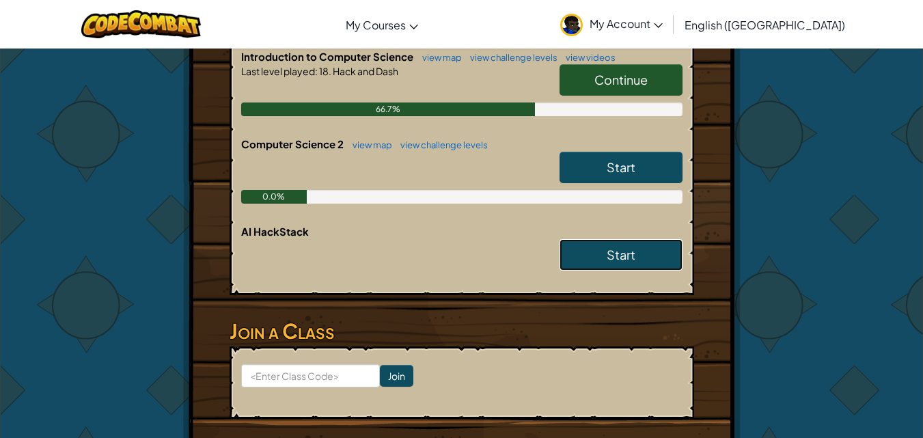
click at [645, 245] on link "Start" at bounding box center [621, 254] width 123 height 31
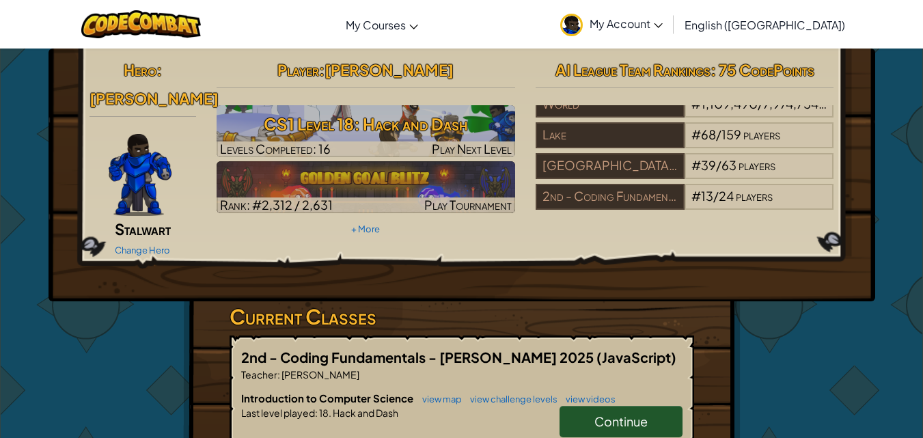
scroll to position [342, 0]
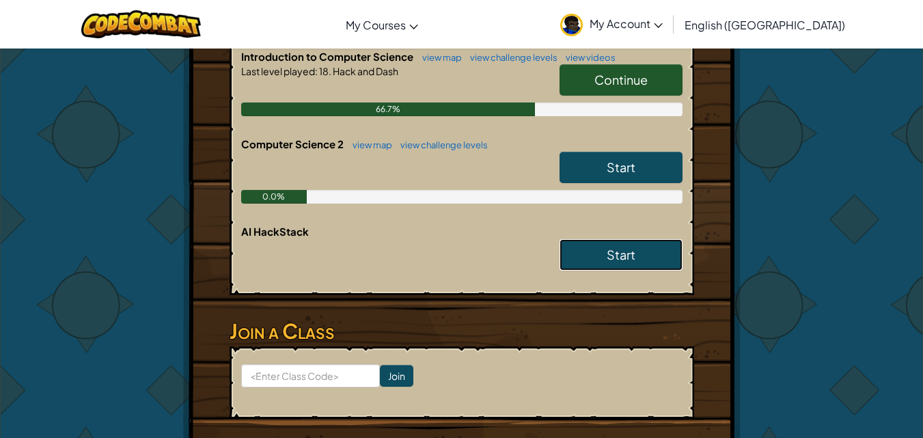
click at [647, 245] on link "Start" at bounding box center [621, 254] width 123 height 31
click at [647, 242] on link "Start" at bounding box center [621, 254] width 123 height 31
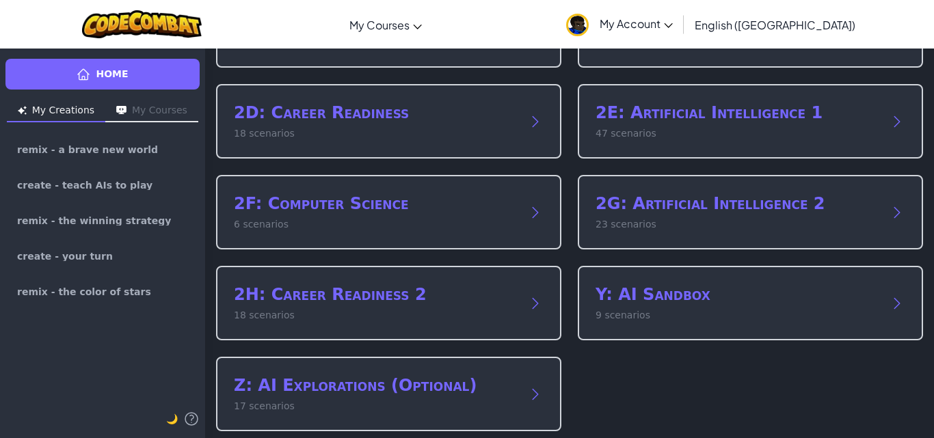
scroll to position [248, 0]
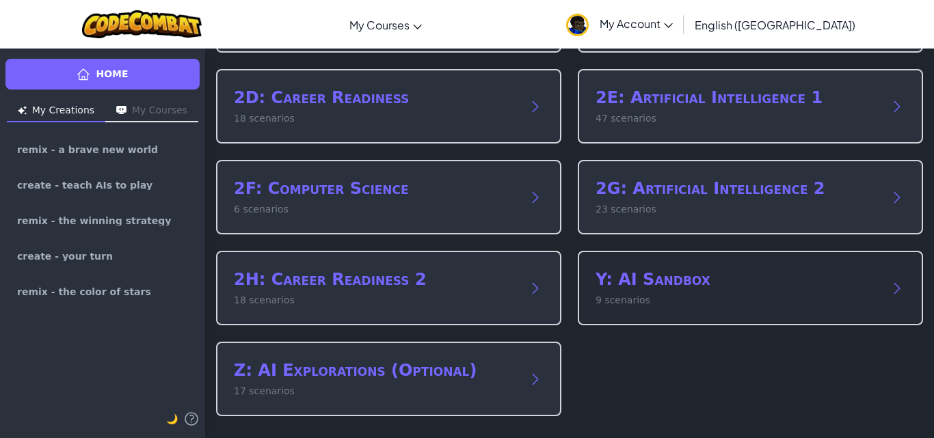
click at [645, 287] on h2 "Y: AI Sandbox" at bounding box center [736, 280] width 282 height 22
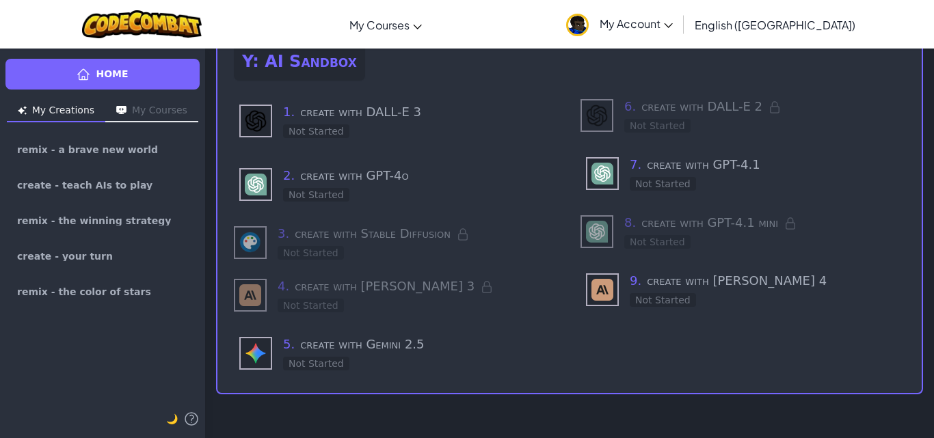
scroll to position [91, 0]
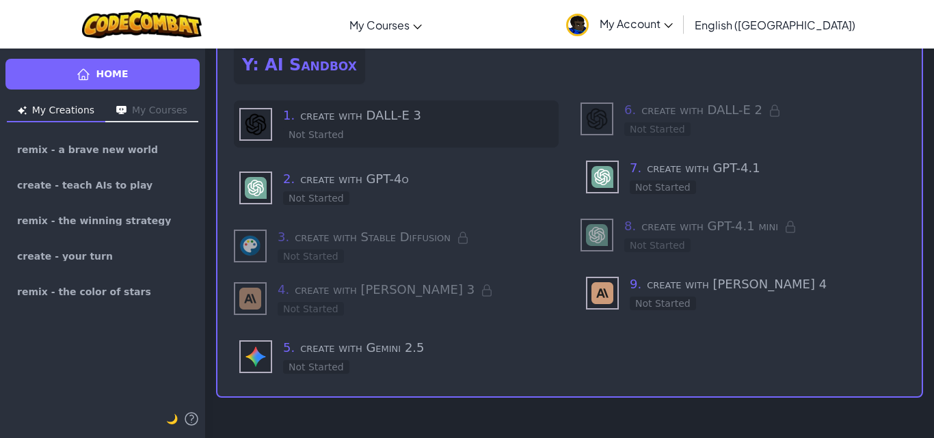
click at [431, 141] on div "1 . create with DALL-E 3 Not Started" at bounding box center [396, 123] width 325 height 47
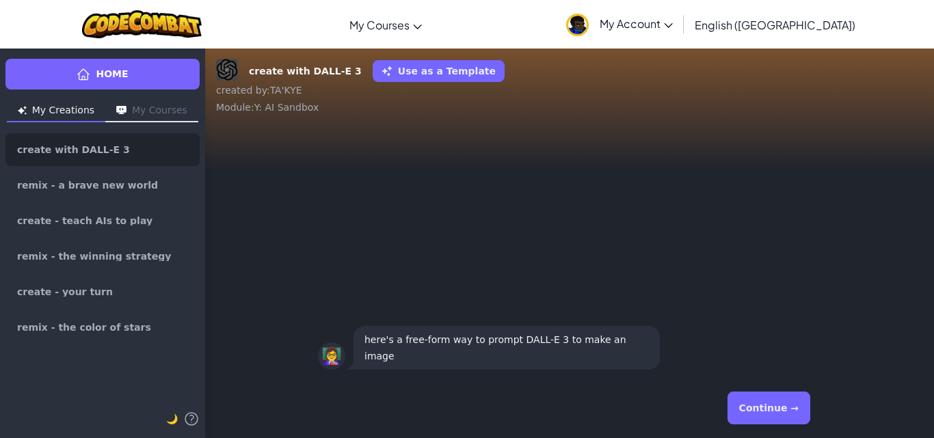
click at [740, 401] on button "Continue →" at bounding box center [768, 408] width 83 height 33
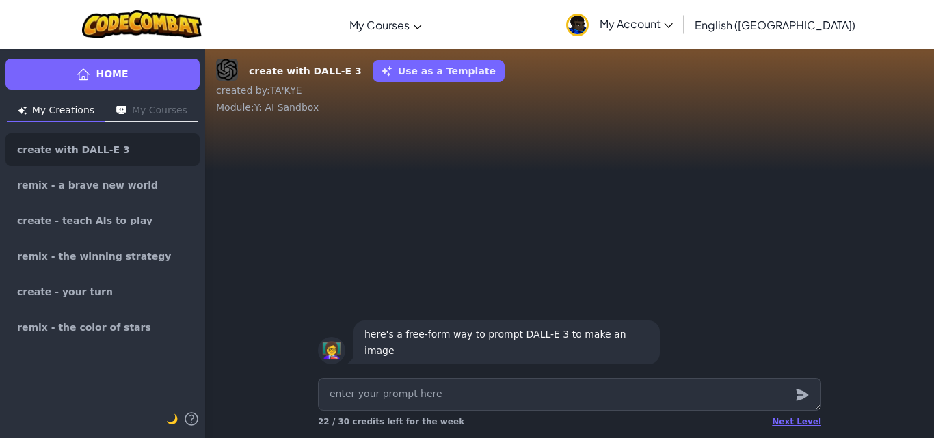
type textarea "x"
type textarea "m"
type textarea "x"
type textarea "ma"
type textarea "x"
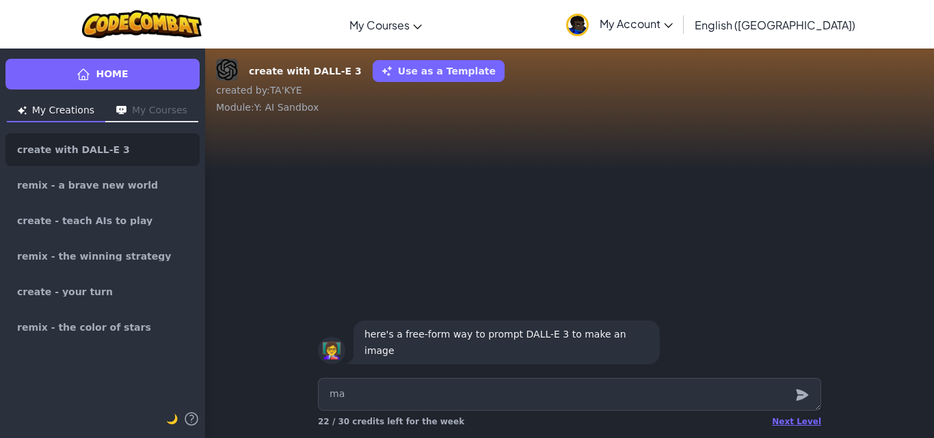
type textarea "mak"
type textarea "x"
type textarea "make"
type textarea "x"
type textarea "make"
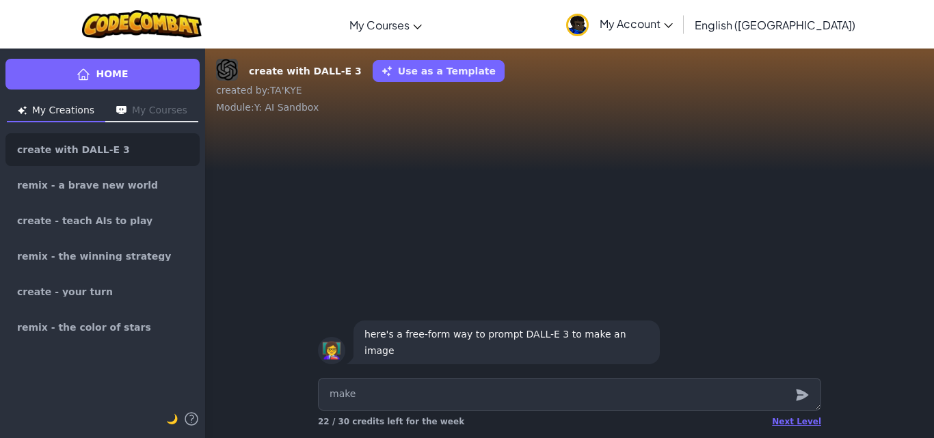
type textarea "x"
type textarea "make a"
type textarea "x"
type textarea "make a"
type textarea "x"
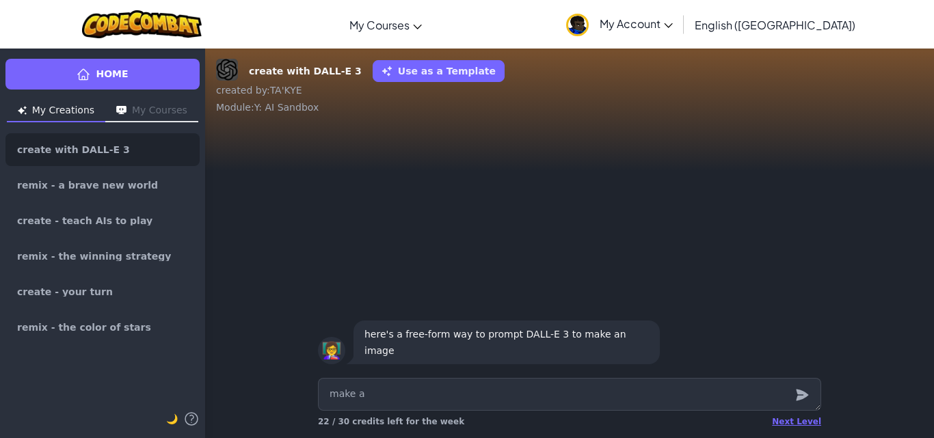
type textarea "make a g"
type textarea "x"
type textarea "make a ga"
type textarea "x"
type textarea "make a gam"
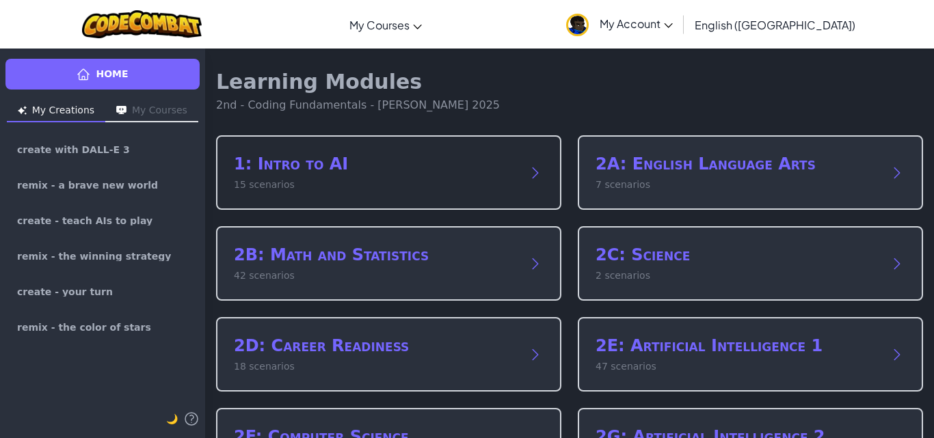
click at [360, 176] on div "1: Intro to AI 15 scenarios" at bounding box center [375, 172] width 282 height 39
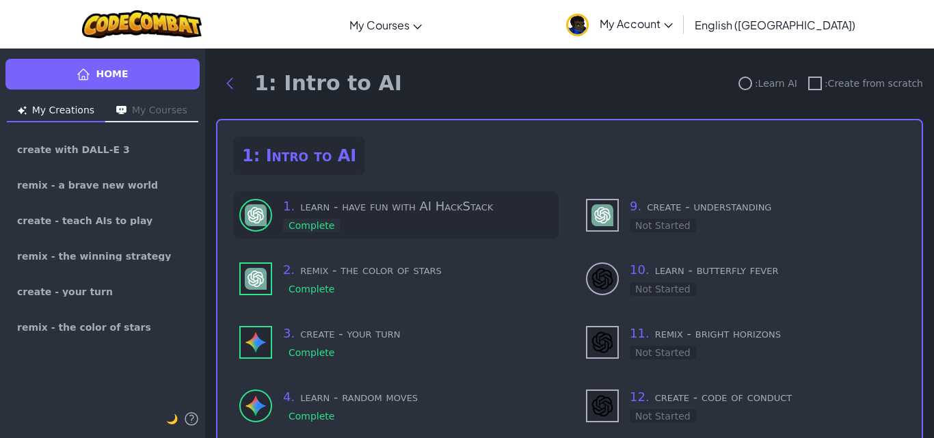
click at [448, 221] on div "1 . learn - have fun with AI HackStack Complete" at bounding box center [418, 215] width 270 height 36
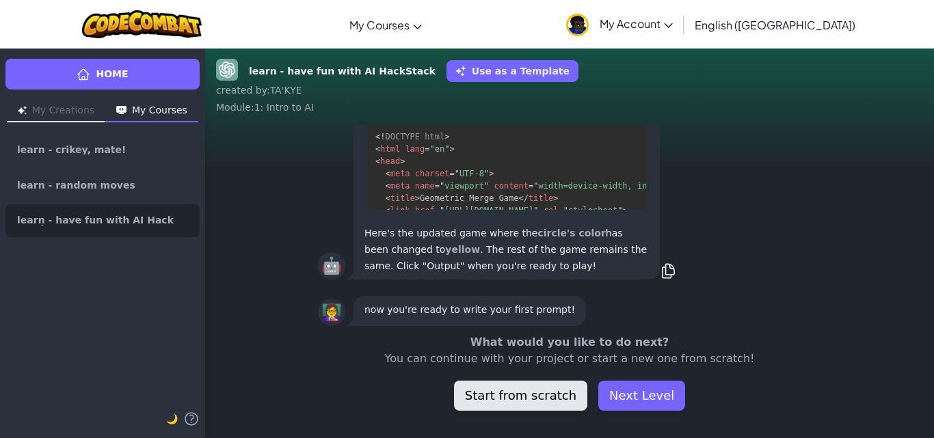
click at [548, 397] on button "Start from scratch" at bounding box center [520, 396] width 133 height 30
type textarea "x"
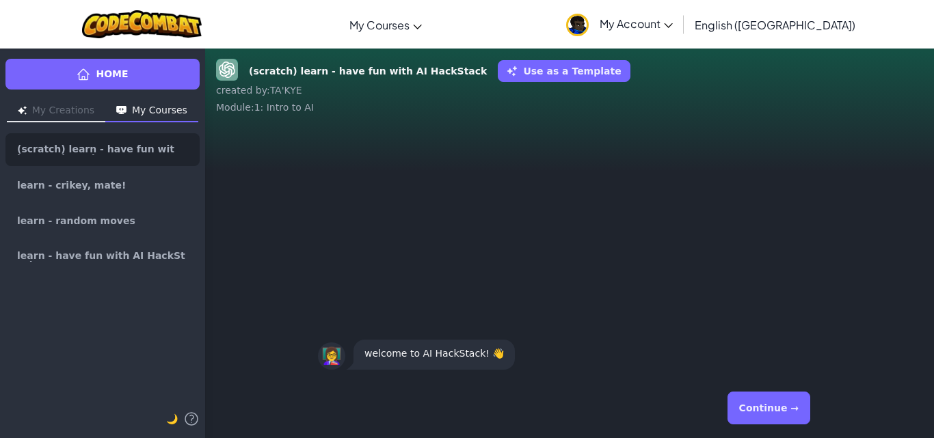
click at [786, 395] on button "Continue →" at bounding box center [768, 408] width 83 height 33
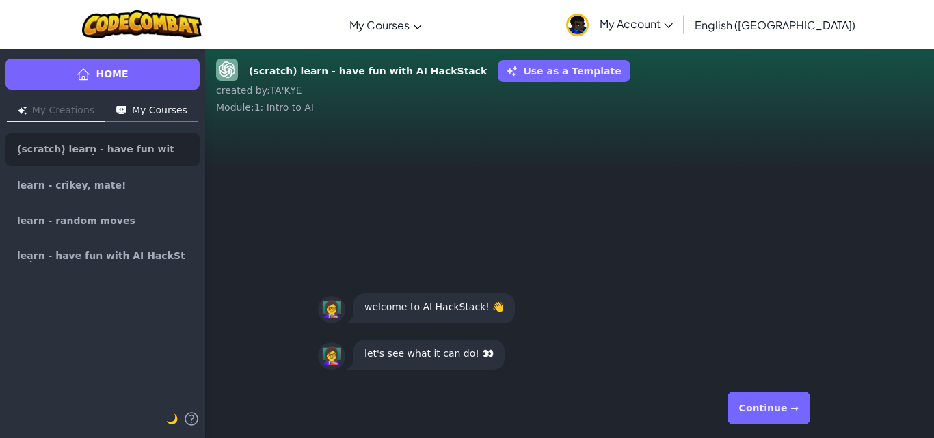
click at [748, 407] on button "Continue →" at bounding box center [768, 408] width 83 height 33
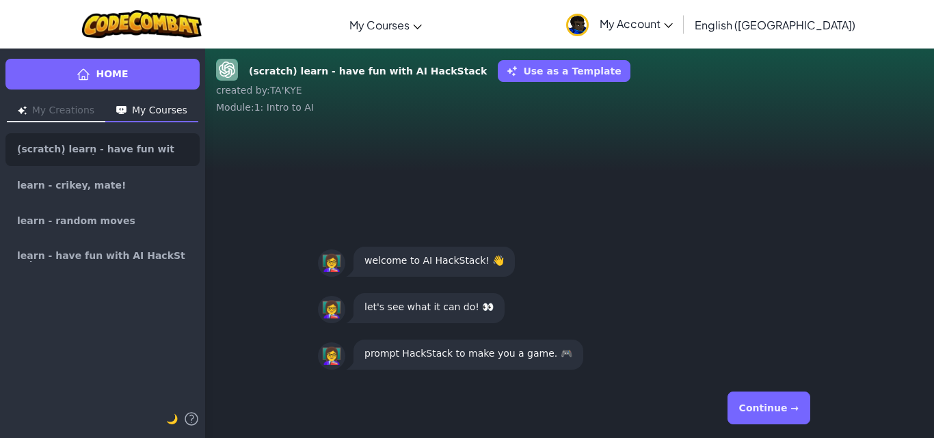
drag, startPoint x: 796, startPoint y: 388, endPoint x: 805, endPoint y: 399, distance: 14.1
click at [805, 399] on div "Continue →" at bounding box center [569, 407] width 503 height 49
click at [773, 420] on button "Continue →" at bounding box center [768, 408] width 83 height 33
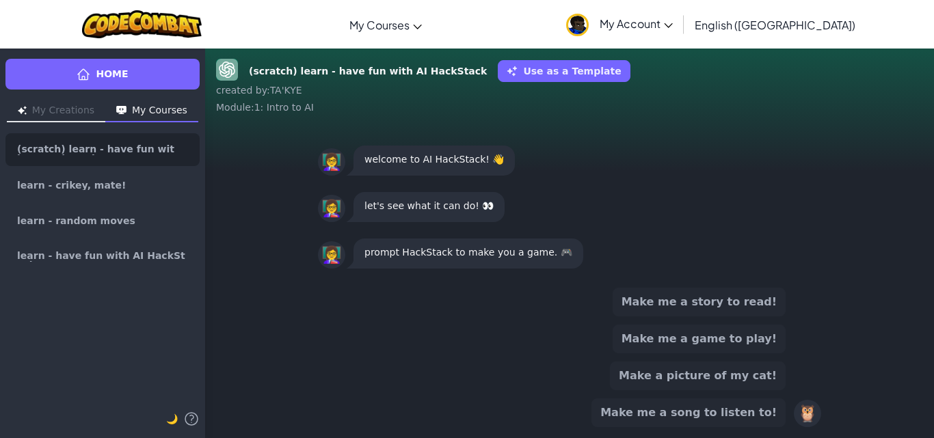
click at [748, 342] on button "Make me a game to play!" at bounding box center [698, 339] width 173 height 29
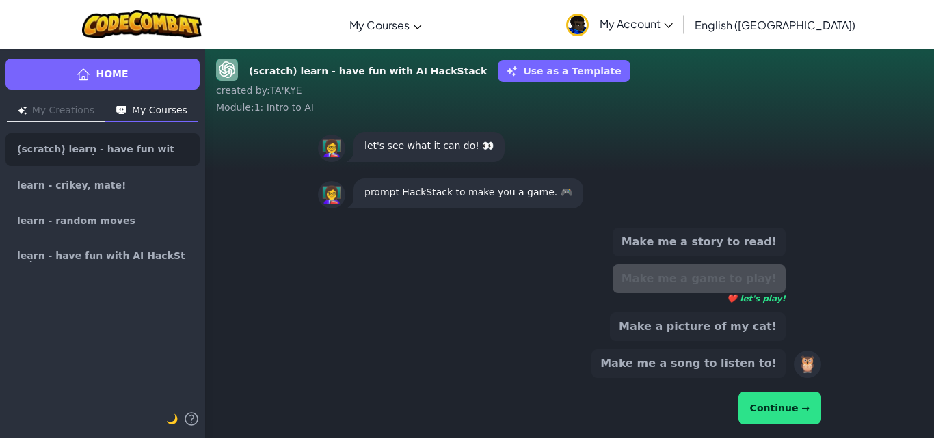
click at [828, 431] on div "Make me a story to read! Make me a game to play! ❤️ let's play! Make a picture …" at bounding box center [569, 327] width 525 height 221
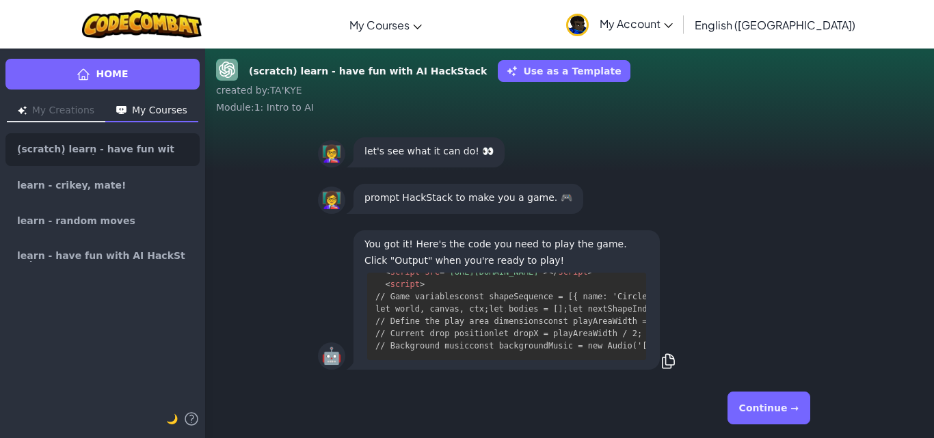
scroll to position [2351, 0]
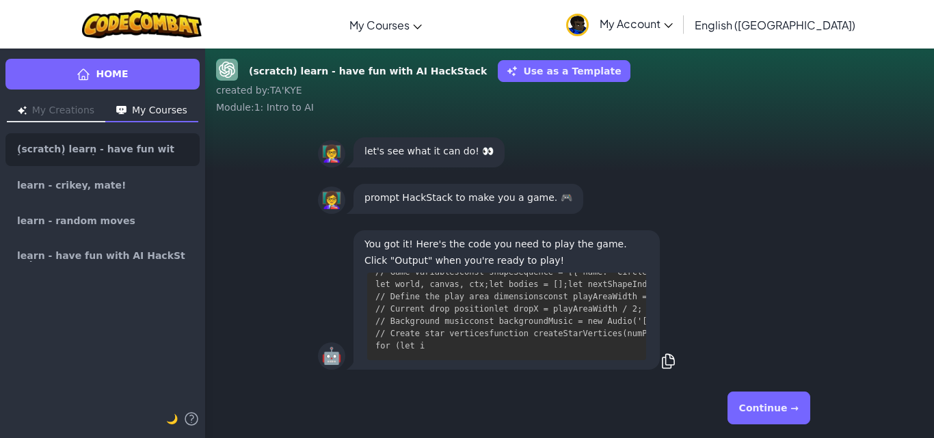
drag, startPoint x: 632, startPoint y: 267, endPoint x: 631, endPoint y: 247, distance: 19.2
click at [631, 248] on p "You got it! Here's the code you need to play the game. Click "Output" when you'…" at bounding box center [506, 252] width 284 height 33
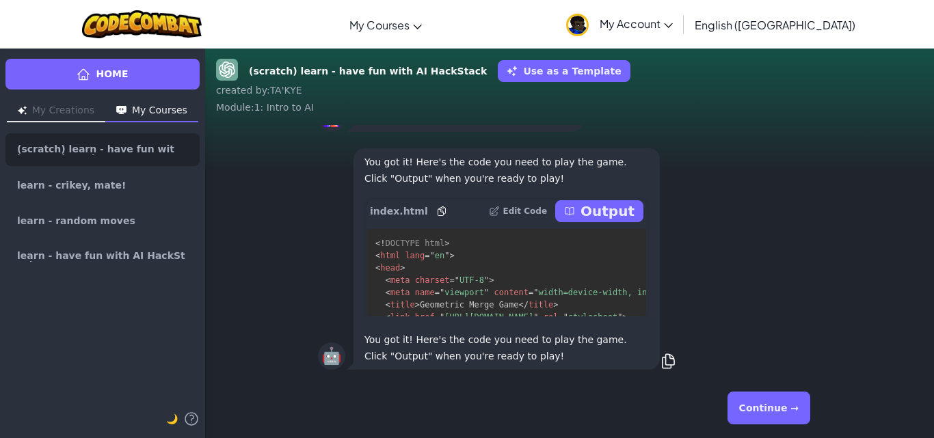
click at [584, 224] on div "index.html Edit Code Output" at bounding box center [506, 211] width 284 height 27
click at [589, 219] on p "Output" at bounding box center [607, 211] width 54 height 19
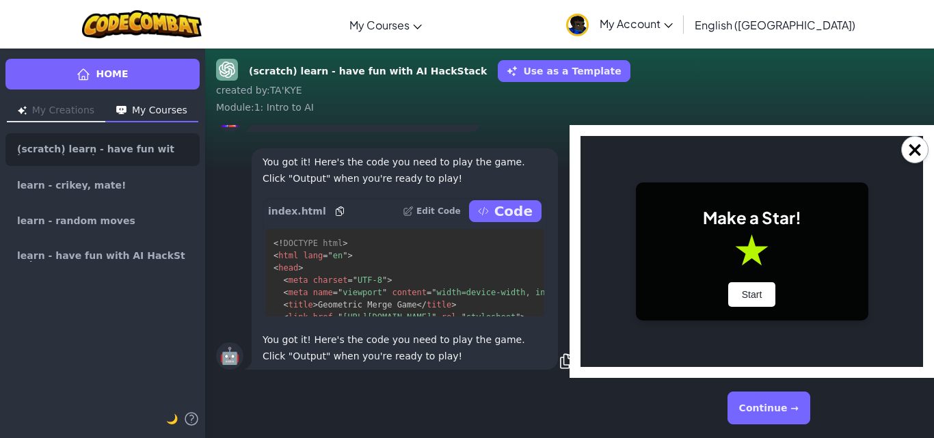
scroll to position [0, 0]
click at [759, 301] on button "Start" at bounding box center [752, 294] width 48 height 25
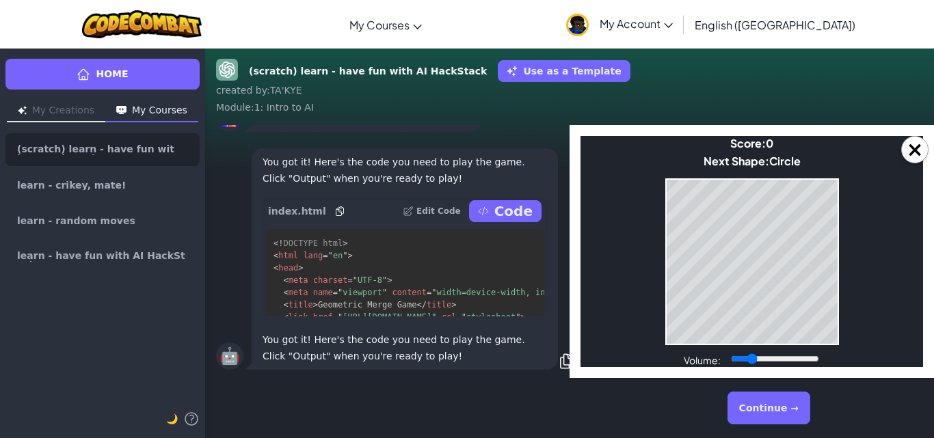
type input "0.21"
click at [752, 355] on input "Volume:" at bounding box center [775, 358] width 88 height 11
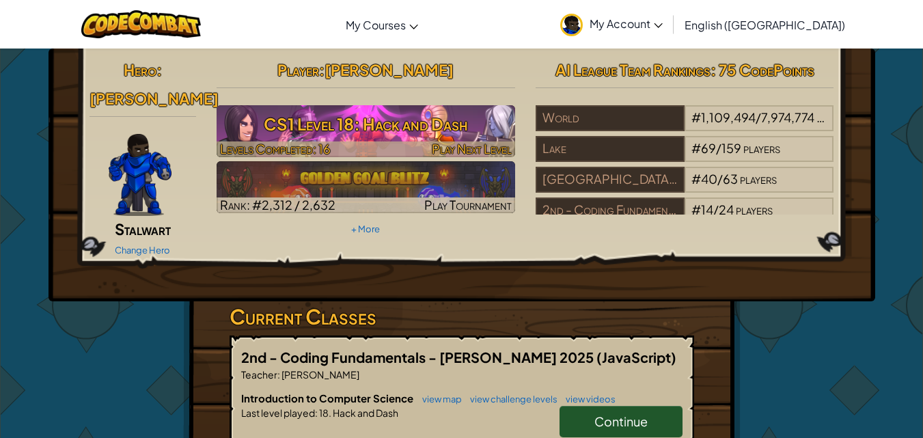
click at [275, 129] on h3 "CS1 Level 18: Hack and Dash" at bounding box center [366, 124] width 299 height 31
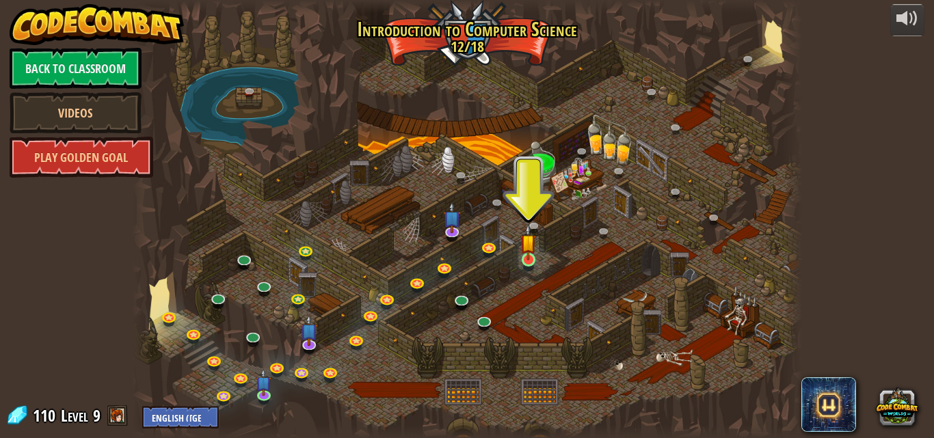
click at [524, 249] on img at bounding box center [528, 242] width 16 height 36
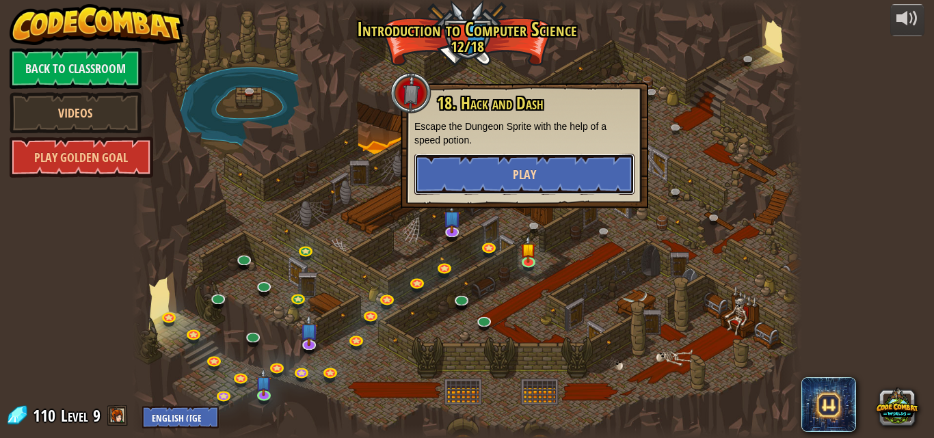
click at [526, 181] on span "Play" at bounding box center [524, 174] width 23 height 17
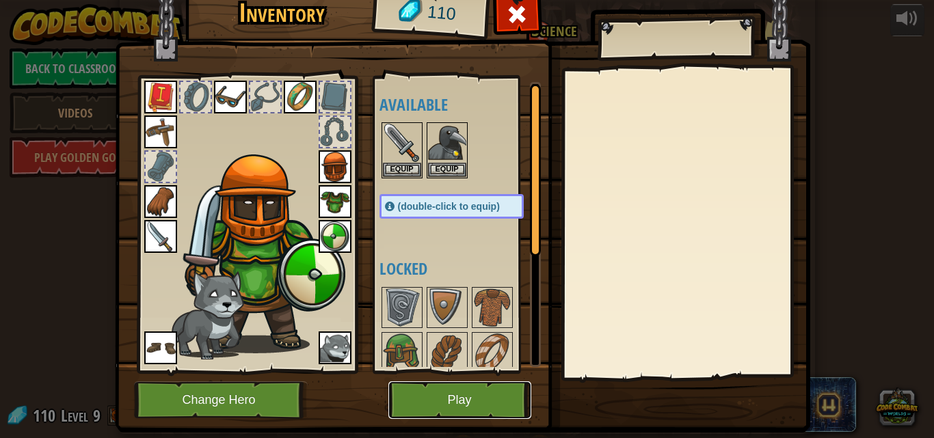
click at [418, 392] on button "Play" at bounding box center [459, 400] width 143 height 38
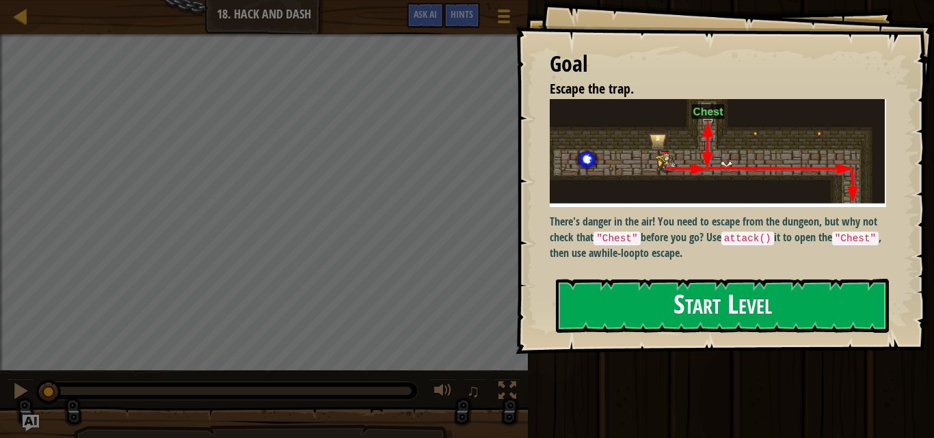
click at [726, 314] on button "Start Level" at bounding box center [722, 306] width 333 height 54
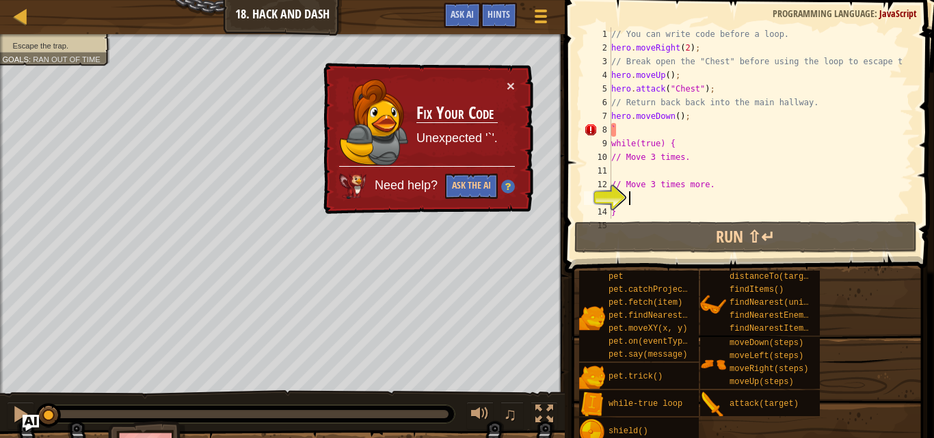
scroll to position [27, 0]
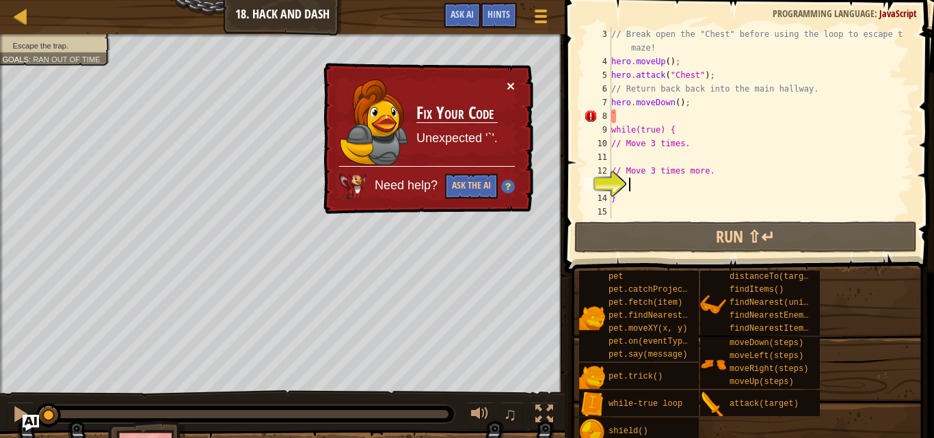
click at [509, 82] on button "×" at bounding box center [510, 86] width 8 height 14
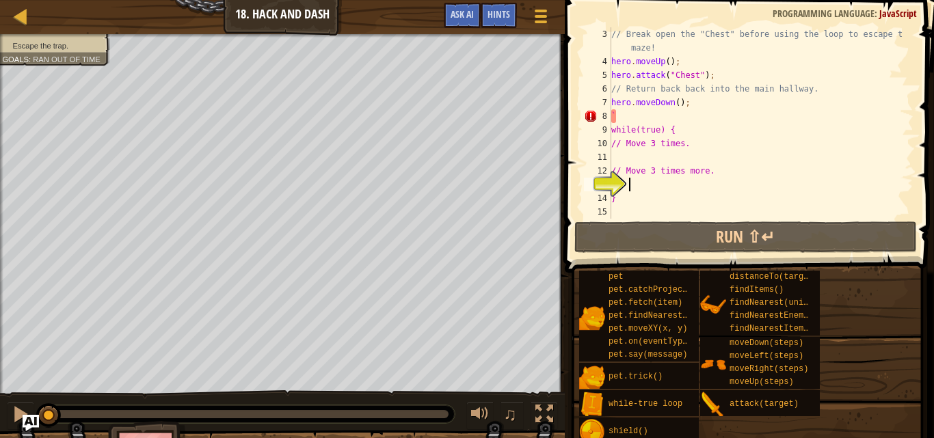
type textarea "// Move 3 times more."
type textarea "// Move 3 times."
type textarea "// Move 3 times more."
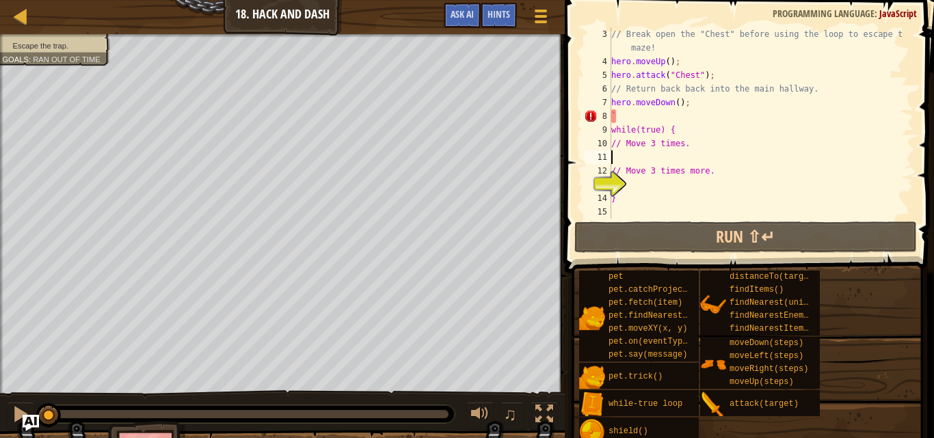
type textarea "// Move 3 times more."
type textarea "// Move 3 times."
type textarea "// Move 3 times more."
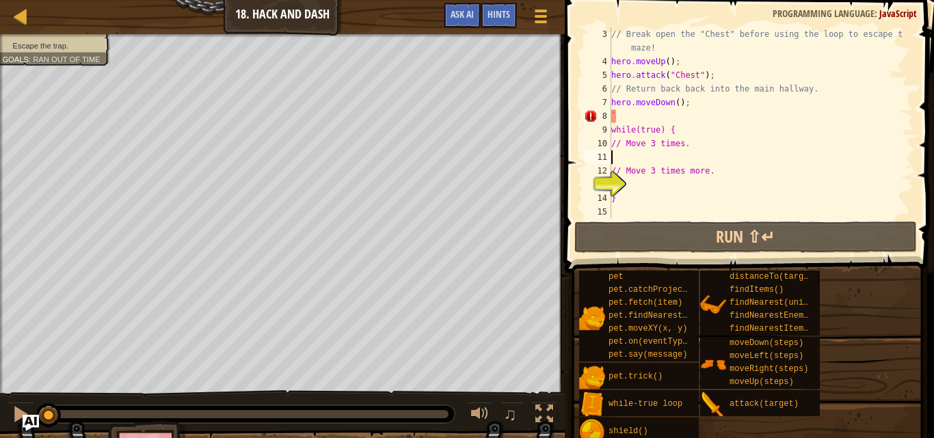
type textarea "// Move 3 times more."
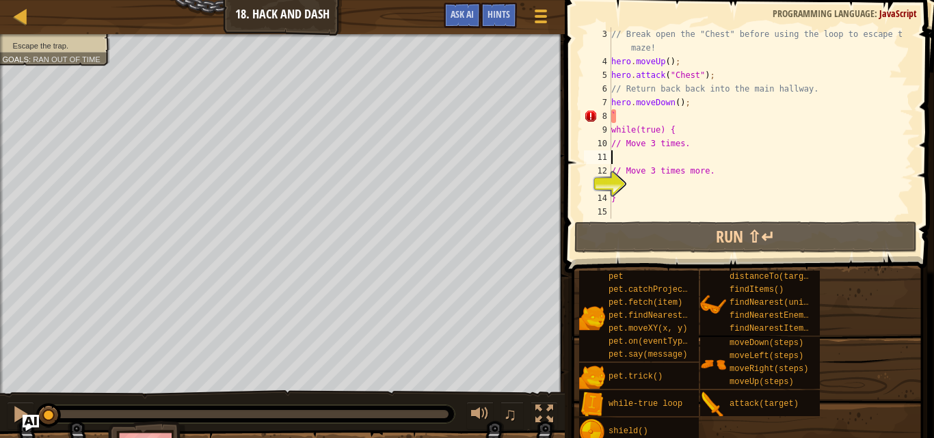
type textarea "// Move 3 times."
type textarea "// Move 3 times more."
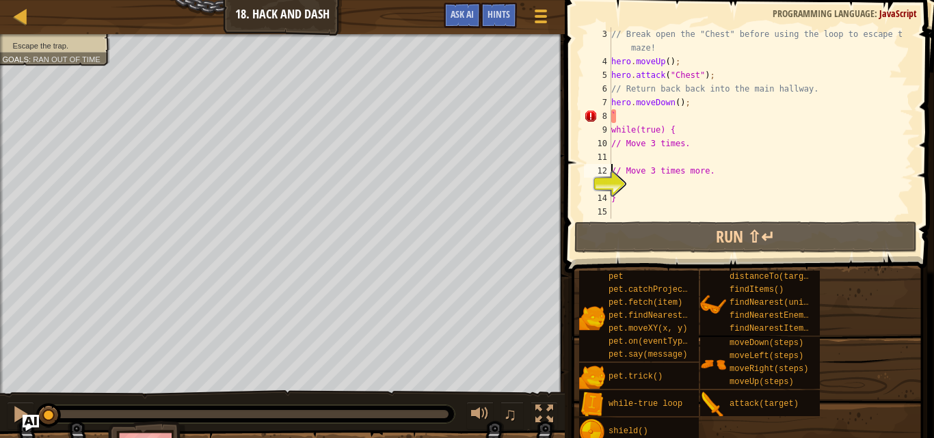
type textarea "// Move 3 times more."
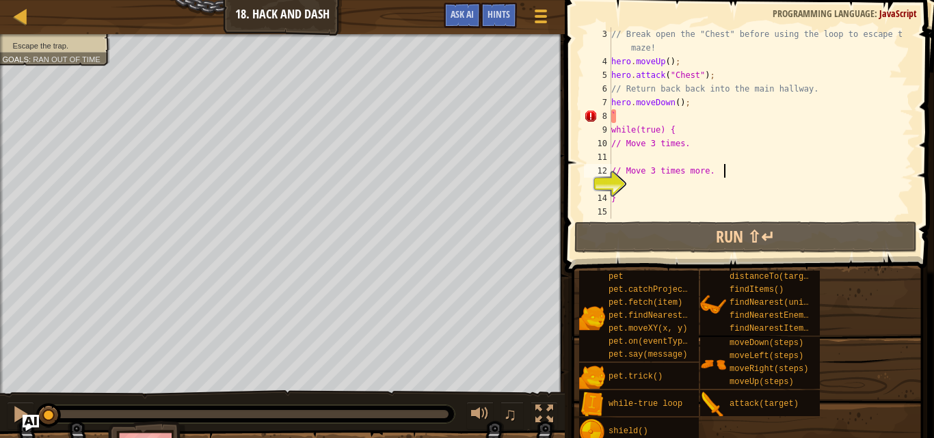
type textarea "// Move 3 times more."
type textarea "// Move 3 times."
type textarea "// Move 3 times more."
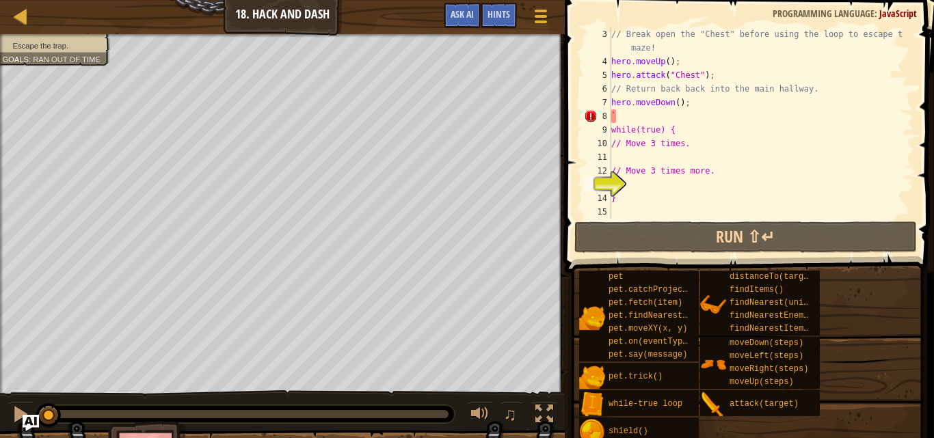
type textarea "// Move 3 times more."
type textarea "`"
